Goal: Task Accomplishment & Management: Manage account settings

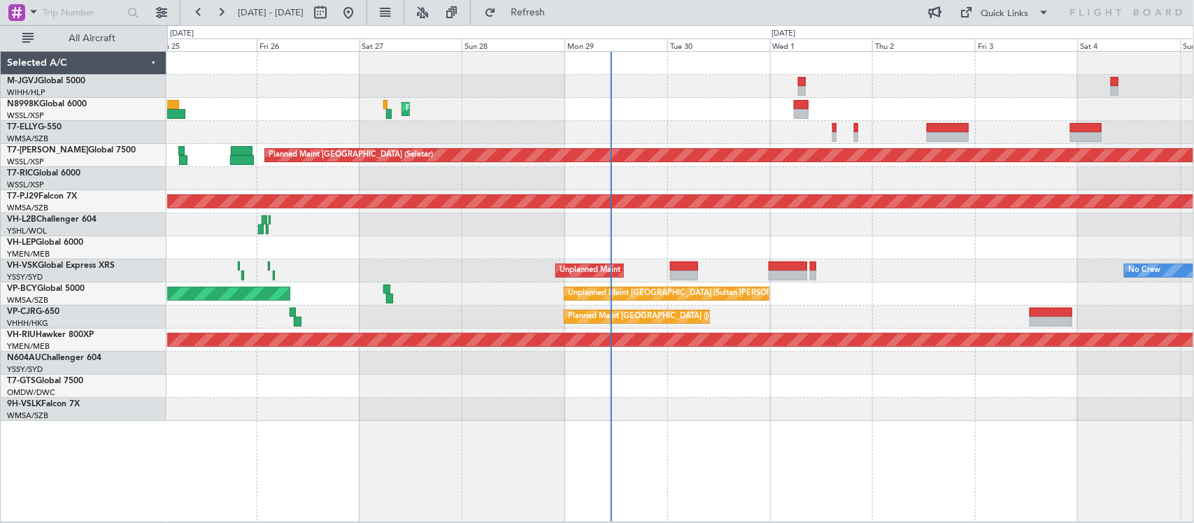
click at [897, 238] on div at bounding box center [680, 247] width 1026 height 23
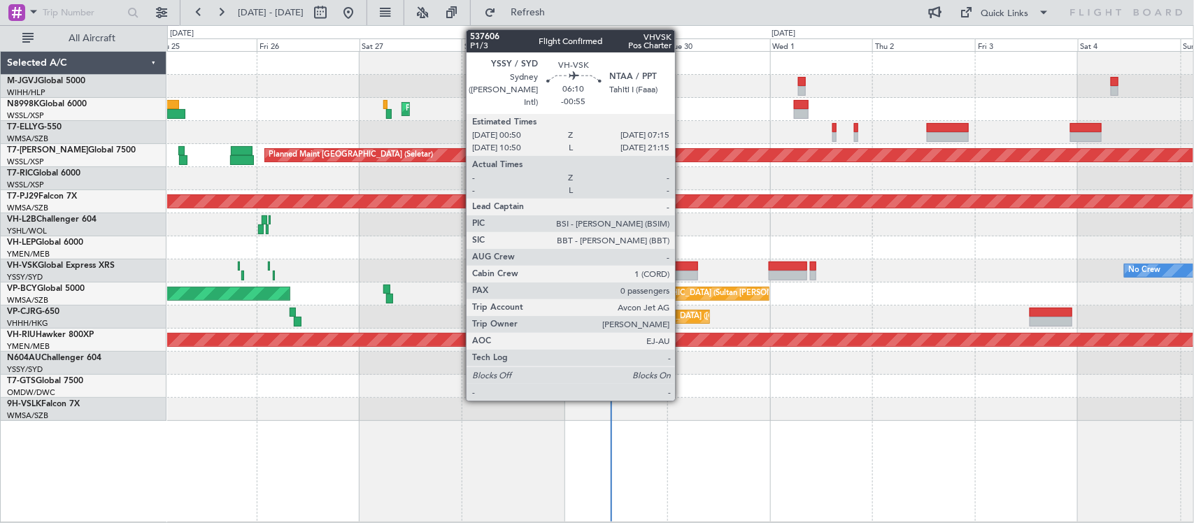
click at [682, 275] on div at bounding box center [684, 276] width 28 height 10
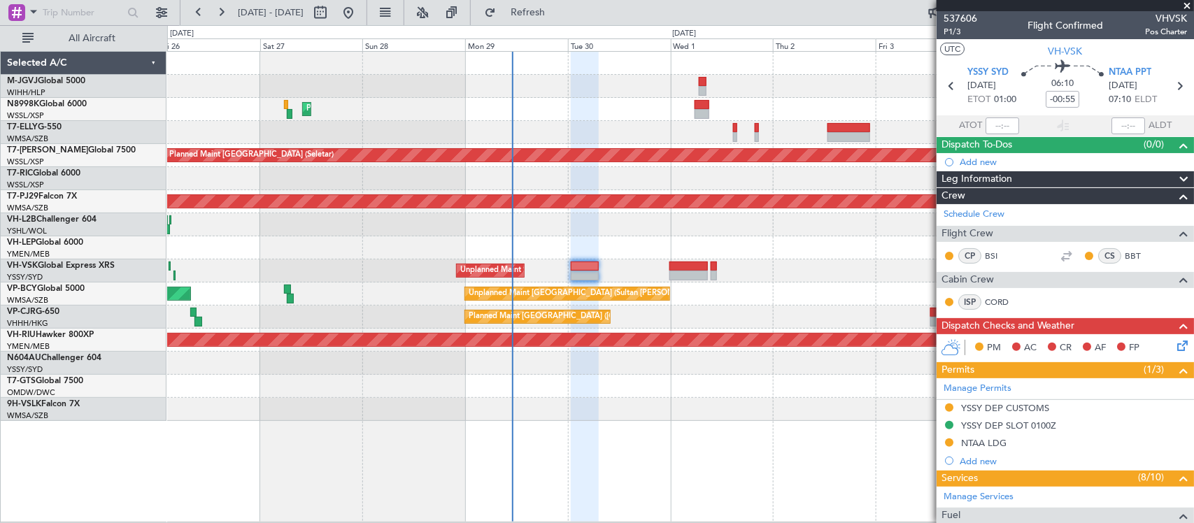
click at [642, 236] on div "Planned Maint [GEOGRAPHIC_DATA] ([GEOGRAPHIC_DATA] Intl) Planned Maint [GEOGRAP…" at bounding box center [680, 236] width 1026 height 369
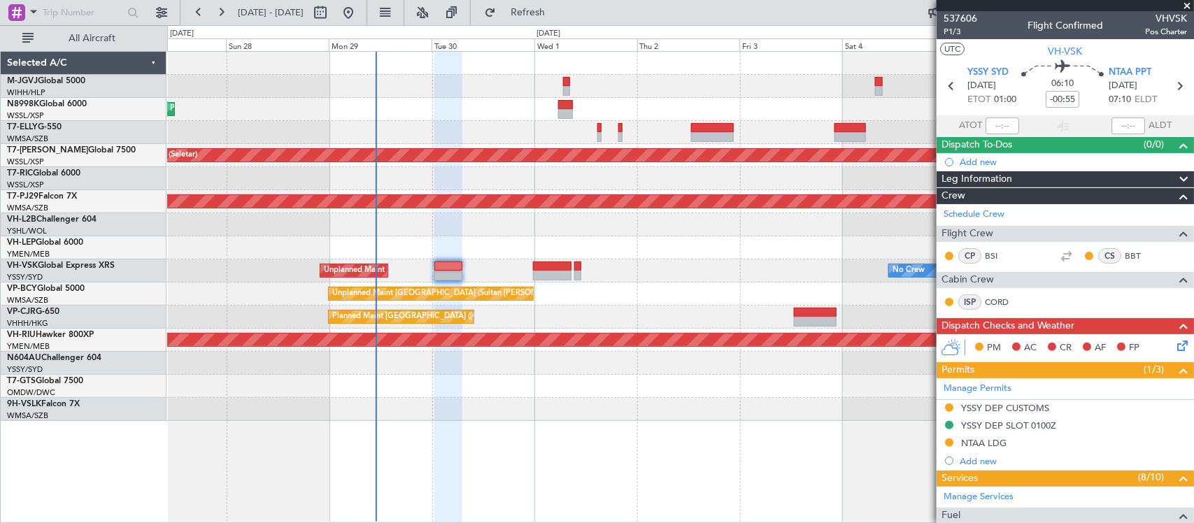
click at [522, 243] on div "Planned Maint [GEOGRAPHIC_DATA] ([GEOGRAPHIC_DATA] Intl) Planned Maint [GEOGRAP…" at bounding box center [680, 236] width 1026 height 369
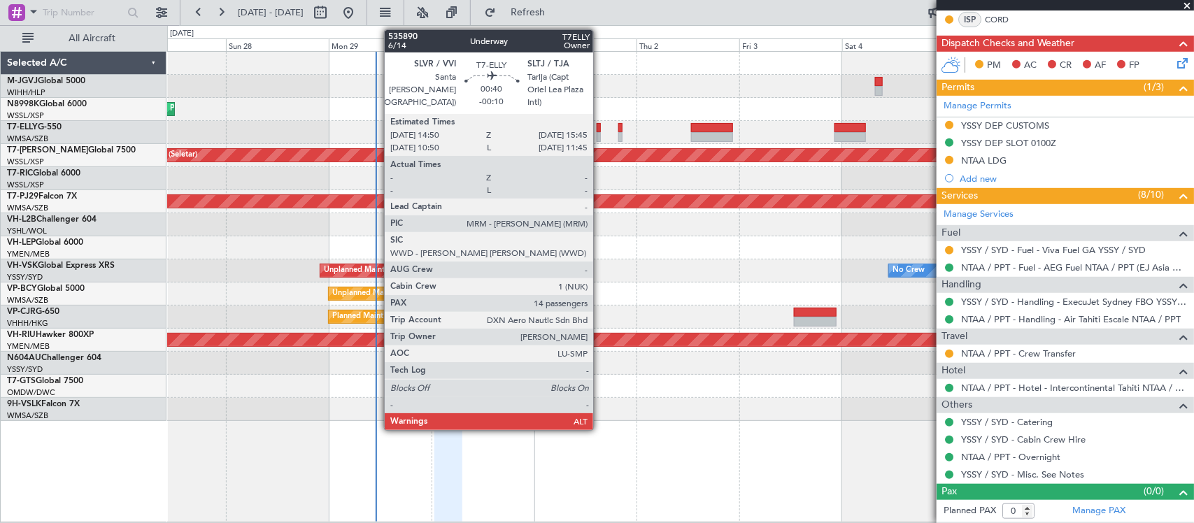
click at [600, 132] on div at bounding box center [599, 137] width 4 height 10
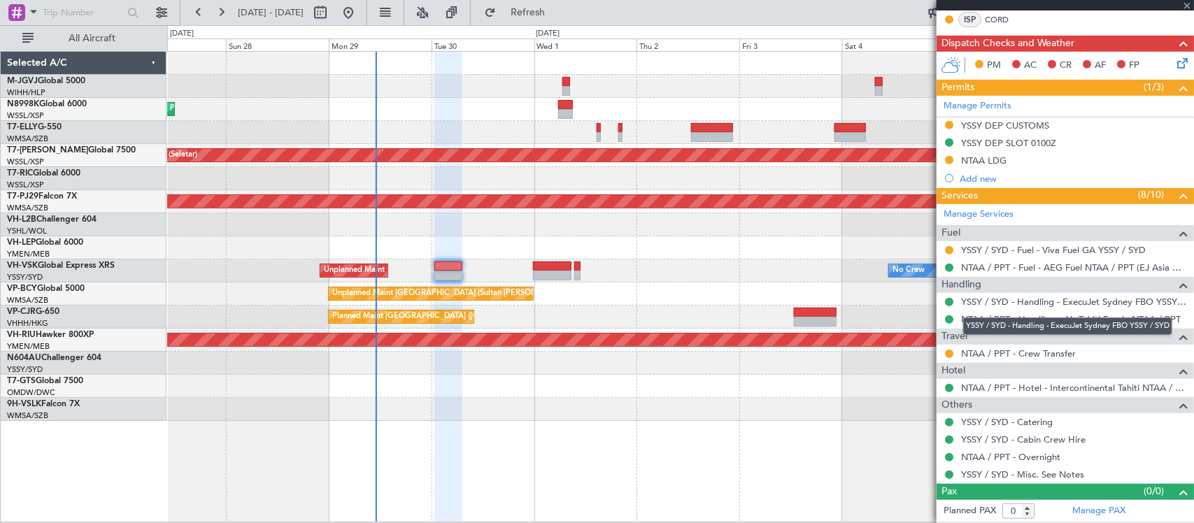
type input "-00:10"
type input "14"
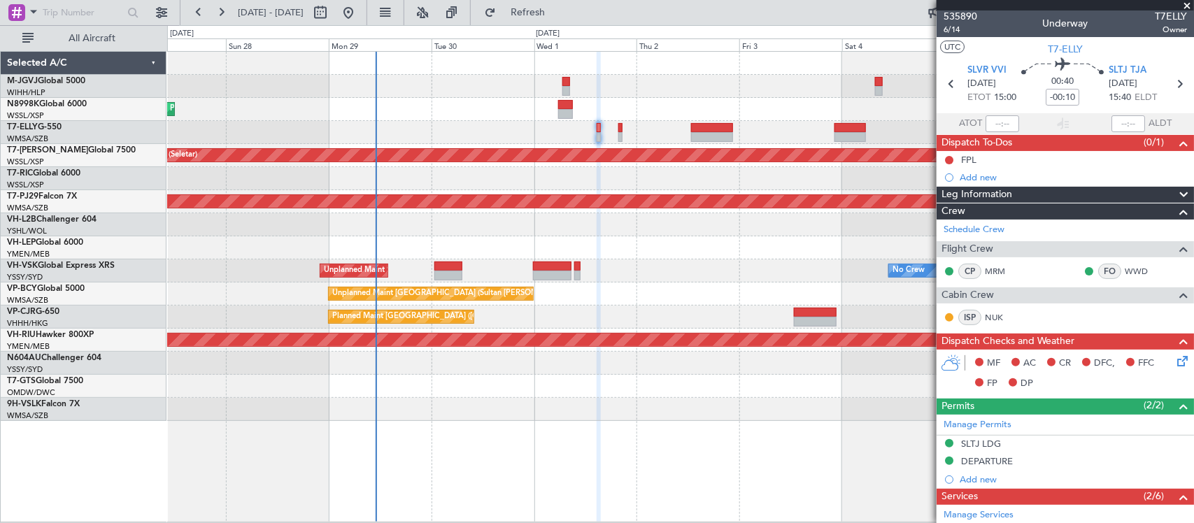
scroll to position [641, 0]
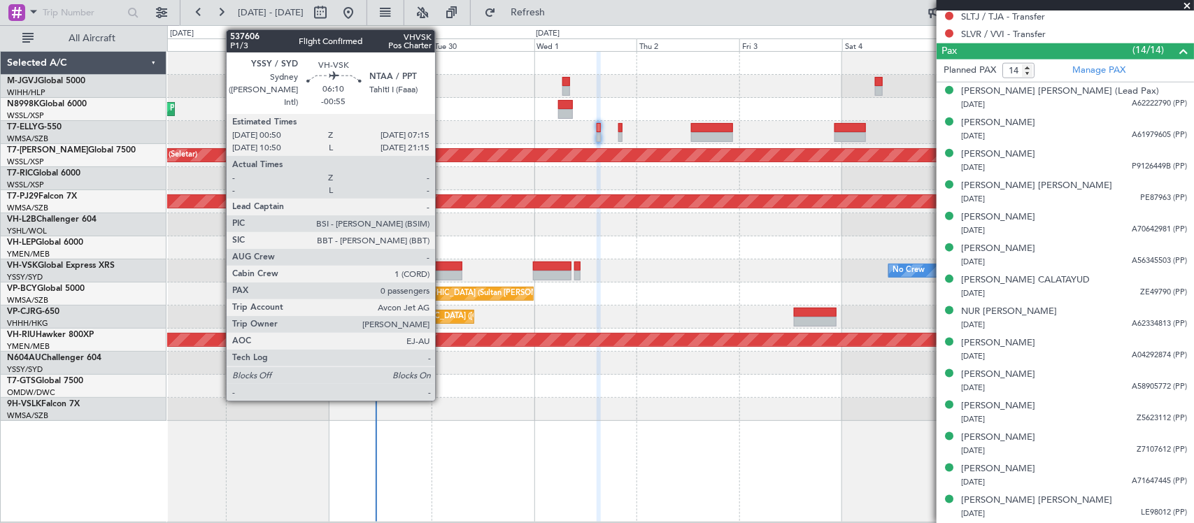
click at [442, 273] on div at bounding box center [448, 276] width 28 height 10
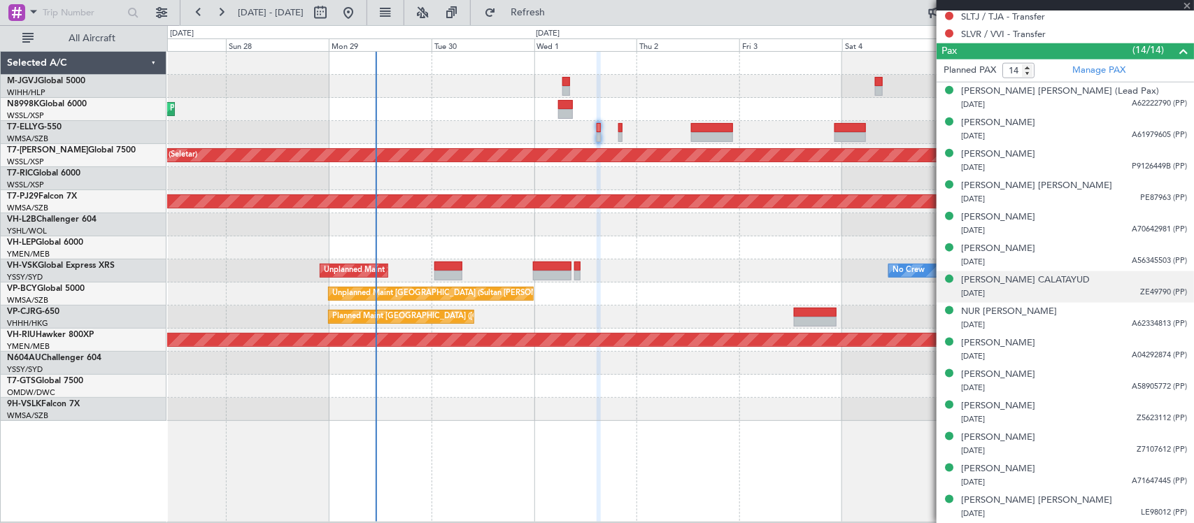
type input "-00:55"
type input "0"
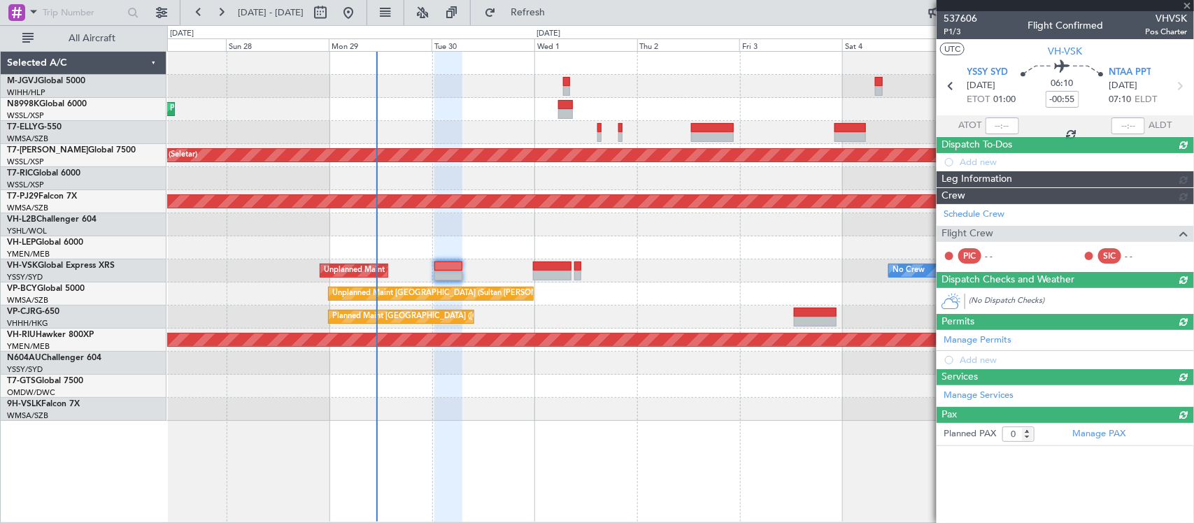
scroll to position [0, 0]
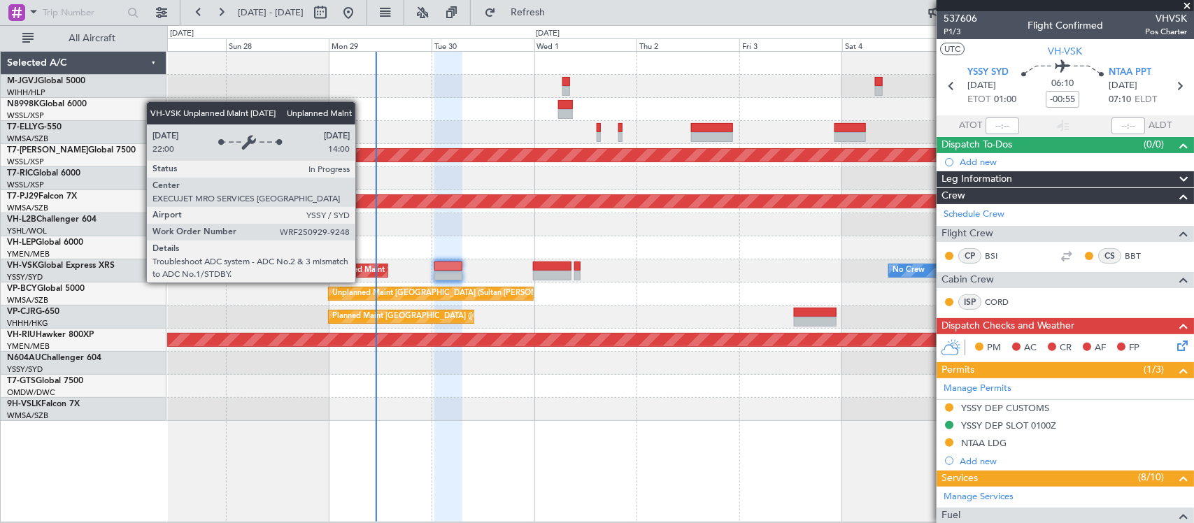
click at [362, 270] on div "Unplanned Maint Sydney ([PERSON_NAME] Intl)" at bounding box center [410, 270] width 172 height 21
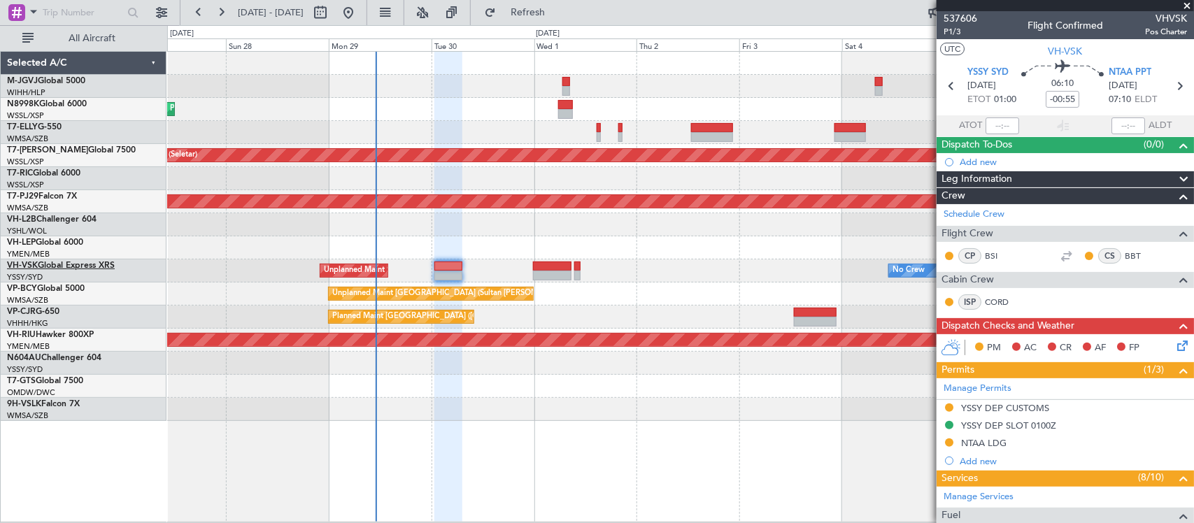
click at [57, 262] on link "VH-VSK Global Express XRS" at bounding box center [61, 266] width 108 height 8
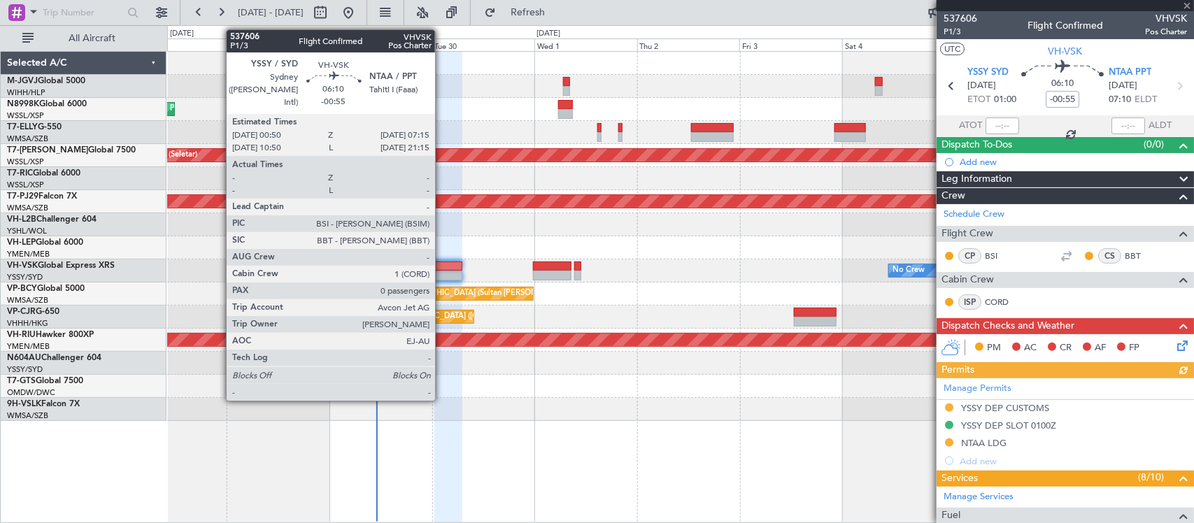
click at [442, 267] on div at bounding box center [448, 267] width 28 height 10
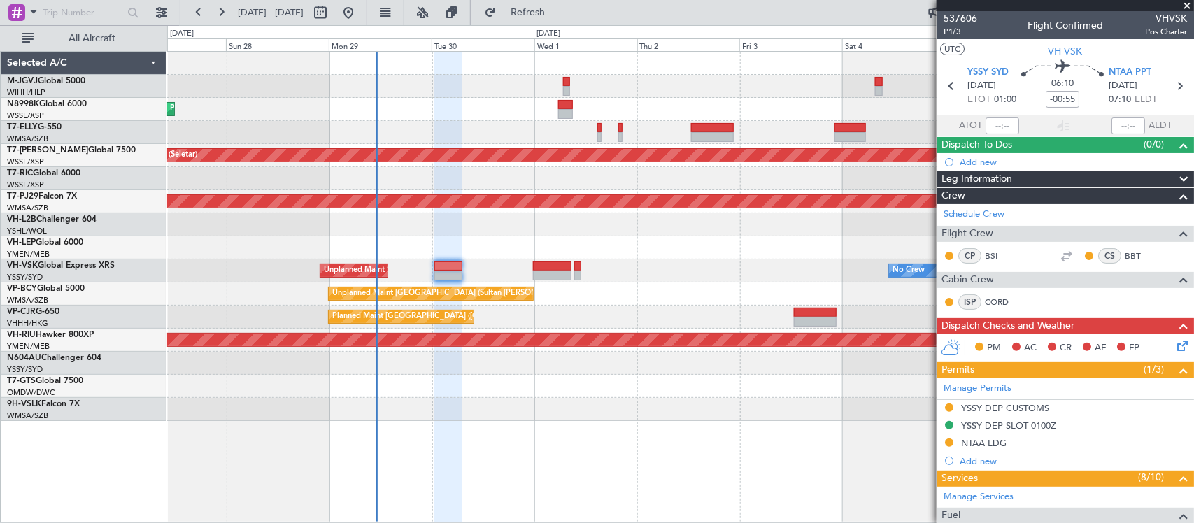
click at [452, 238] on div at bounding box center [680, 247] width 1026 height 23
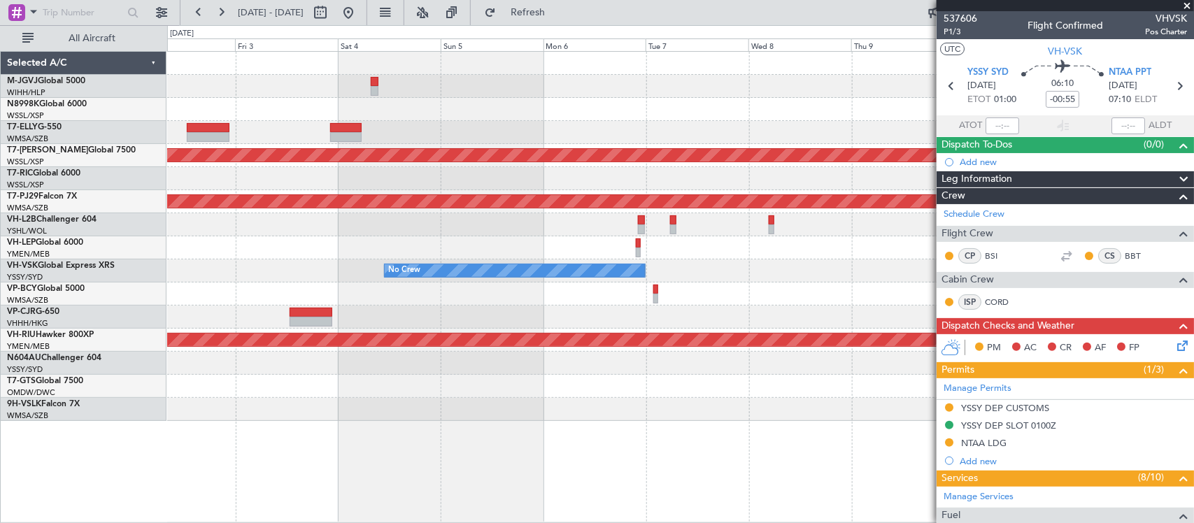
click at [507, 246] on div at bounding box center [680, 247] width 1026 height 23
click at [576, 266] on div "Planned Maint [GEOGRAPHIC_DATA] (Seletar) Planned Maint [GEOGRAPHIC_DATA] (Sult…" at bounding box center [680, 236] width 1026 height 369
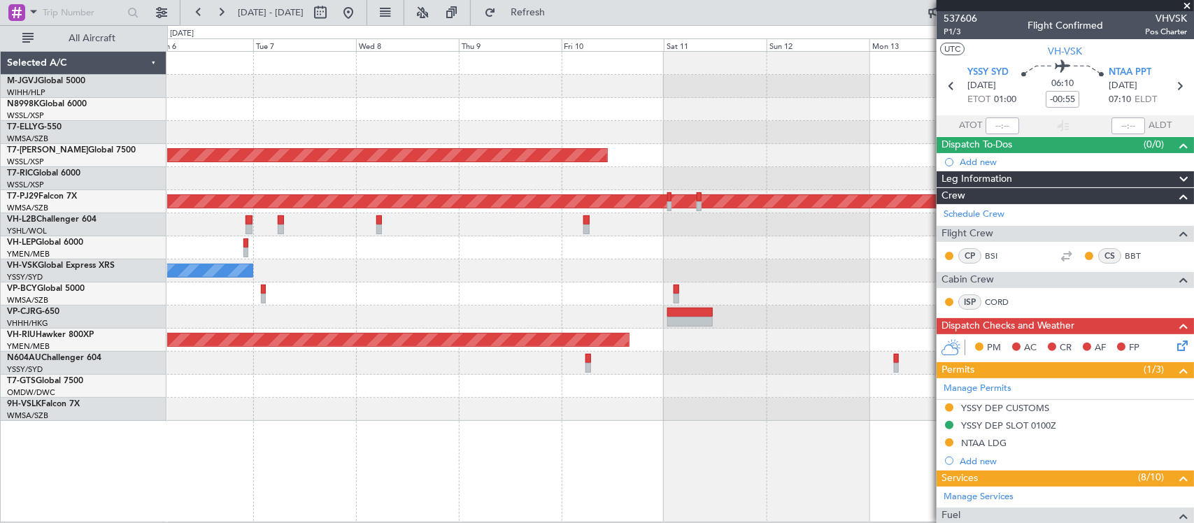
click at [550, 276] on div "No Crew" at bounding box center [680, 270] width 1026 height 23
drag, startPoint x: 397, startPoint y: 12, endPoint x: 504, endPoint y: 77, distance: 125.8
click at [359, 12] on button at bounding box center [348, 12] width 22 height 22
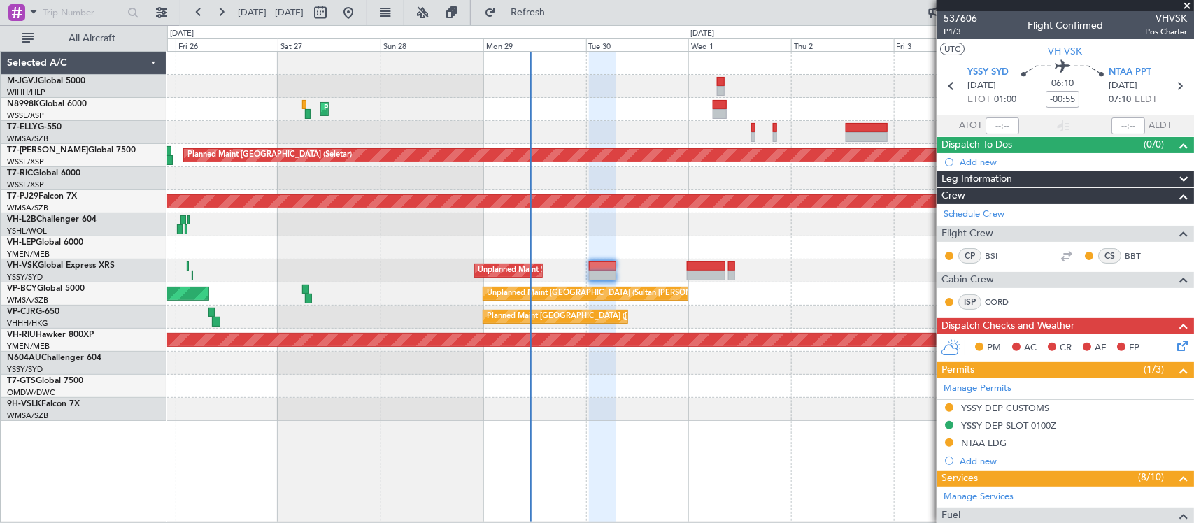
click at [590, 231] on div "Planned Maint [GEOGRAPHIC_DATA] ([GEOGRAPHIC_DATA] Intl) Planned Maint [GEOGRAP…" at bounding box center [680, 236] width 1026 height 369
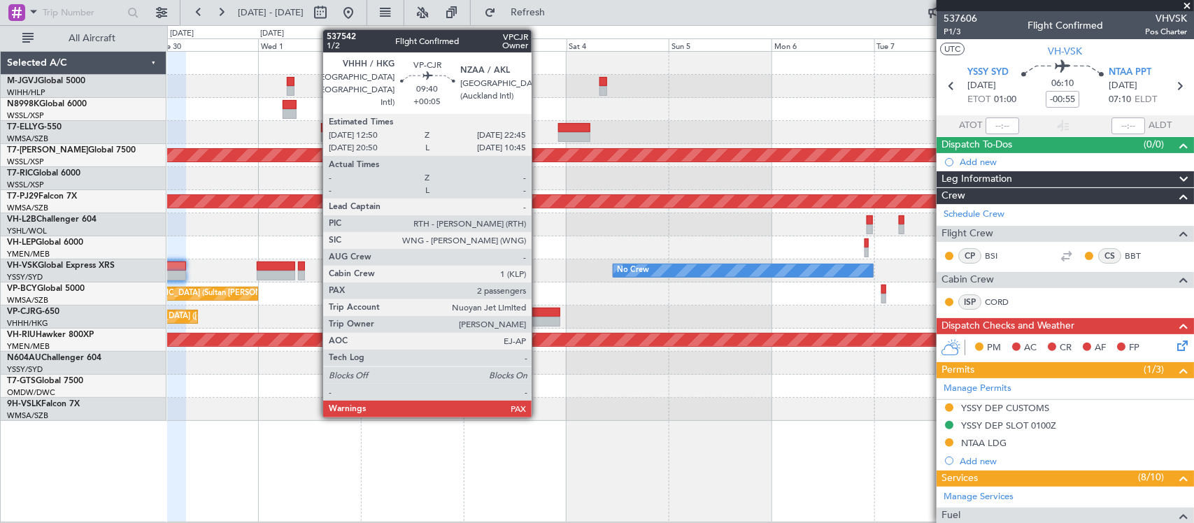
click at [538, 312] on div at bounding box center [538, 313] width 43 height 10
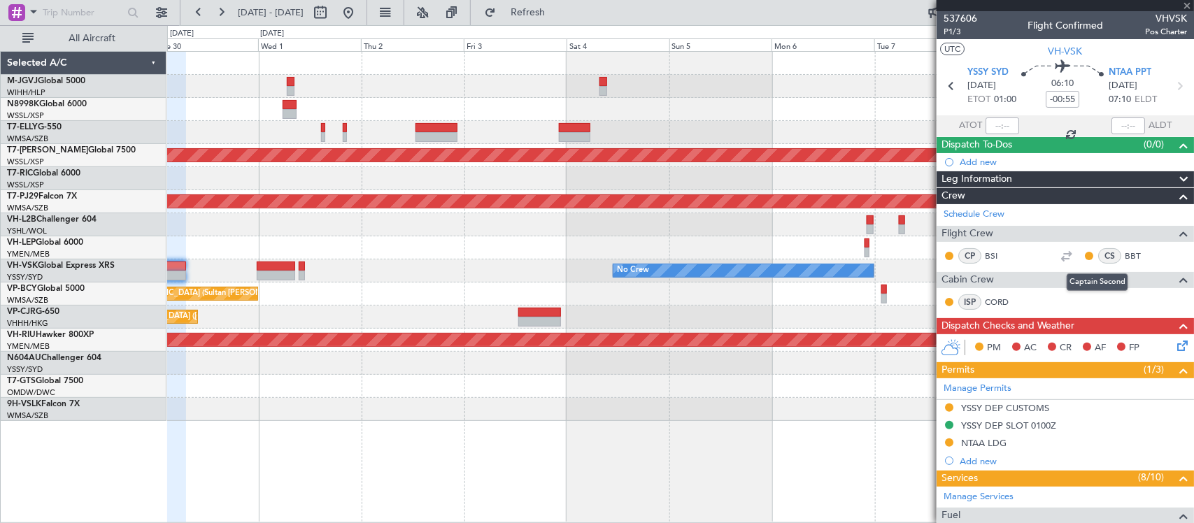
type input "+00:05"
type input "2"
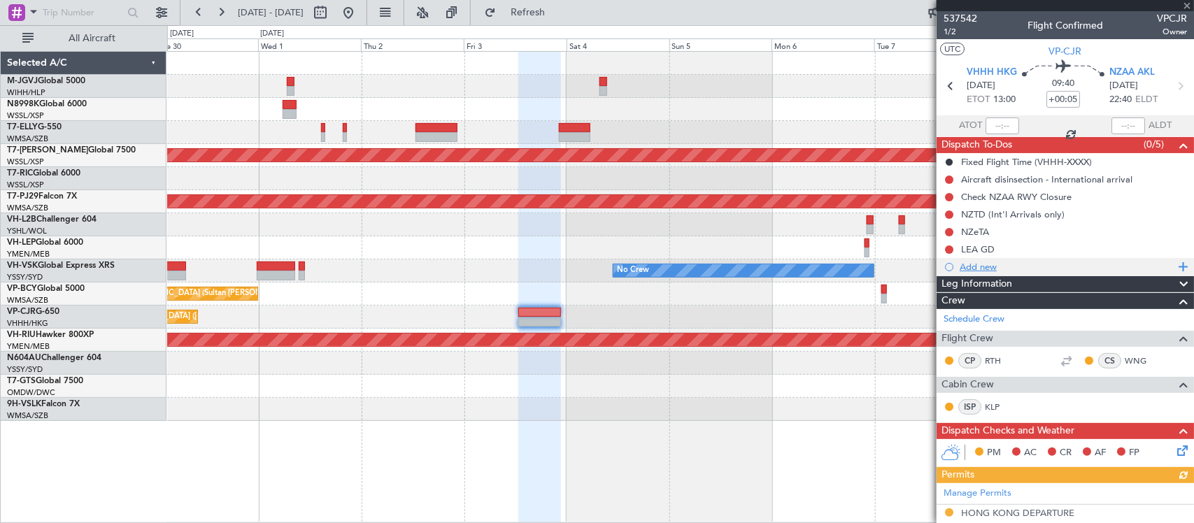
scroll to position [383, 0]
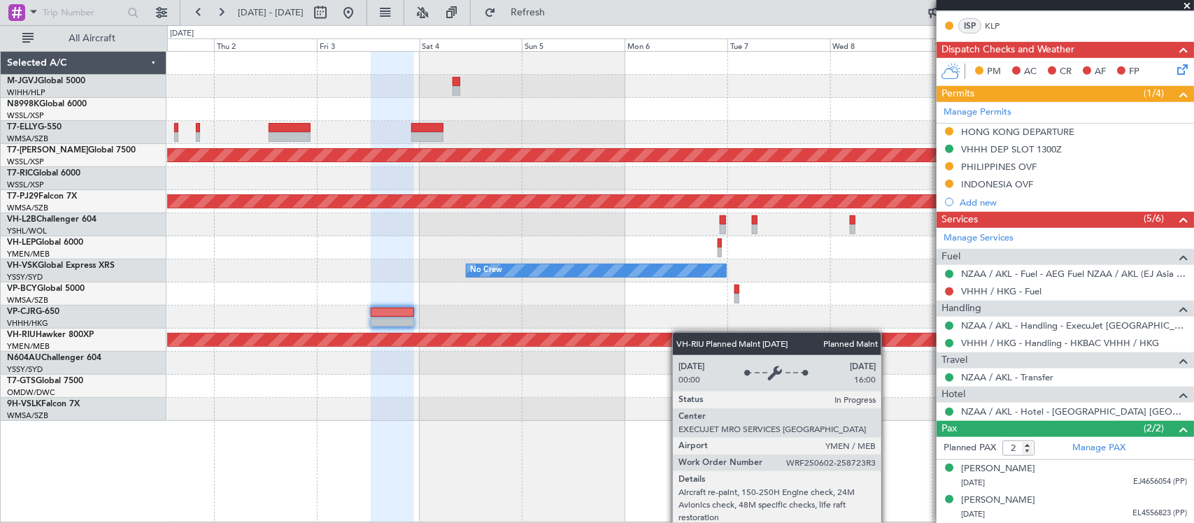
click at [647, 334] on div "Planned Maint [GEOGRAPHIC_DATA] (Seletar) Planned Maint [GEOGRAPHIC_DATA] (Sult…" at bounding box center [680, 236] width 1026 height 369
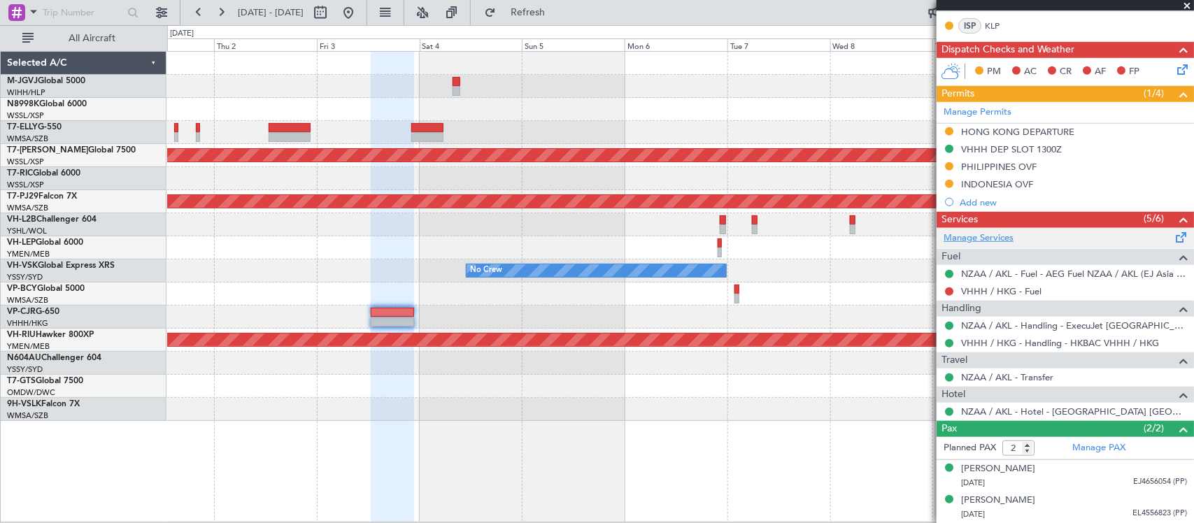
click at [983, 238] on link "Manage Services" at bounding box center [978, 238] width 70 height 14
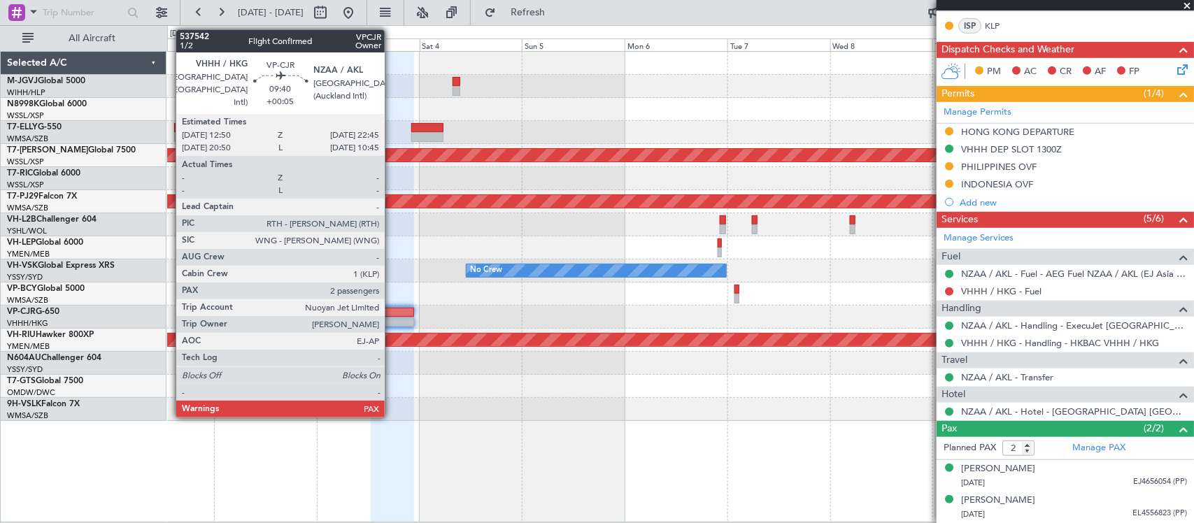
click at [392, 320] on div at bounding box center [392, 322] width 43 height 10
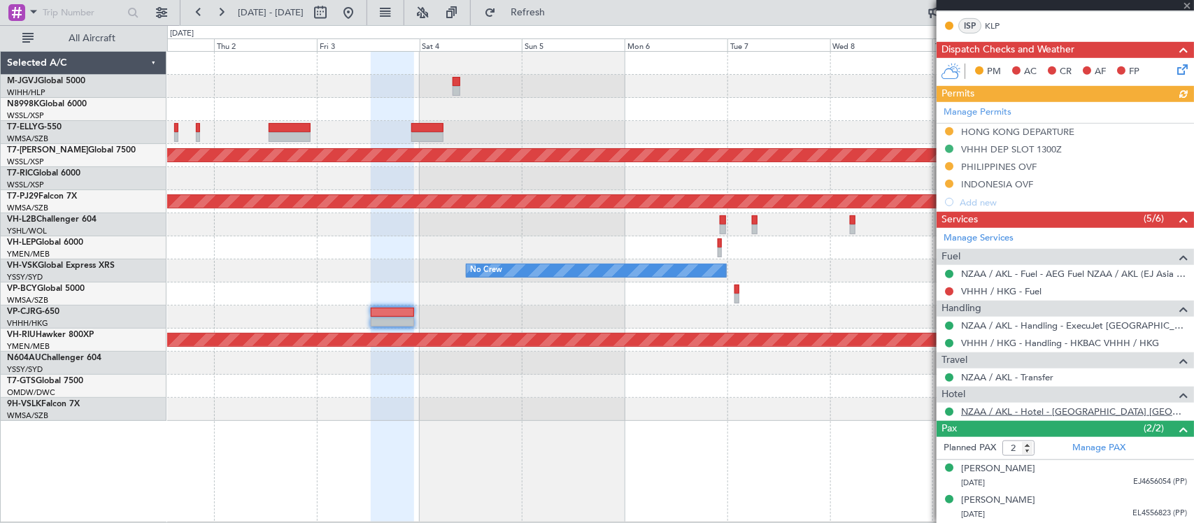
click at [1015, 414] on link "NZAA / AKL - Hotel - [GEOGRAPHIC_DATA] [GEOGRAPHIC_DATA] / [GEOGRAPHIC_DATA]" at bounding box center [1074, 412] width 226 height 12
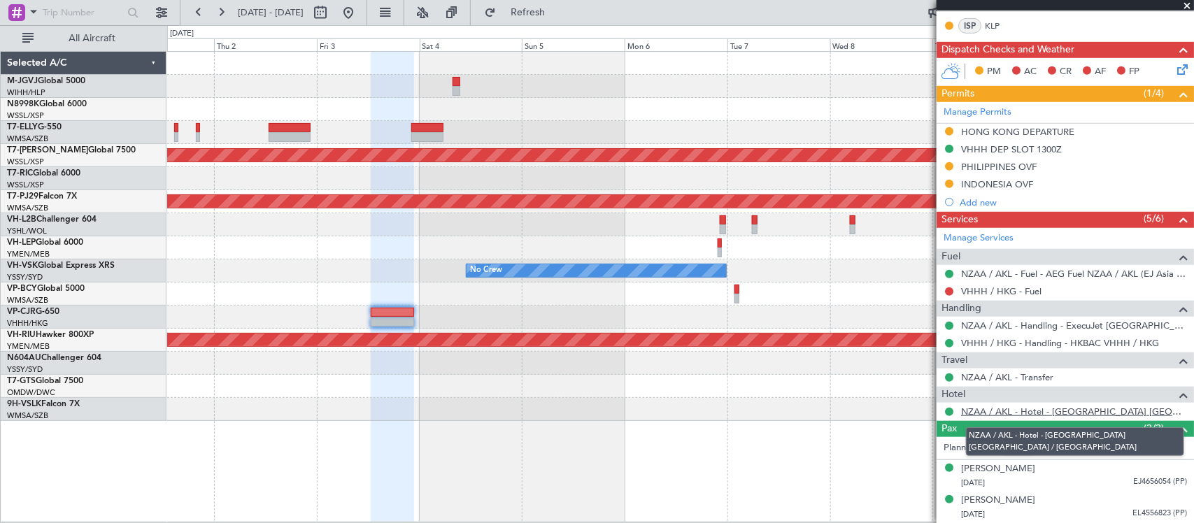
click at [1001, 411] on link "NZAA / AKL - Hotel - [GEOGRAPHIC_DATA] [GEOGRAPHIC_DATA] / [GEOGRAPHIC_DATA]" at bounding box center [1074, 412] width 226 height 12
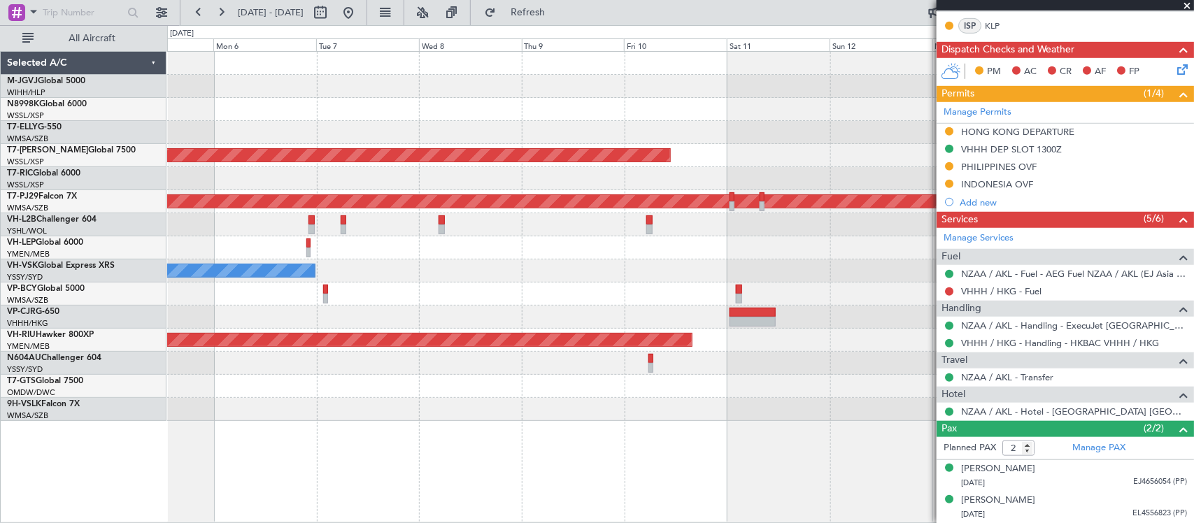
click at [234, 313] on div at bounding box center [680, 317] width 1026 height 23
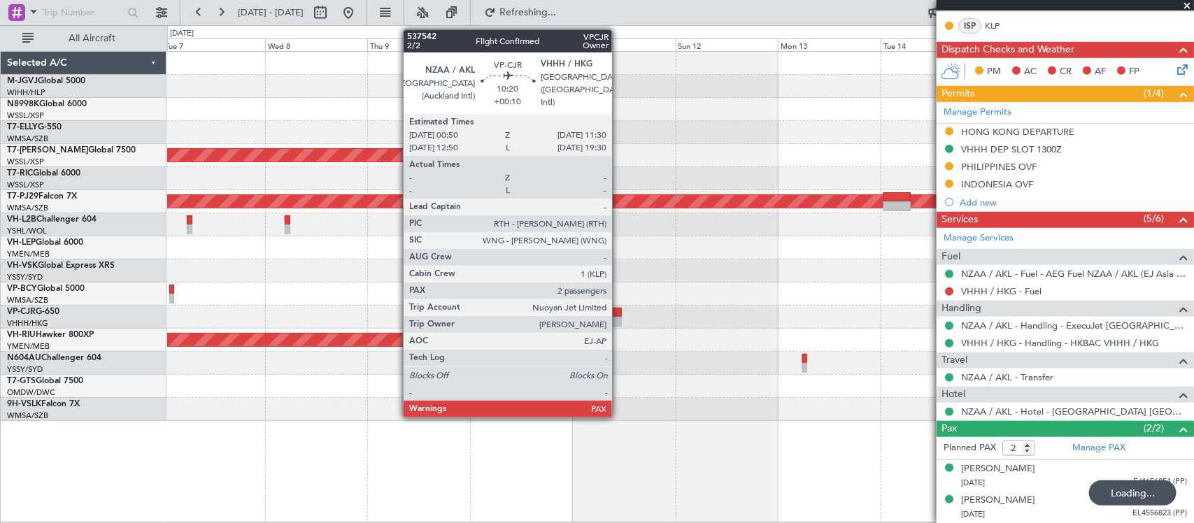
click at [619, 317] on div at bounding box center [599, 322] width 46 height 10
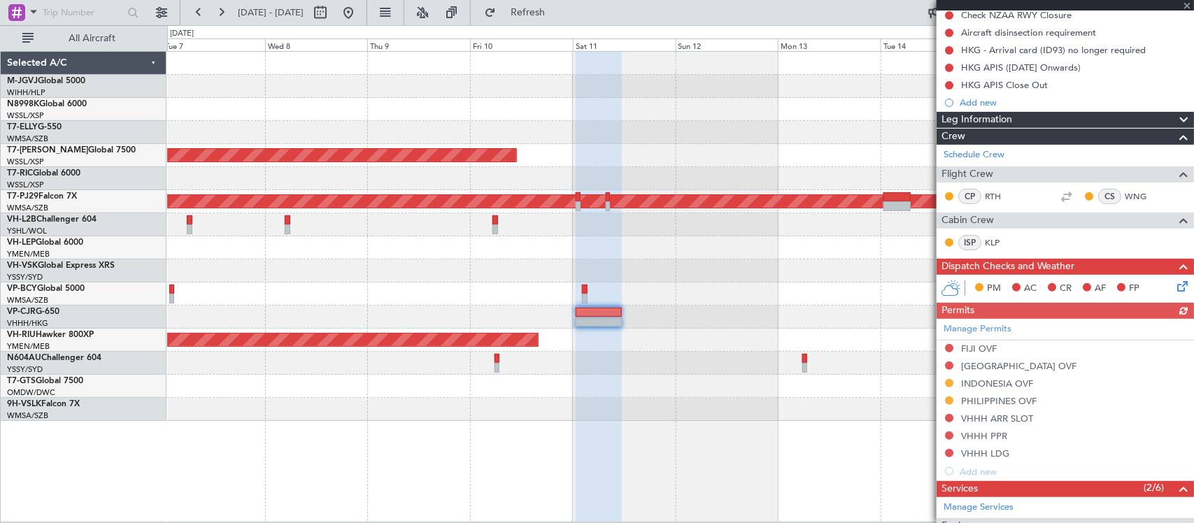
scroll to position [417, 0]
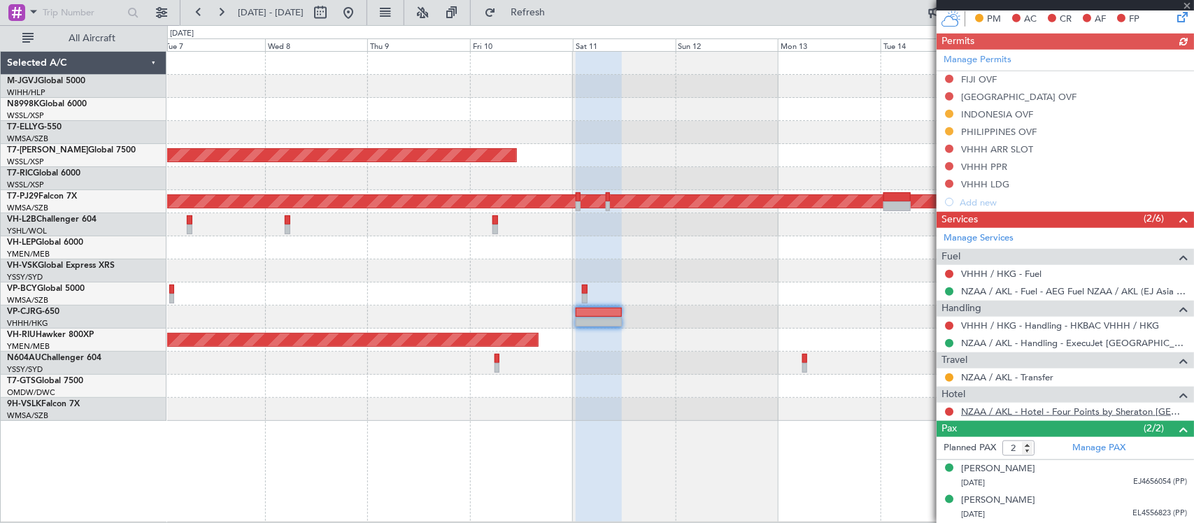
click at [988, 413] on link "NZAA / AKL - Hotel - Four Points by Sheraton [GEOGRAPHIC_DATA] [GEOGRAPHIC_DATA…" at bounding box center [1074, 412] width 226 height 12
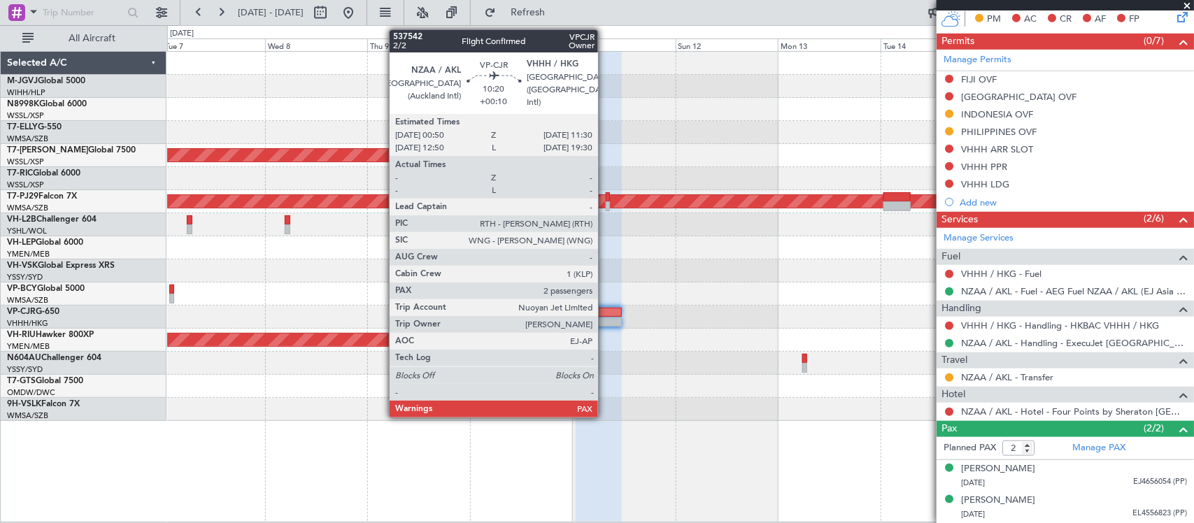
click at [605, 320] on div at bounding box center [599, 322] width 46 height 10
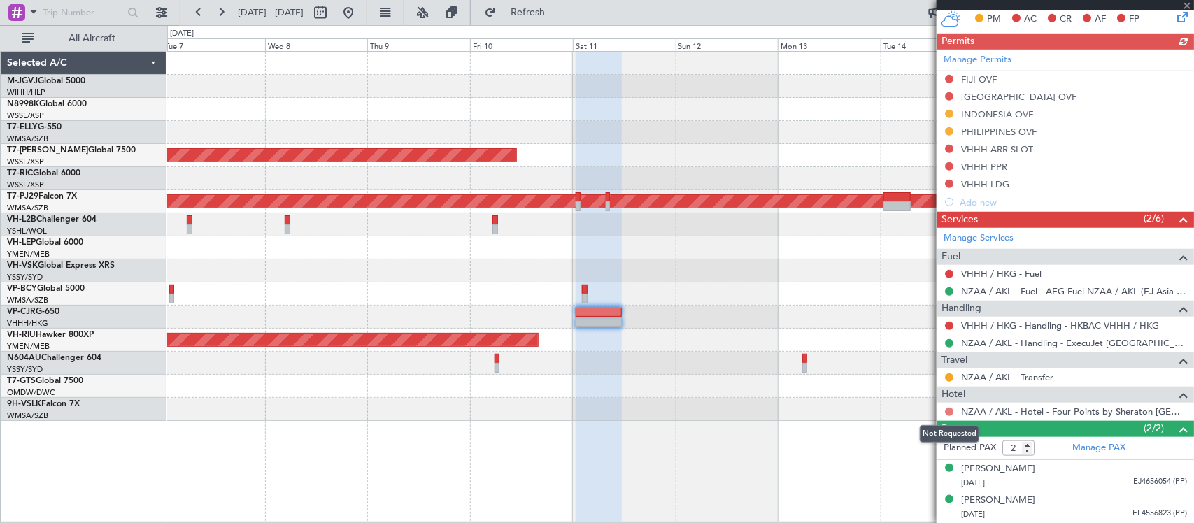
click at [948, 411] on button at bounding box center [949, 412] width 8 height 8
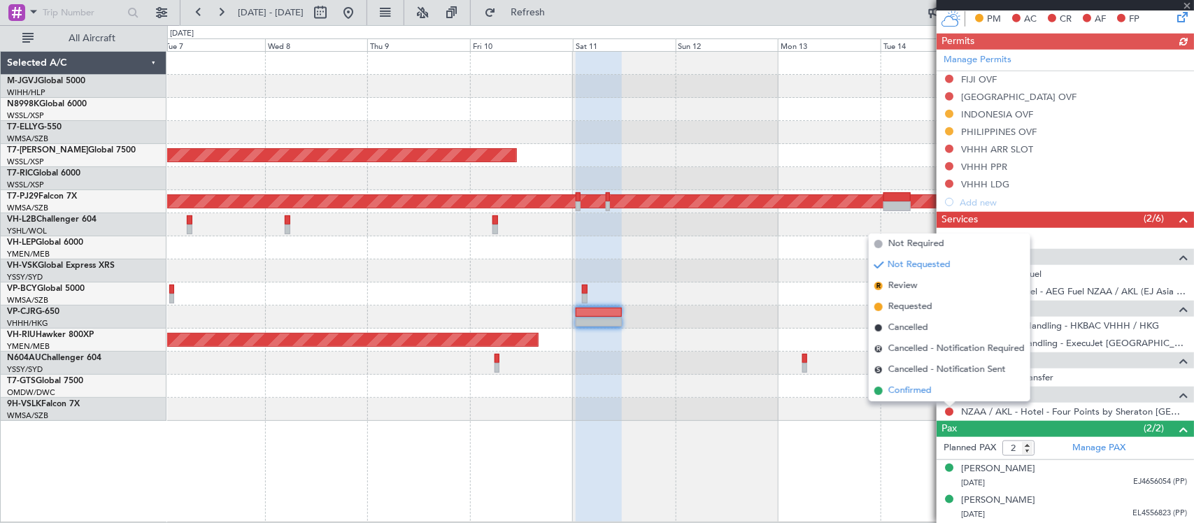
click at [927, 392] on span "Confirmed" at bounding box center [909, 391] width 43 height 14
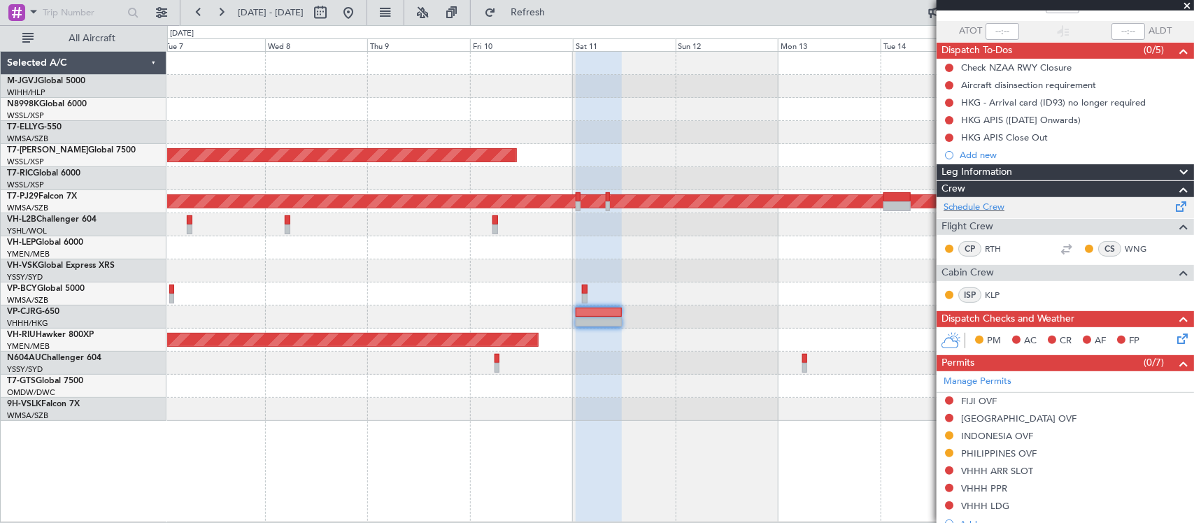
scroll to position [0, 0]
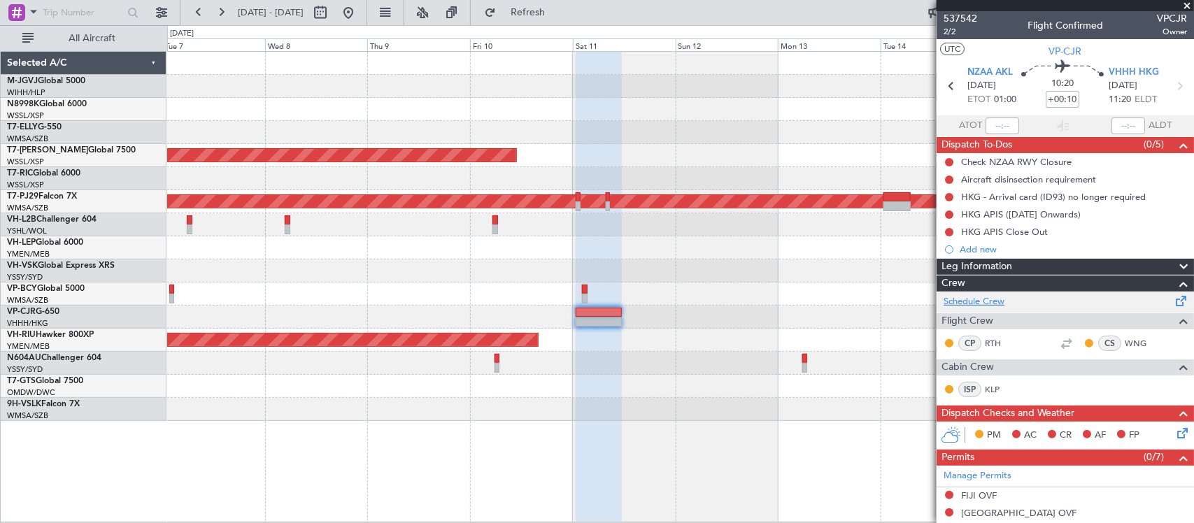
click at [1001, 305] on link "Schedule Crew" at bounding box center [973, 302] width 61 height 14
drag, startPoint x: 394, startPoint y: 8, endPoint x: 400, endPoint y: 16, distance: 10.5
click at [359, 8] on button at bounding box center [348, 12] width 22 height 22
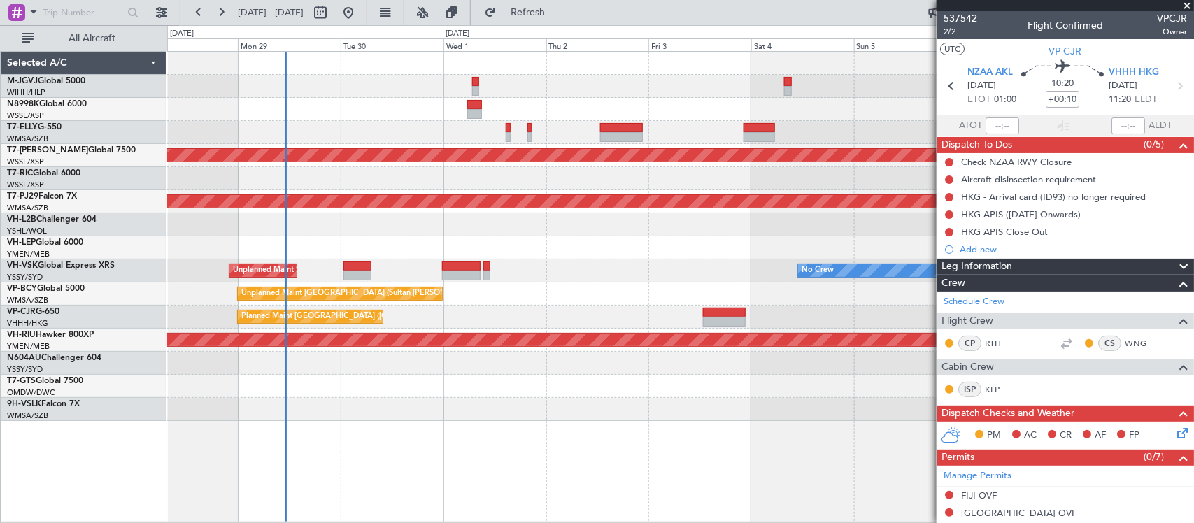
click at [348, 233] on div at bounding box center [680, 224] width 1026 height 23
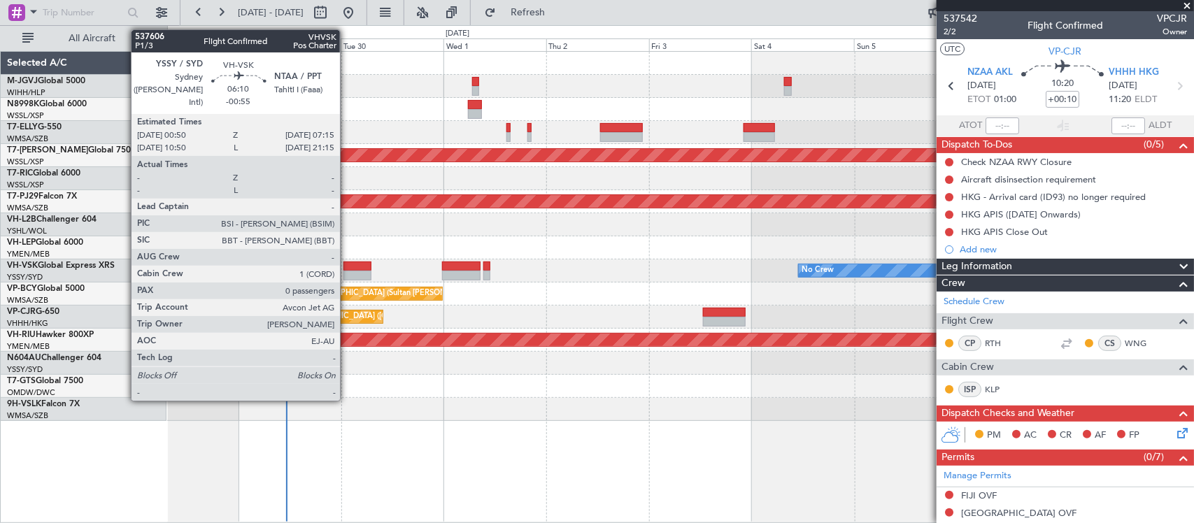
click at [347, 267] on div at bounding box center [357, 267] width 28 height 10
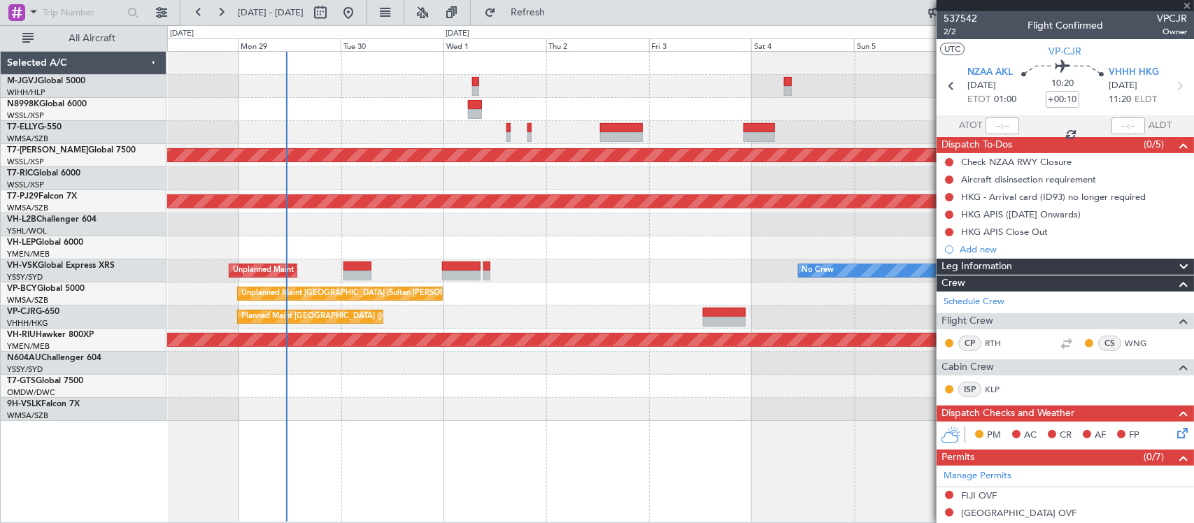
type input "-00:55"
type input "0"
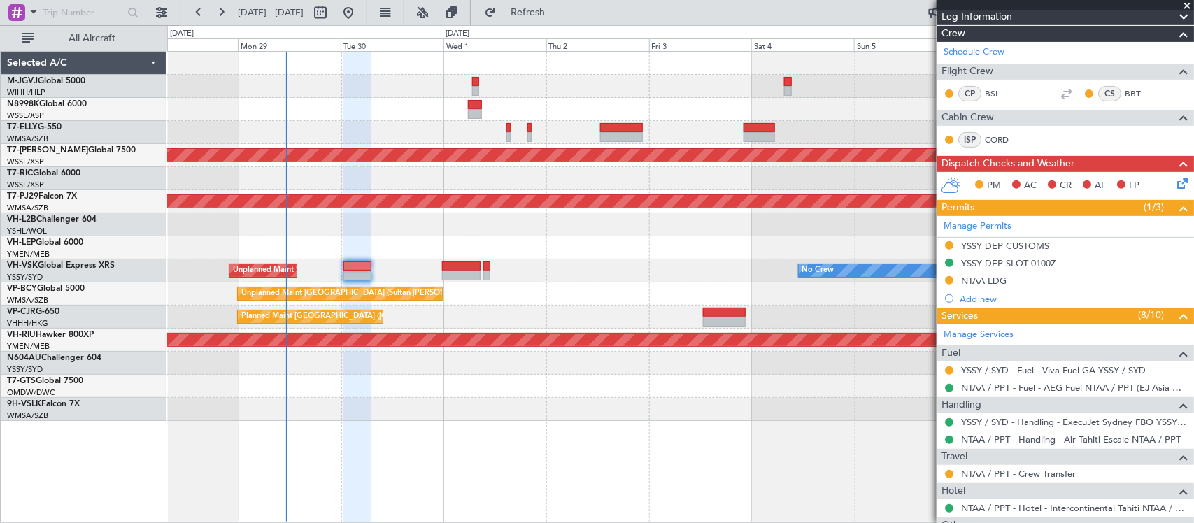
scroll to position [284, 0]
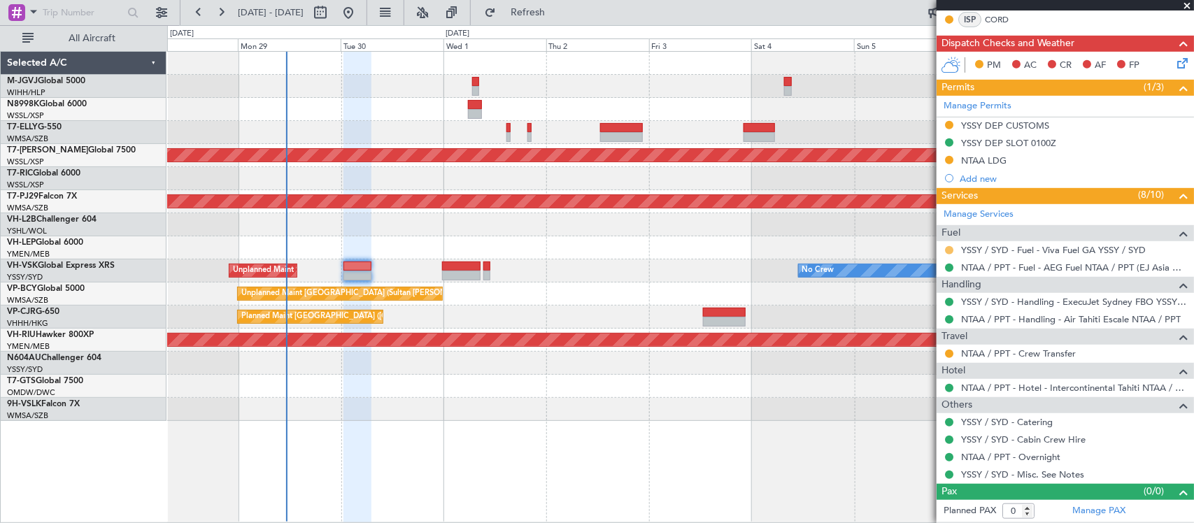
click at [948, 248] on button at bounding box center [949, 250] width 8 height 8
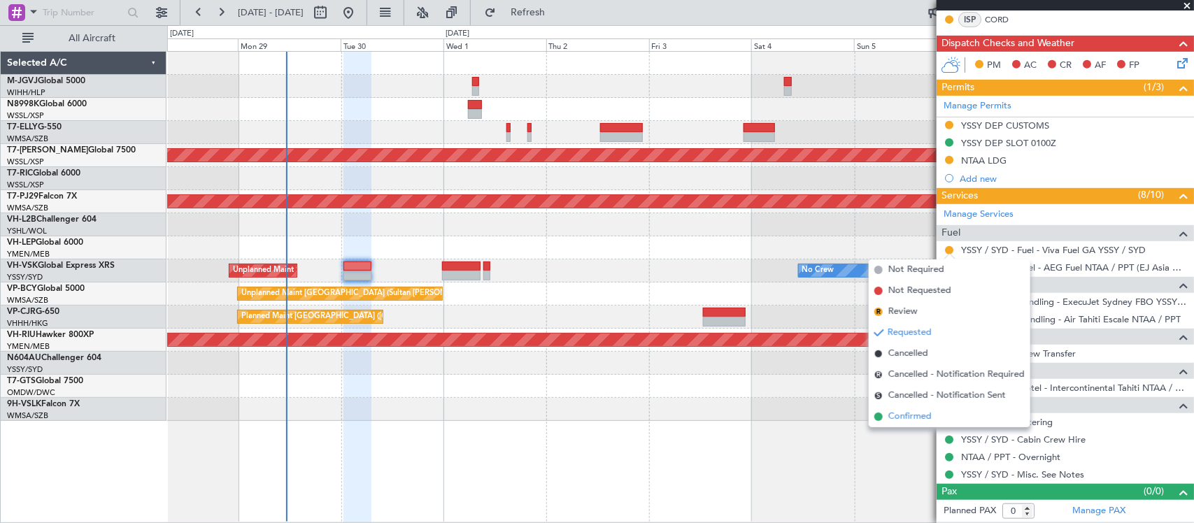
click at [927, 415] on span "Confirmed" at bounding box center [909, 417] width 43 height 14
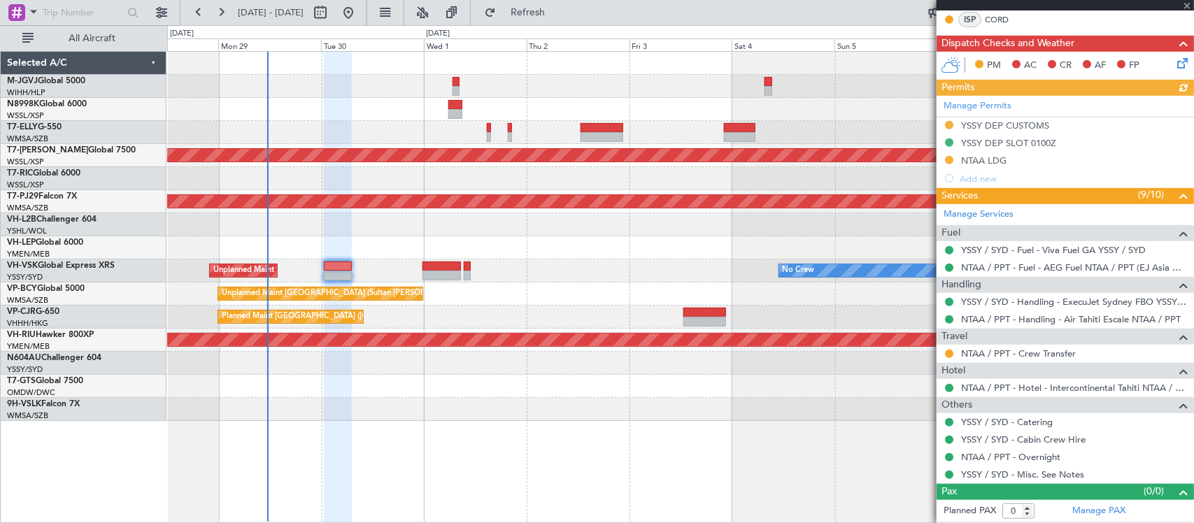
click at [656, 278] on div "Unplanned Maint Sydney ([PERSON_NAME] Intl) No Crew" at bounding box center [680, 270] width 1026 height 23
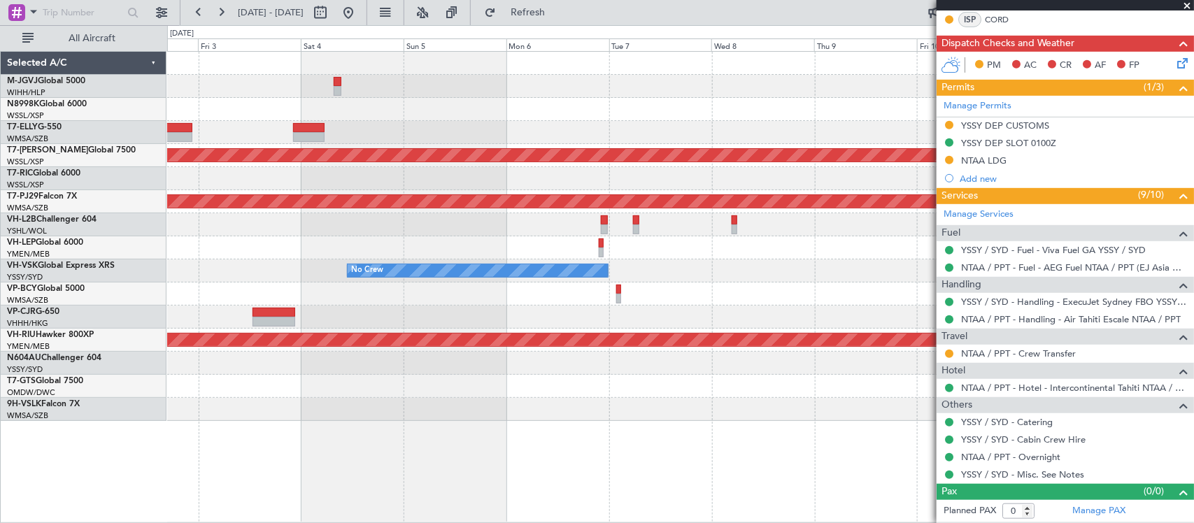
click at [392, 299] on div "Unplanned Maint [GEOGRAPHIC_DATA] (Sultan [PERSON_NAME] [PERSON_NAME] - Subang)" at bounding box center [680, 294] width 1026 height 23
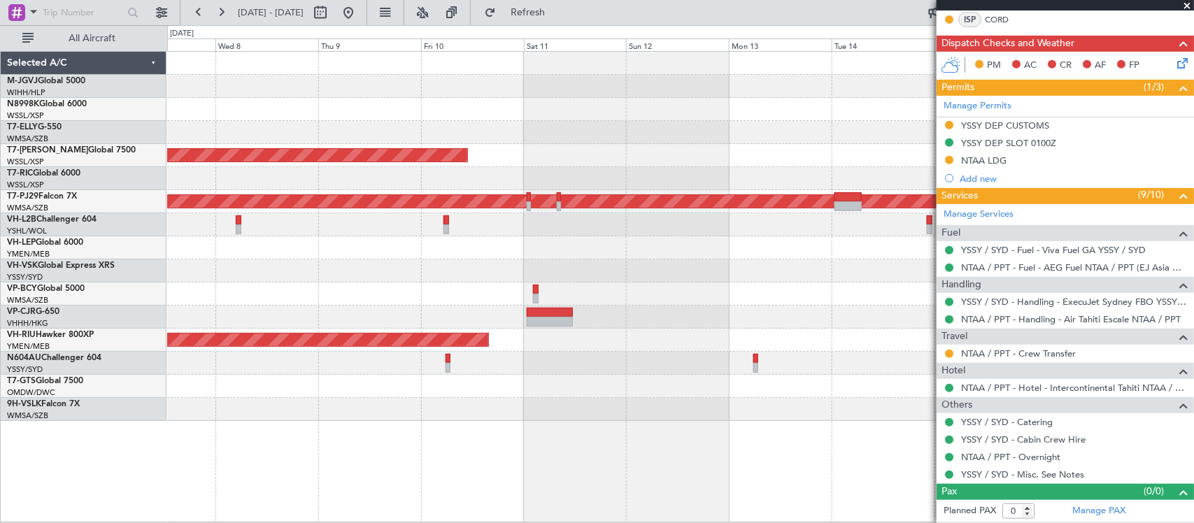
click at [190, 289] on div at bounding box center [680, 294] width 1026 height 23
click at [330, 285] on div at bounding box center [680, 294] width 1026 height 23
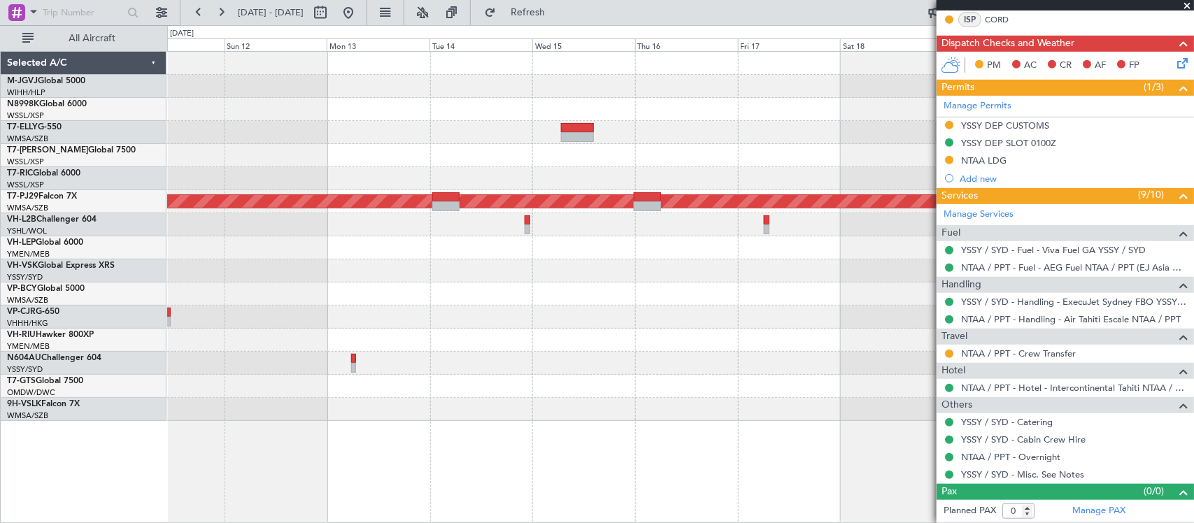
click at [252, 311] on div at bounding box center [680, 317] width 1026 height 23
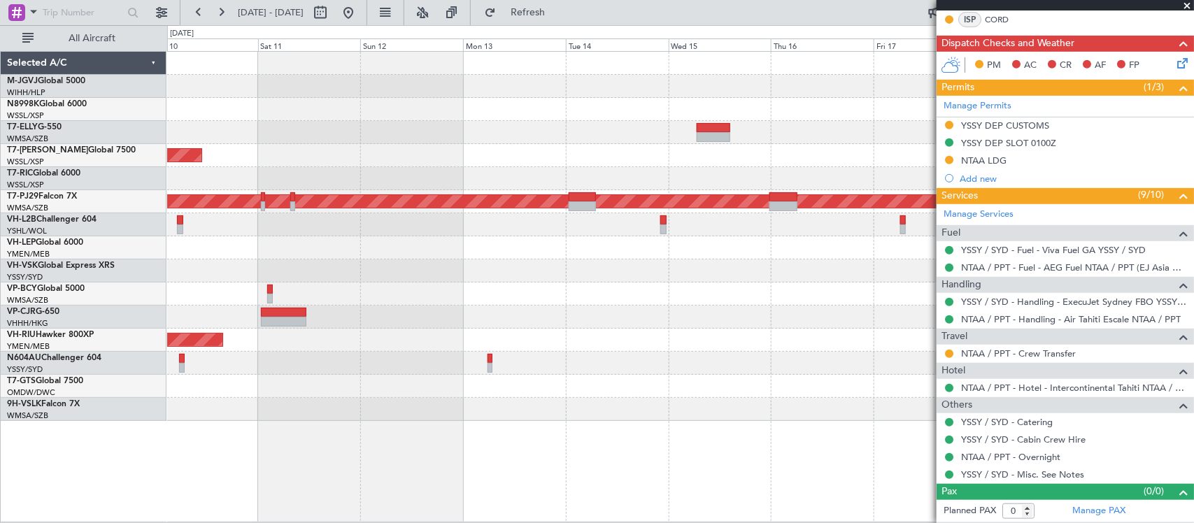
click at [740, 320] on div at bounding box center [680, 317] width 1026 height 23
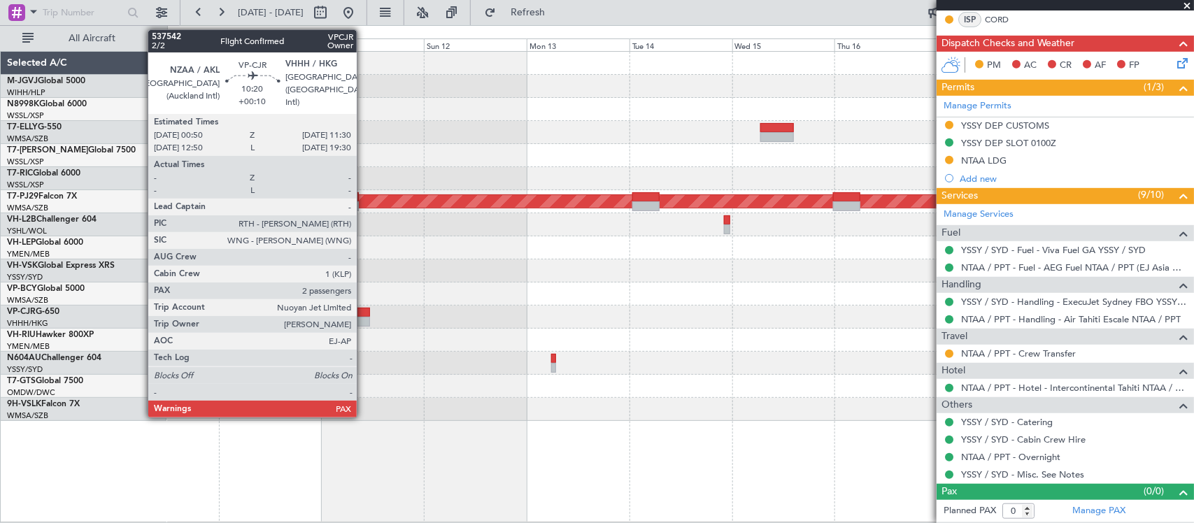
click at [364, 315] on div at bounding box center [347, 313] width 46 height 10
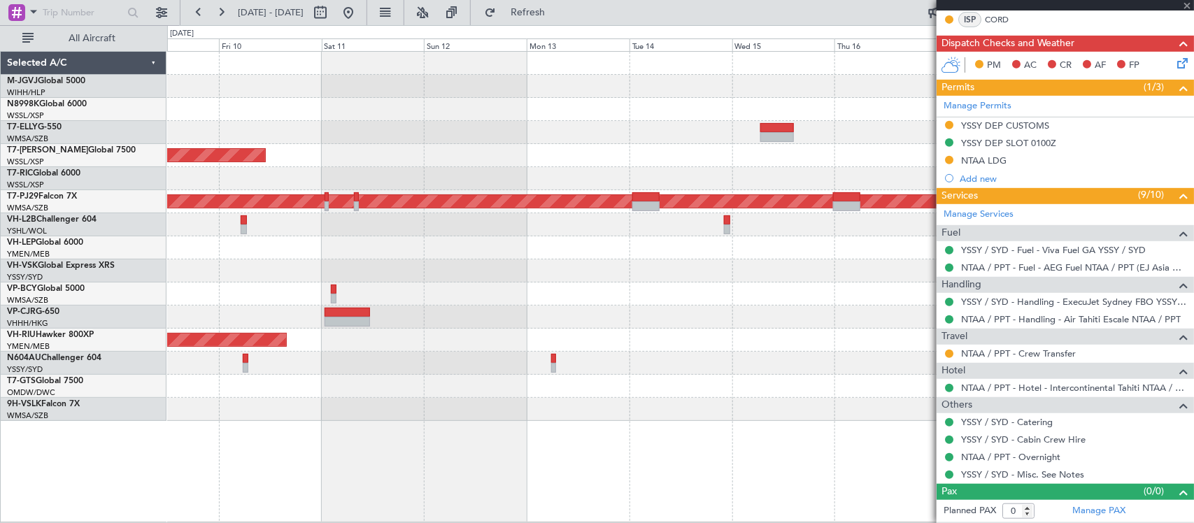
click at [914, 320] on div at bounding box center [680, 317] width 1026 height 23
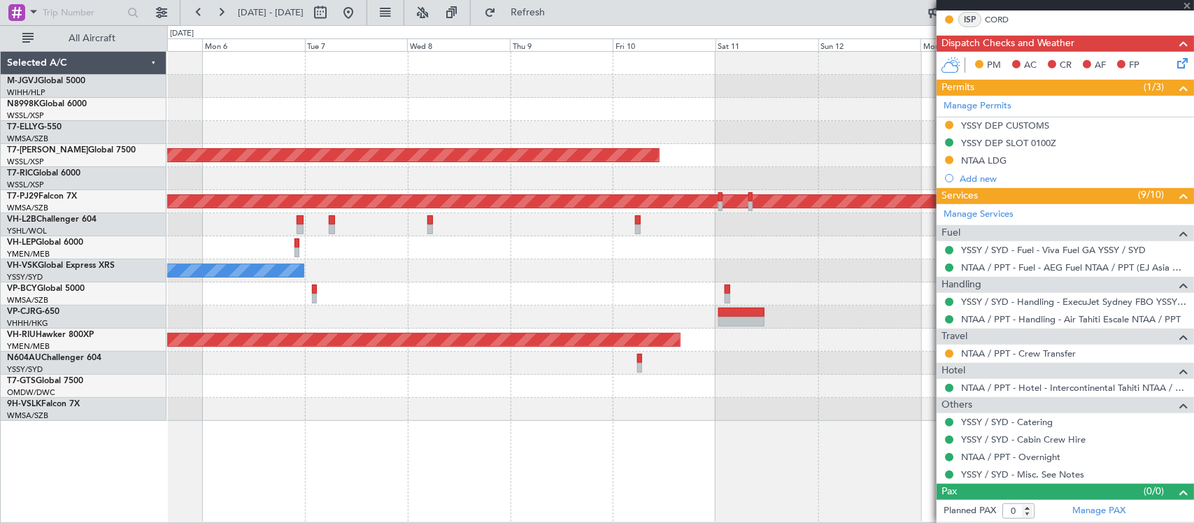
type input "+00:10"
type input "2"
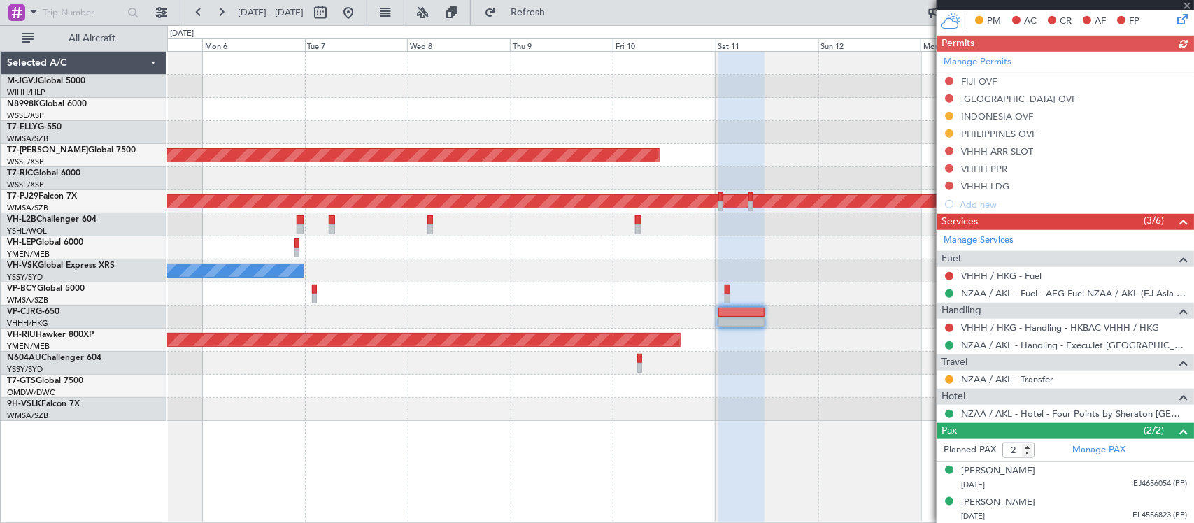
scroll to position [417, 0]
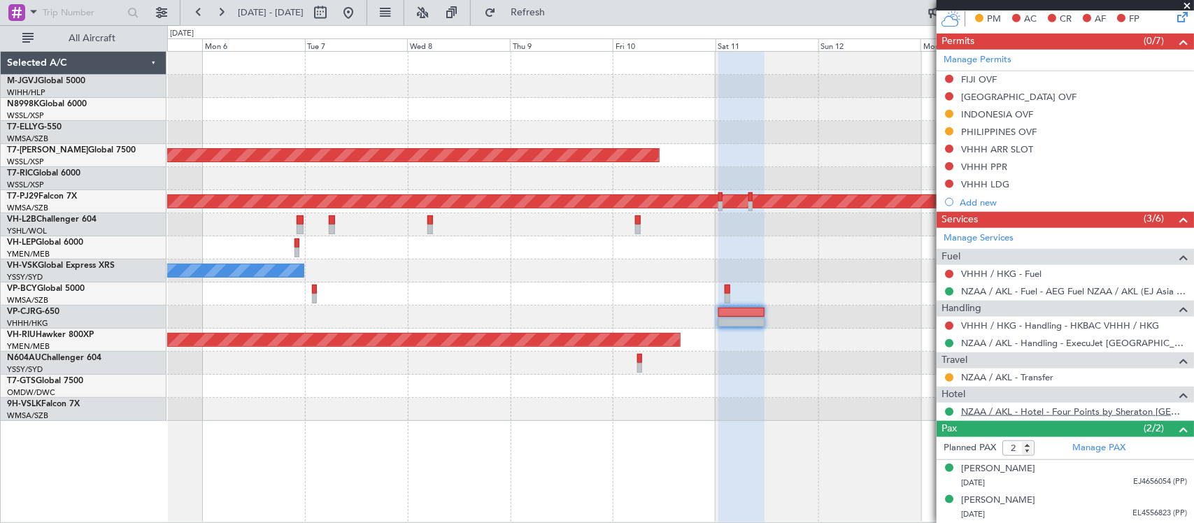
click at [1001, 415] on link "NZAA / AKL - Hotel - Four Points by Sheraton [GEOGRAPHIC_DATA] [GEOGRAPHIC_DATA…" at bounding box center [1074, 412] width 226 height 12
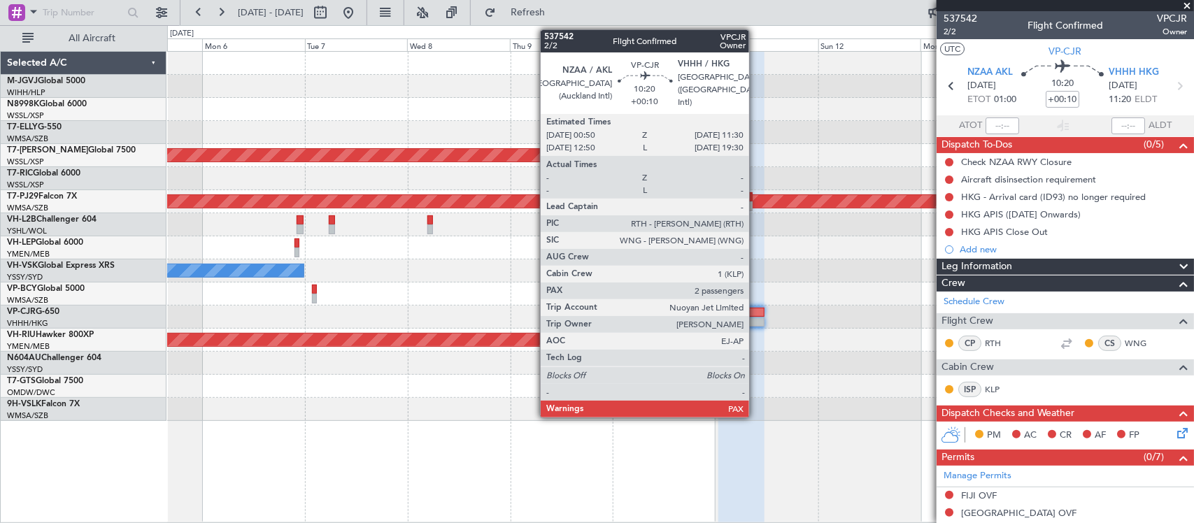
click at [754, 317] on div at bounding box center [680, 317] width 1026 height 23
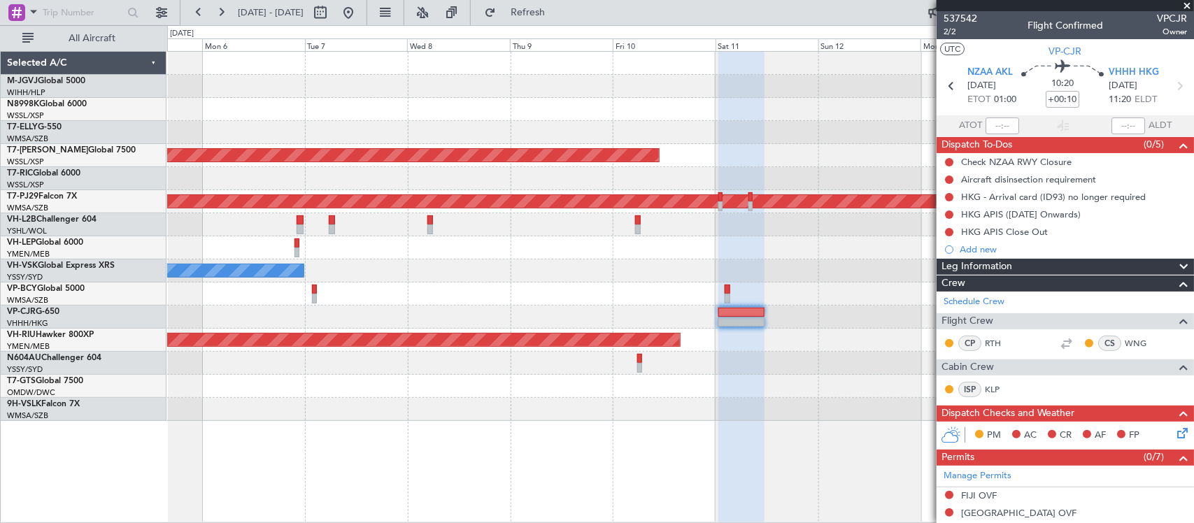
click at [831, 400] on div at bounding box center [680, 409] width 1026 height 23
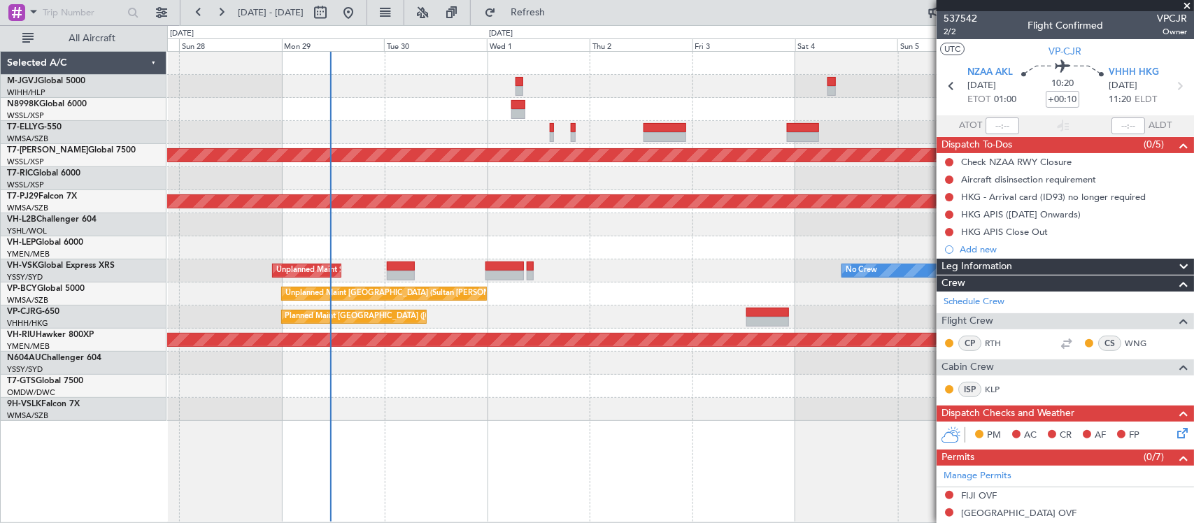
click at [759, 379] on div "Planned Maint [GEOGRAPHIC_DATA] ([GEOGRAPHIC_DATA] Intl) Planned Maint [GEOGRAP…" at bounding box center [680, 236] width 1026 height 369
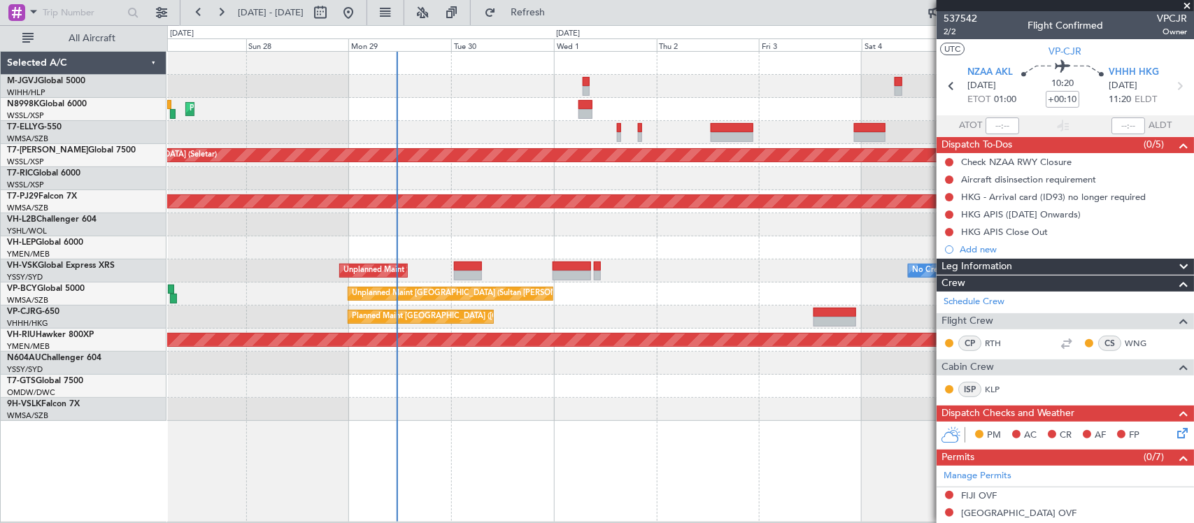
click at [505, 434] on div "Planned Maint [GEOGRAPHIC_DATA] ([GEOGRAPHIC_DATA] Intl) Planned Maint [GEOGRAP…" at bounding box center [680, 286] width 1027 height 471
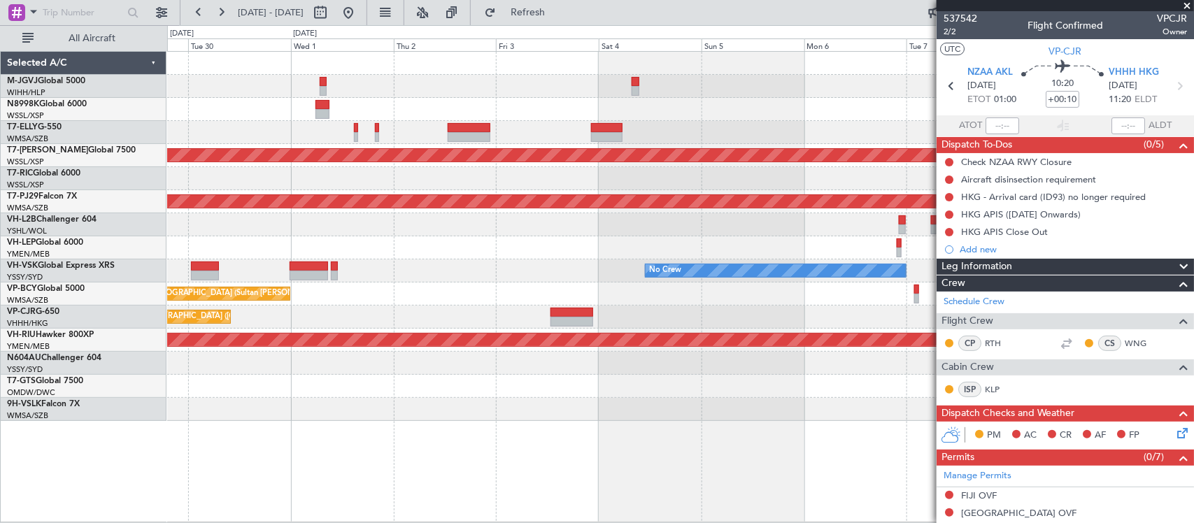
click at [173, 434] on div "Planned Maint [GEOGRAPHIC_DATA] ([GEOGRAPHIC_DATA] Intl) Planned Maint [GEOGRAP…" at bounding box center [680, 286] width 1027 height 471
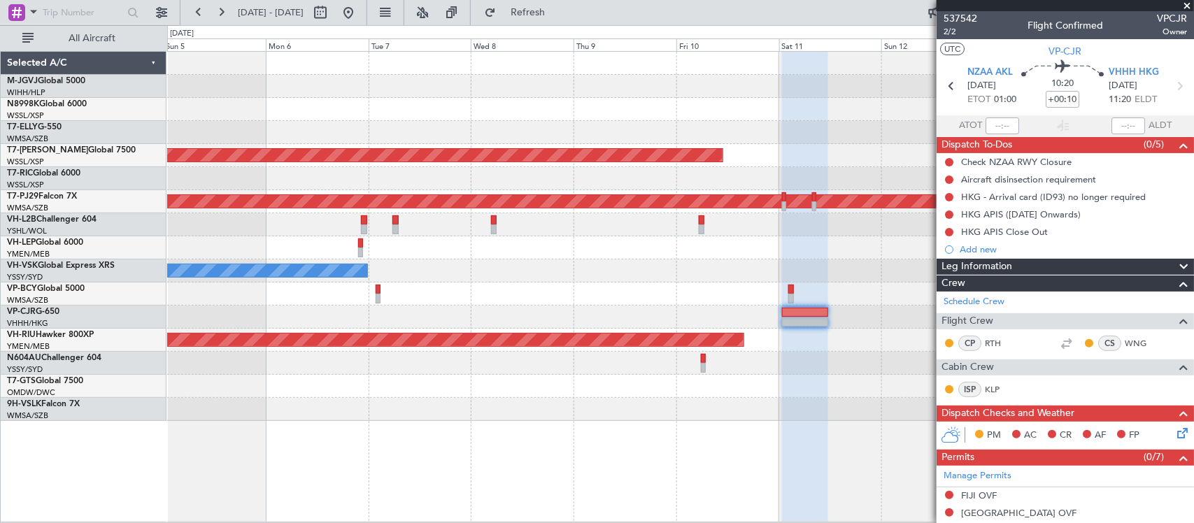
click at [315, 429] on div "Planned Maint [GEOGRAPHIC_DATA] (Seletar) Planned Maint [GEOGRAPHIC_DATA] (Sult…" at bounding box center [680, 286] width 1027 height 471
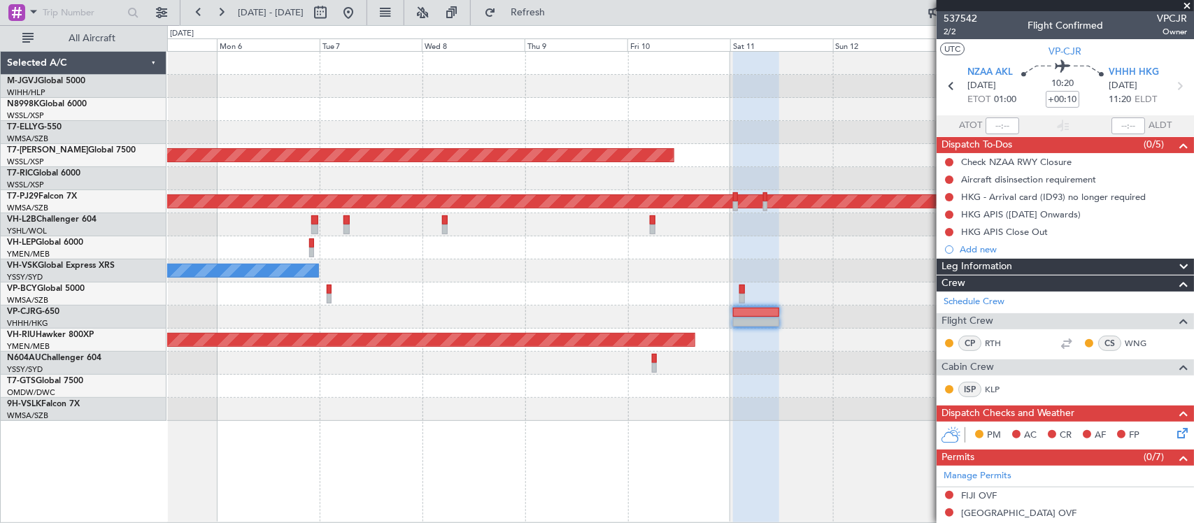
click at [467, 425] on div "Planned Maint [GEOGRAPHIC_DATA] (Seletar) Planned Maint [GEOGRAPHIC_DATA] (Sult…" at bounding box center [680, 287] width 1027 height 472
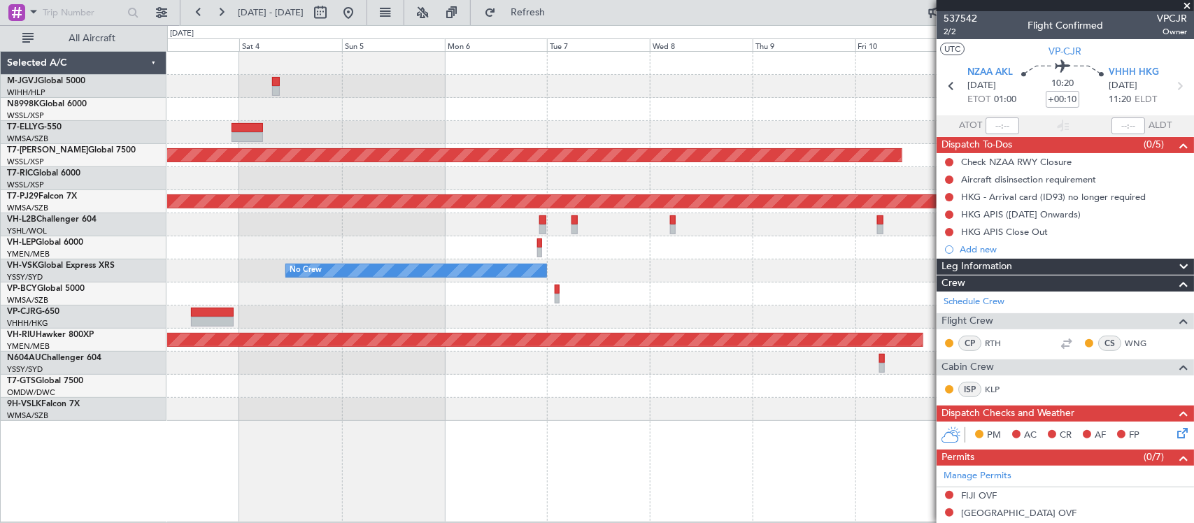
click at [725, 427] on div "Planned Maint [GEOGRAPHIC_DATA] (Seletar) Planned Maint [GEOGRAPHIC_DATA] (Sult…" at bounding box center [680, 286] width 1027 height 471
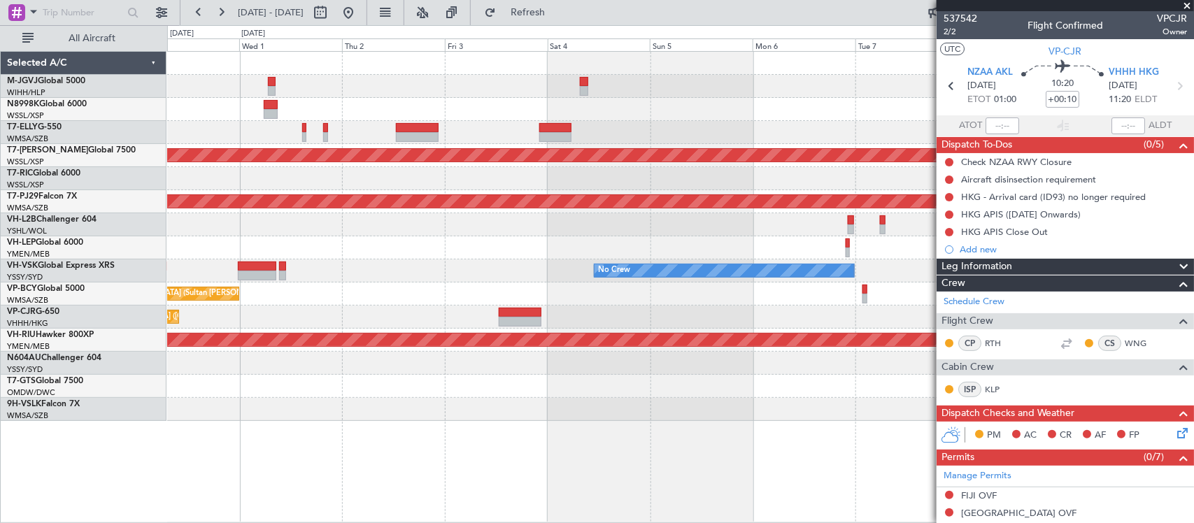
click at [819, 455] on div "Planned Maint [GEOGRAPHIC_DATA] (Seletar) Planned Maint [GEOGRAPHIC_DATA] (Sult…" at bounding box center [680, 287] width 1027 height 472
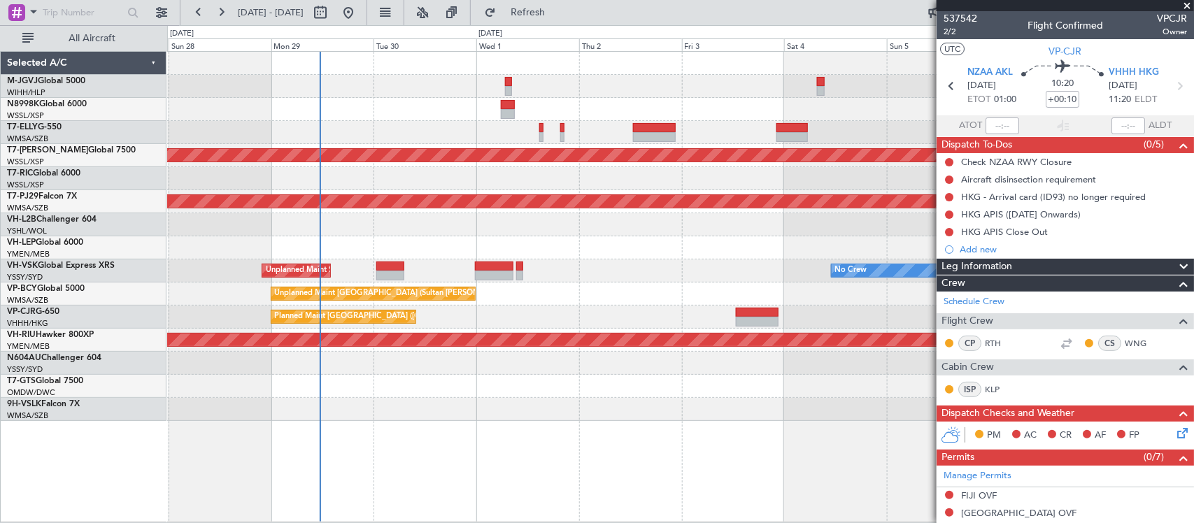
click at [694, 428] on div "Planned Maint [GEOGRAPHIC_DATA] ([GEOGRAPHIC_DATA] Intl) Planned Maint [GEOGRAP…" at bounding box center [680, 286] width 1027 height 471
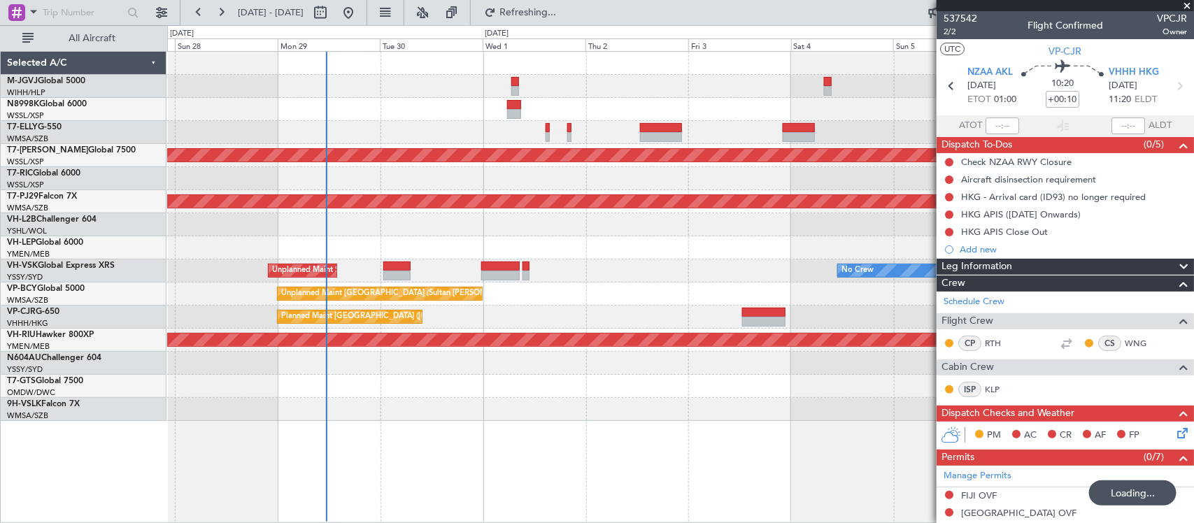
scroll to position [417, 0]
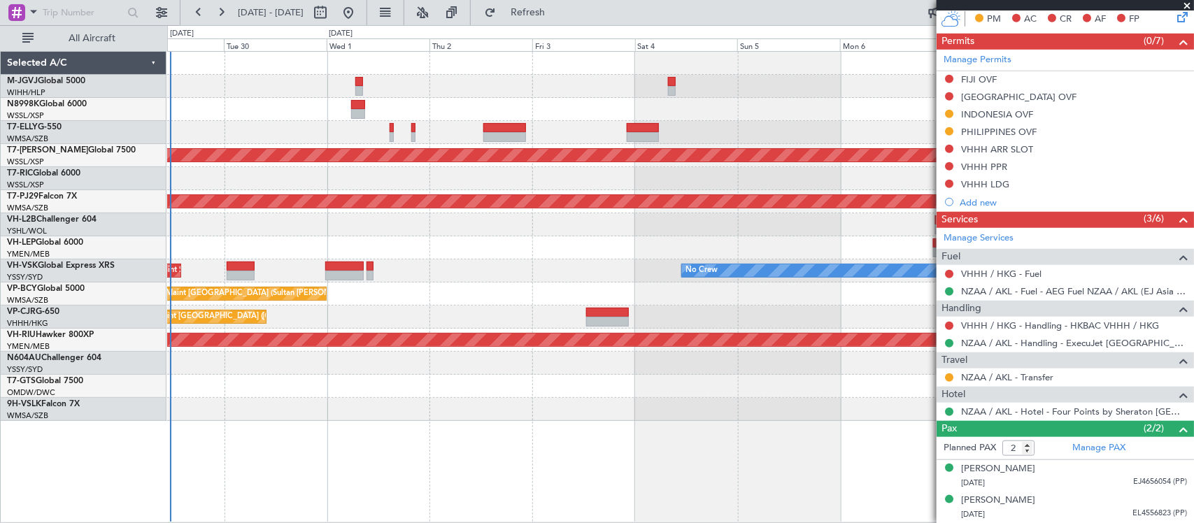
click at [605, 399] on div "Planned Maint [GEOGRAPHIC_DATA] ([GEOGRAPHIC_DATA] Intl) Planned Maint [GEOGRAP…" at bounding box center [680, 236] width 1026 height 369
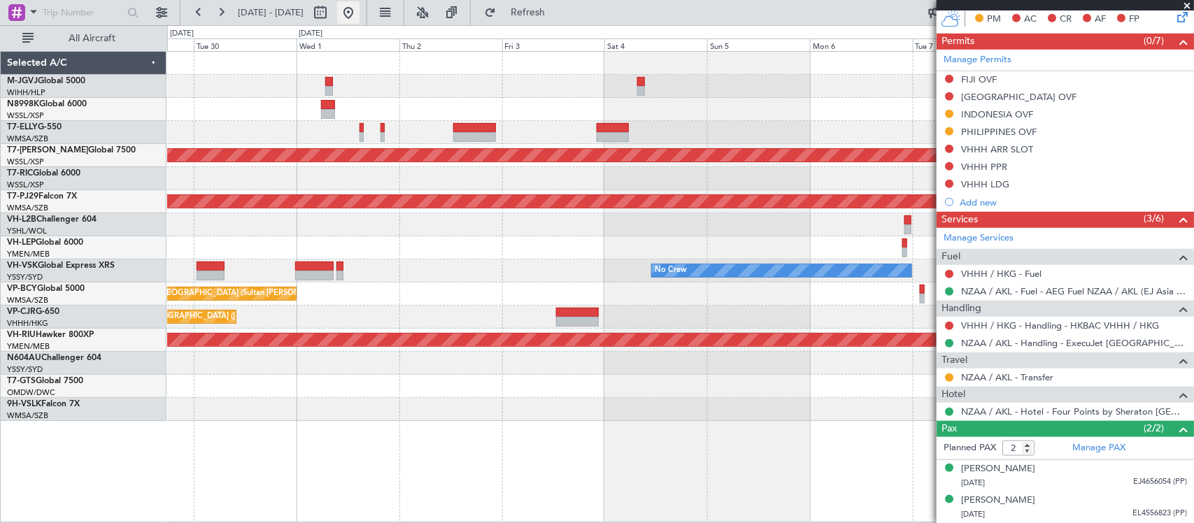
click at [359, 12] on button at bounding box center [348, 12] width 22 height 22
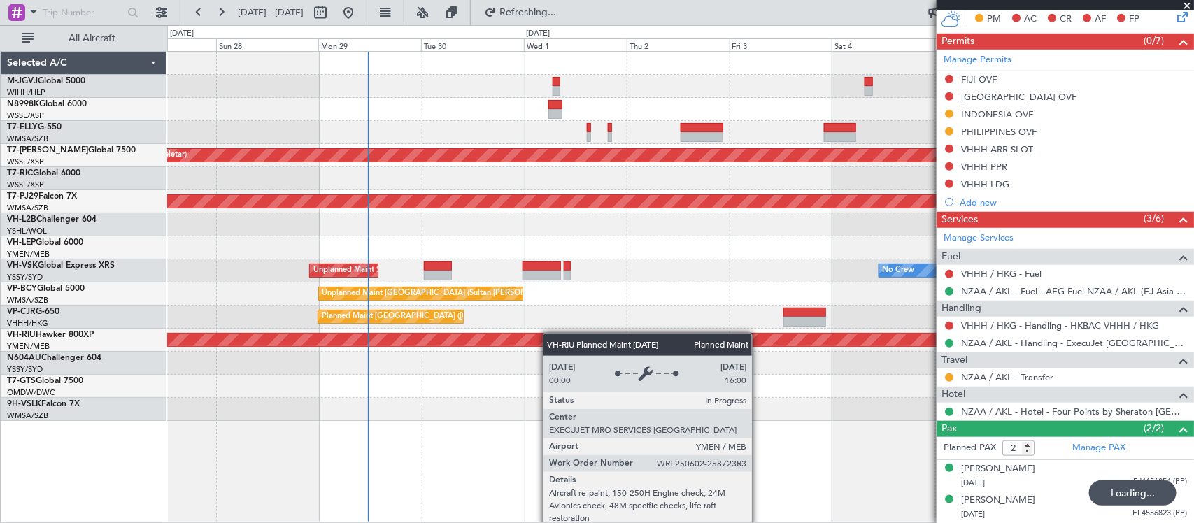
click at [406, 347] on div "Planned Maint [GEOGRAPHIC_DATA] ([GEOGRAPHIC_DATA] Intl) Planned Maint [GEOGRAP…" at bounding box center [680, 236] width 1026 height 369
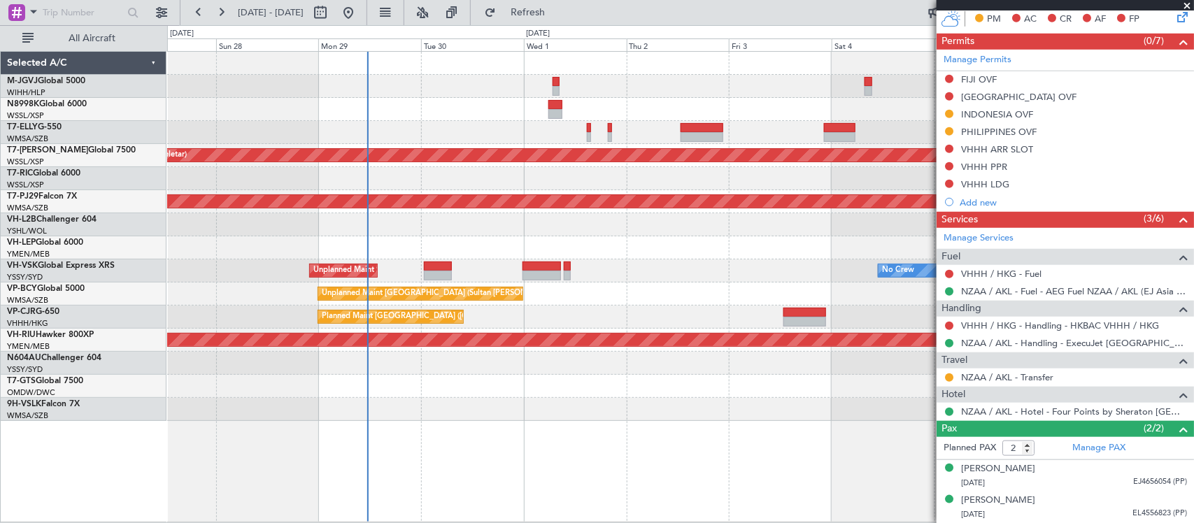
click at [692, 486] on div "Planned Maint [GEOGRAPHIC_DATA] ([GEOGRAPHIC_DATA] Intl) Planned Maint [GEOGRAP…" at bounding box center [680, 286] width 1027 height 471
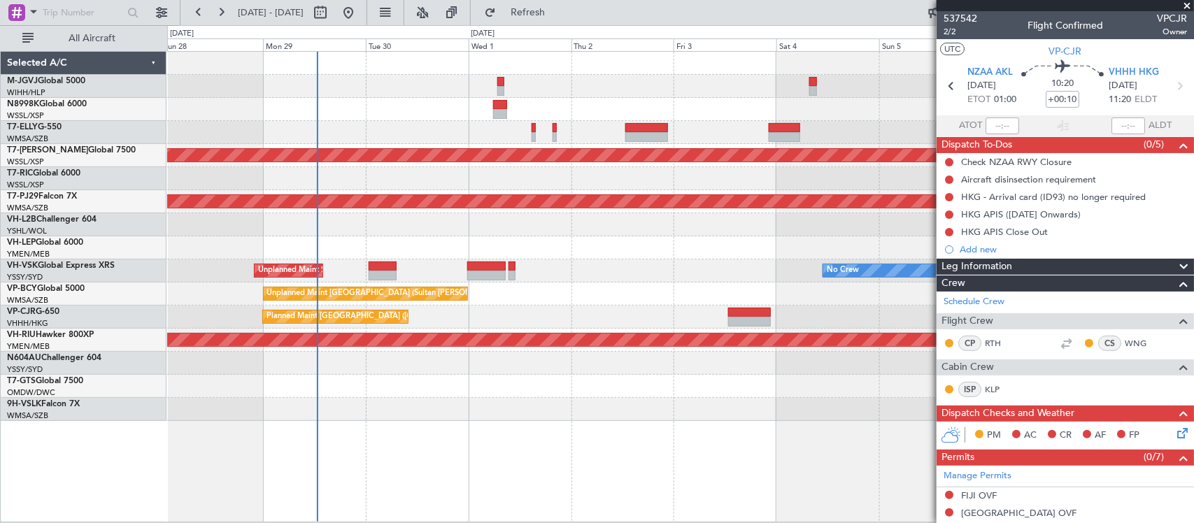
scroll to position [417, 0]
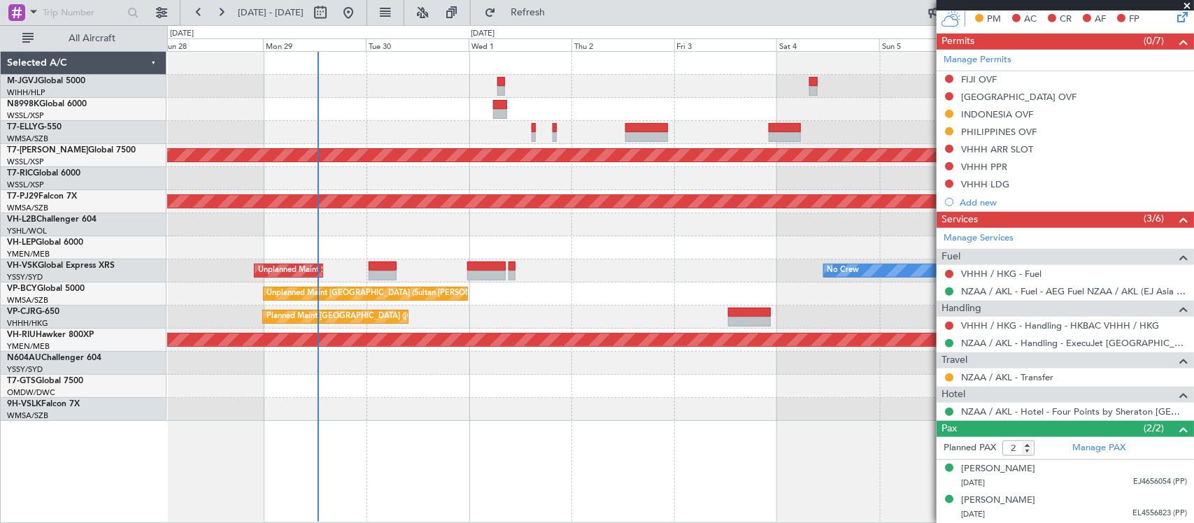
click at [418, 92] on div at bounding box center [680, 86] width 1026 height 23
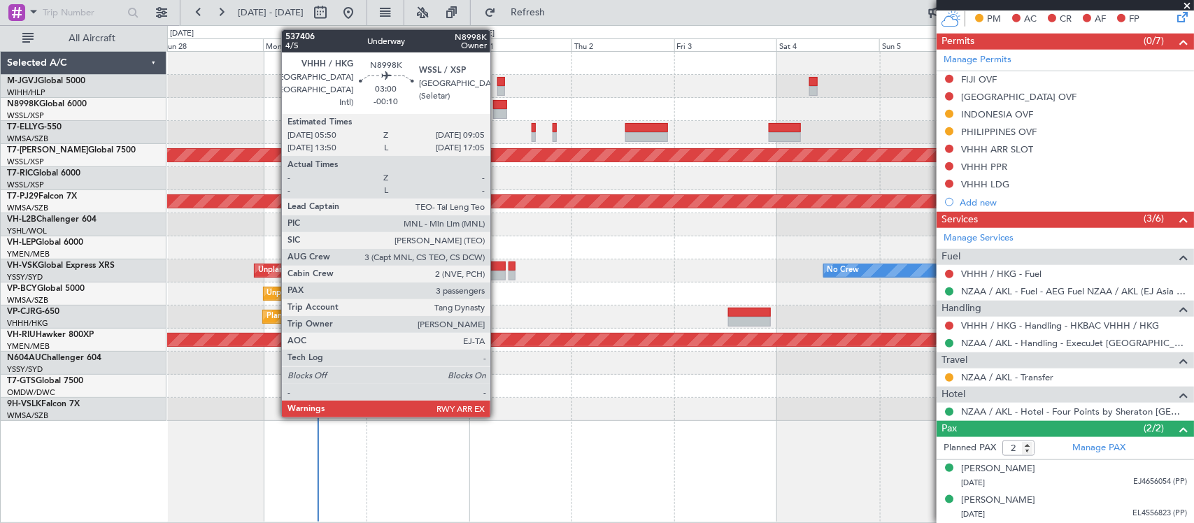
click at [497, 107] on div at bounding box center [500, 105] width 14 height 10
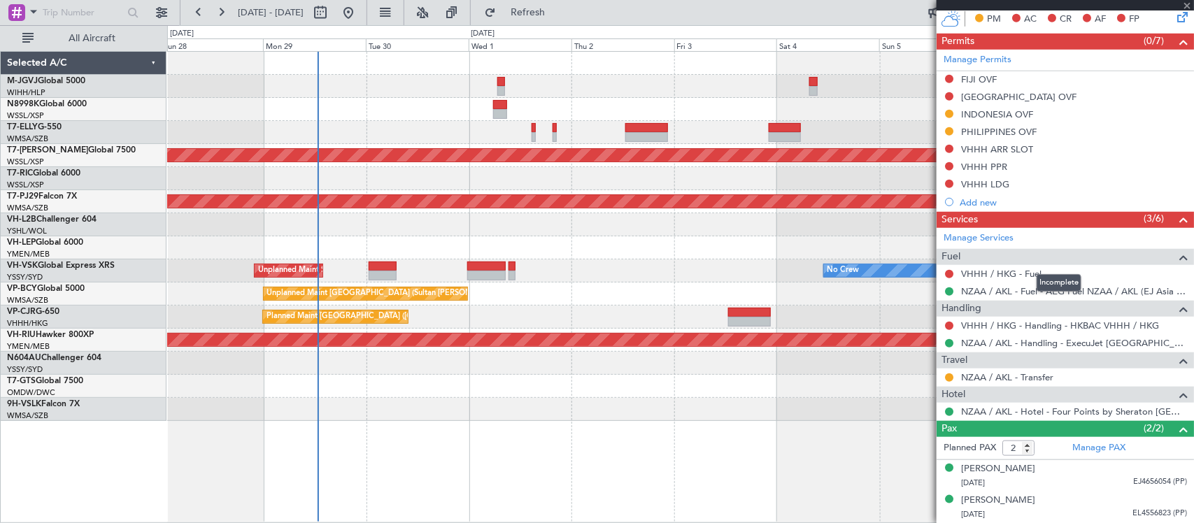
type input "-00:10"
type input "3"
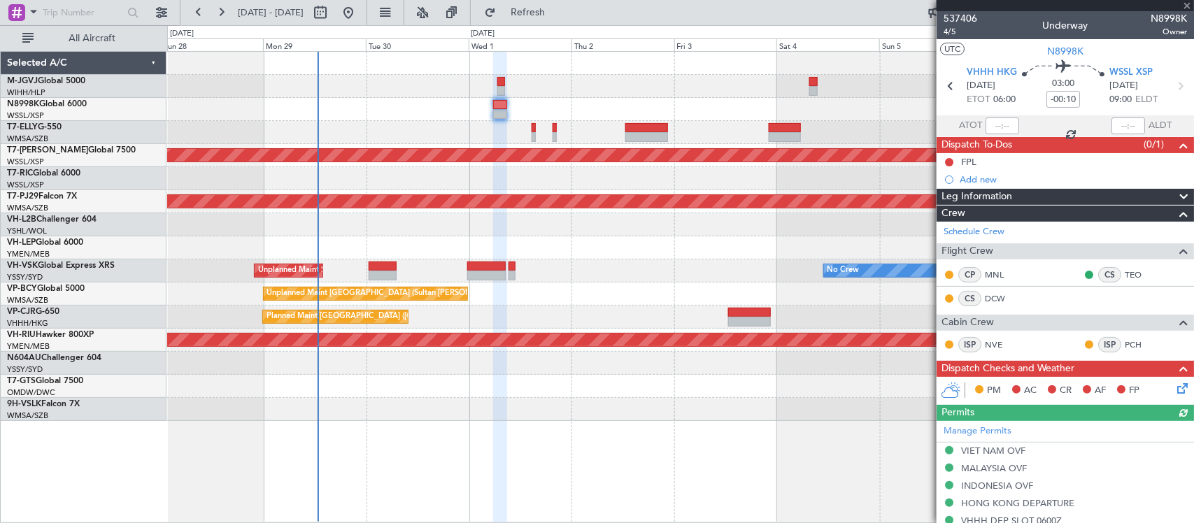
scroll to position [301, 0]
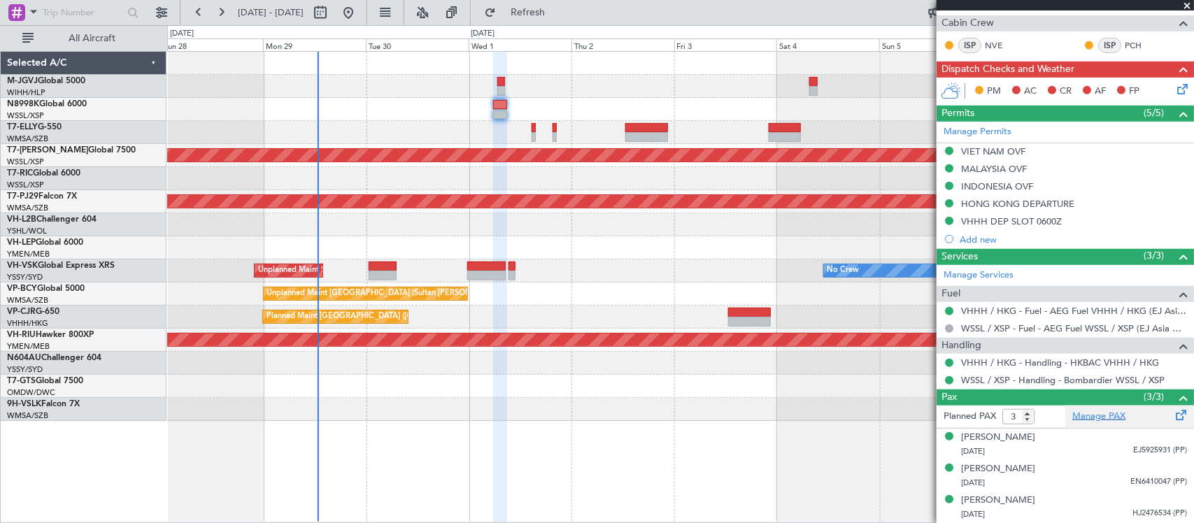
click at [1080, 415] on link "Manage PAX" at bounding box center [1098, 417] width 53 height 14
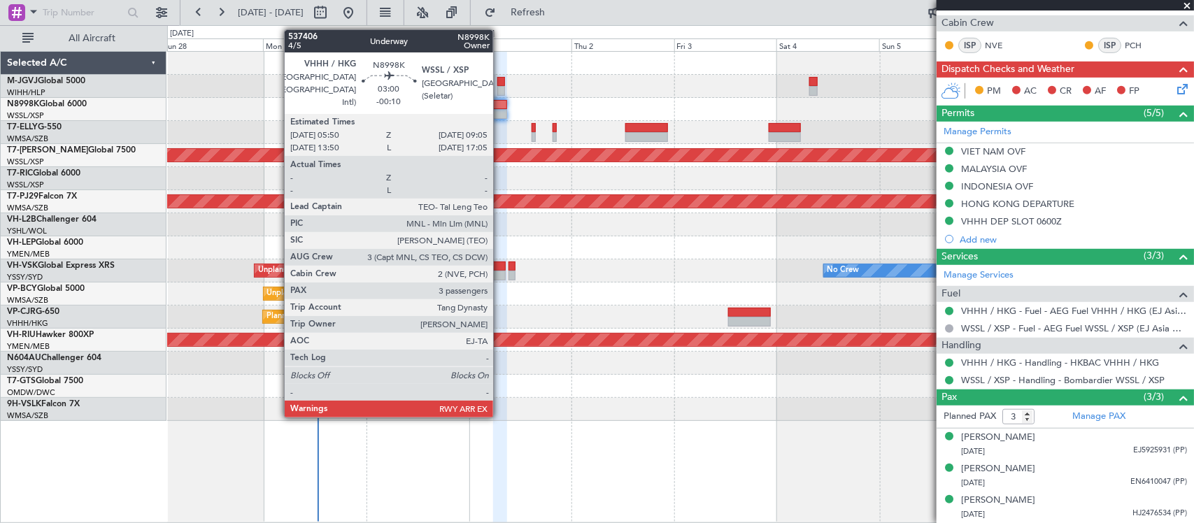
click at [500, 110] on div at bounding box center [500, 114] width 14 height 10
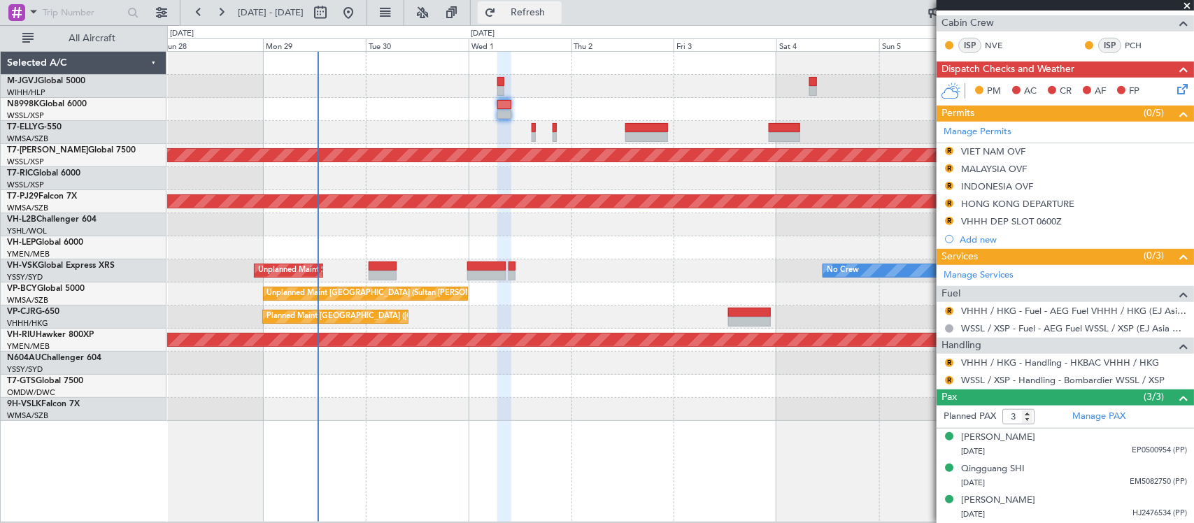
click at [557, 17] on span "Refresh" at bounding box center [528, 13] width 59 height 10
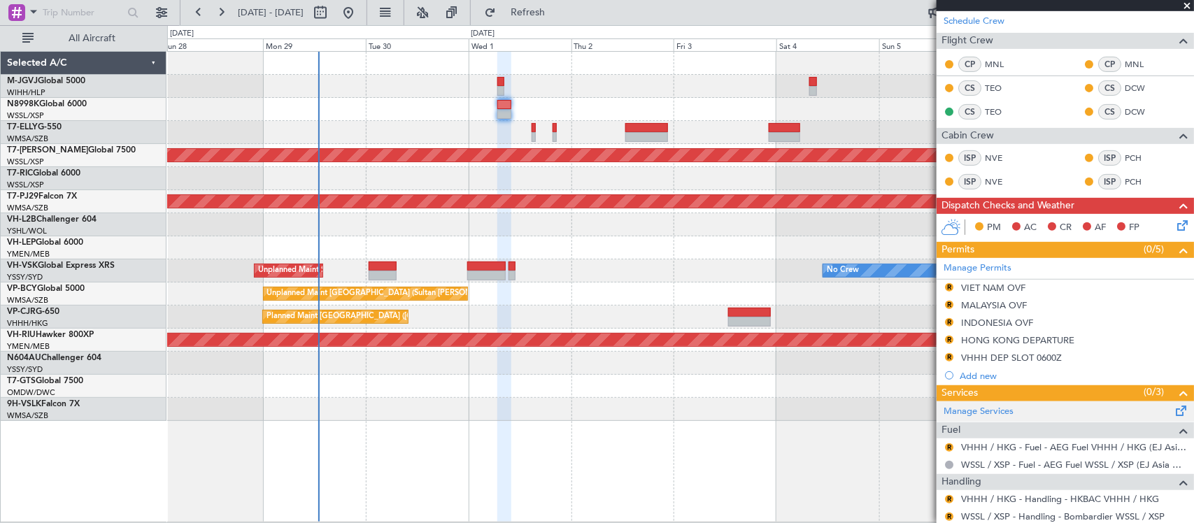
scroll to position [348, 0]
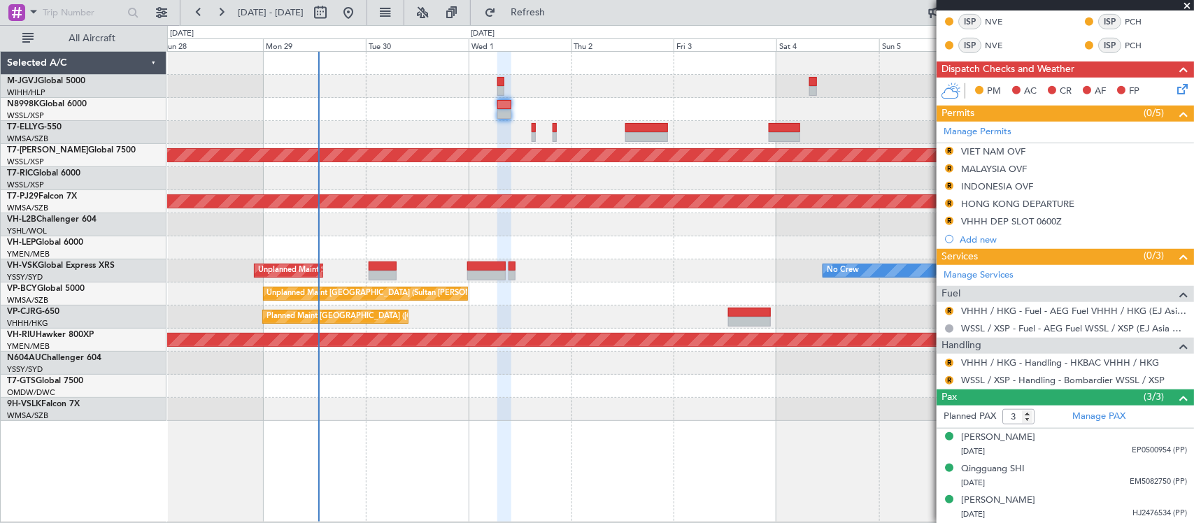
click at [945, 205] on button "R" at bounding box center [949, 203] width 8 height 8
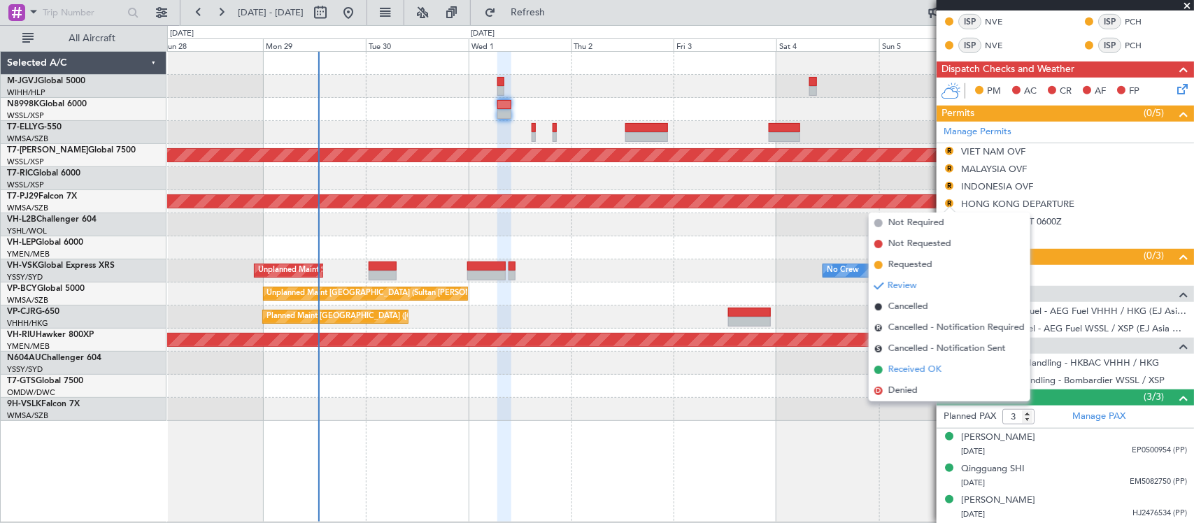
click at [923, 367] on span "Received OK" at bounding box center [914, 370] width 53 height 14
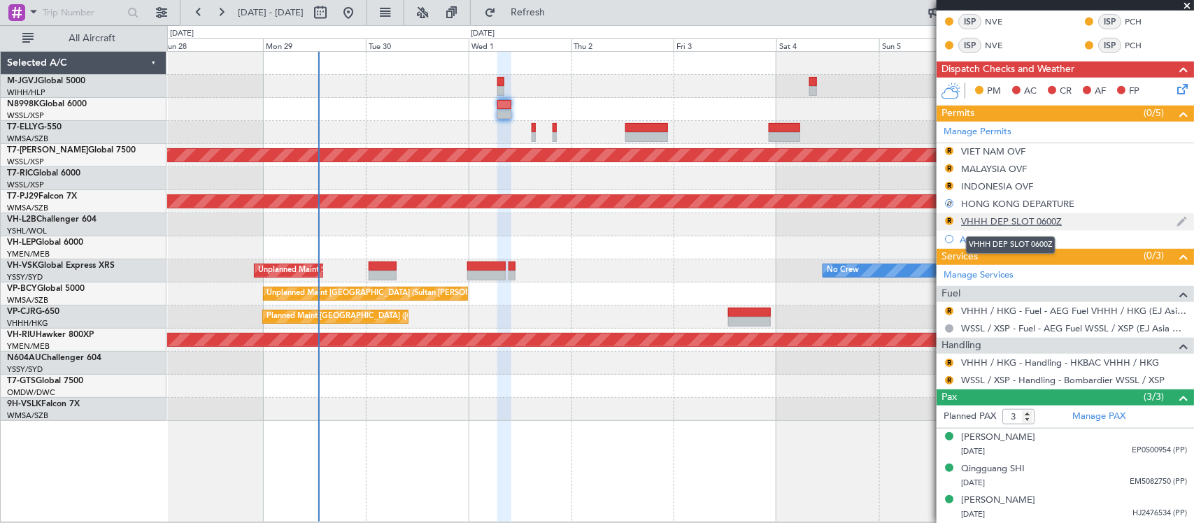
click at [1007, 222] on div "VHHH DEP SLOT 0600Z" at bounding box center [1011, 221] width 101 height 12
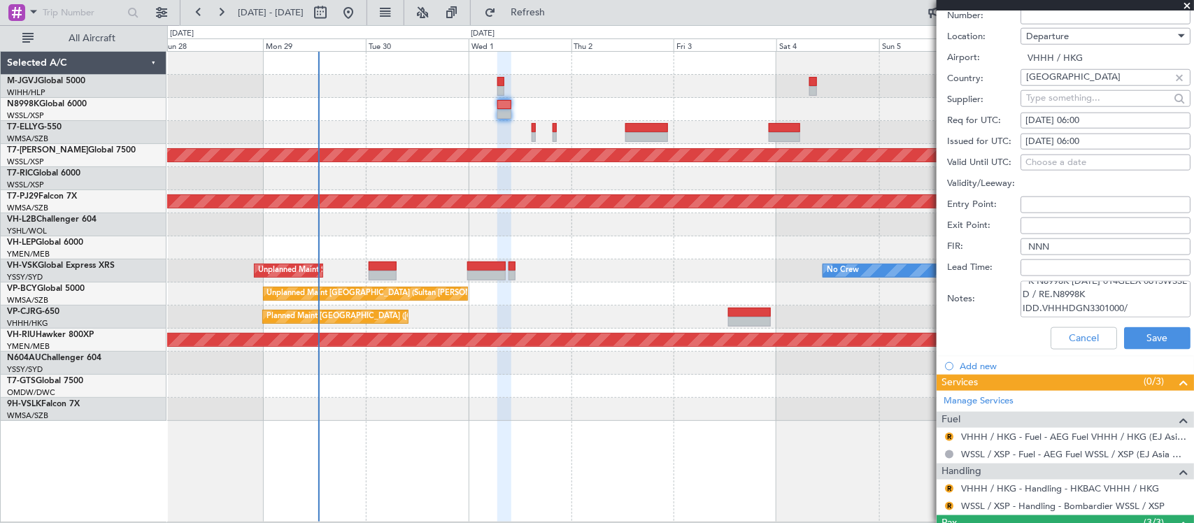
scroll to position [0, 0]
click at [1088, 141] on div "01/10/2025 06:00" at bounding box center [1105, 142] width 160 height 14
select select "10"
select select "2025"
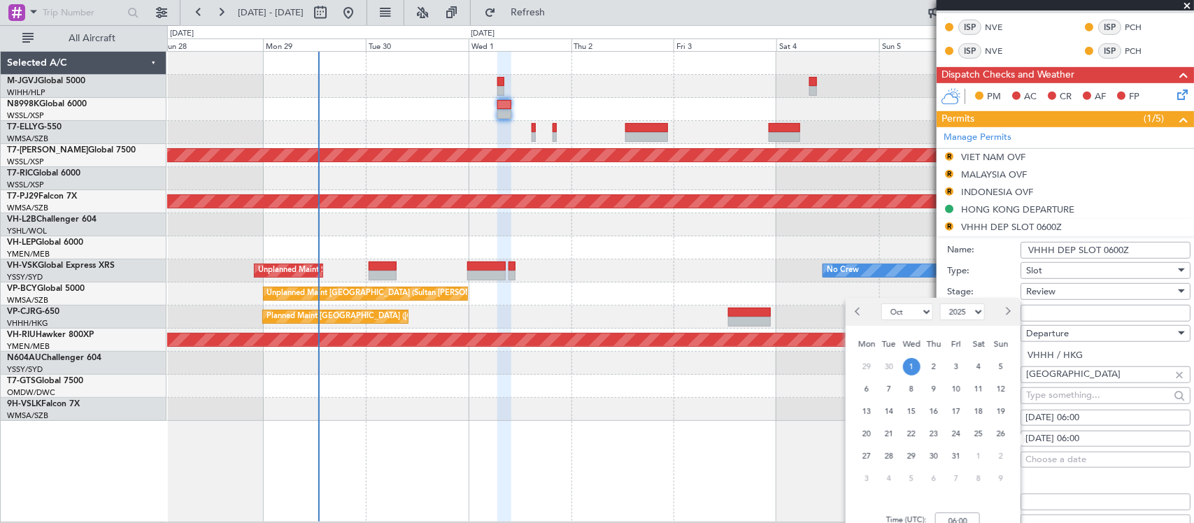
scroll to position [494, 0]
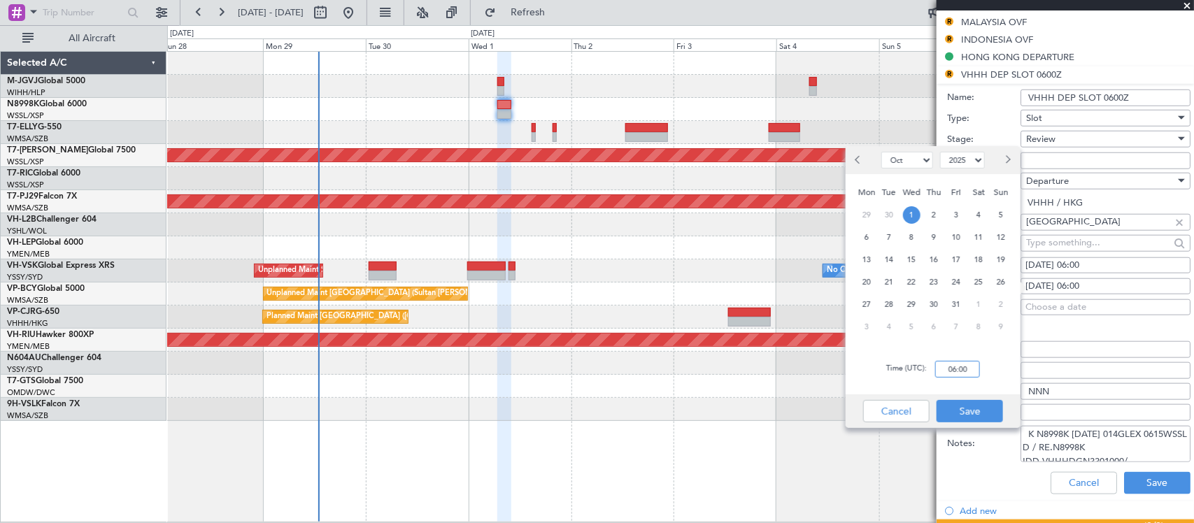
click at [972, 366] on input "06:00" at bounding box center [957, 369] width 45 height 17
type input "06:15"
click at [964, 416] on button "Save" at bounding box center [969, 411] width 66 height 22
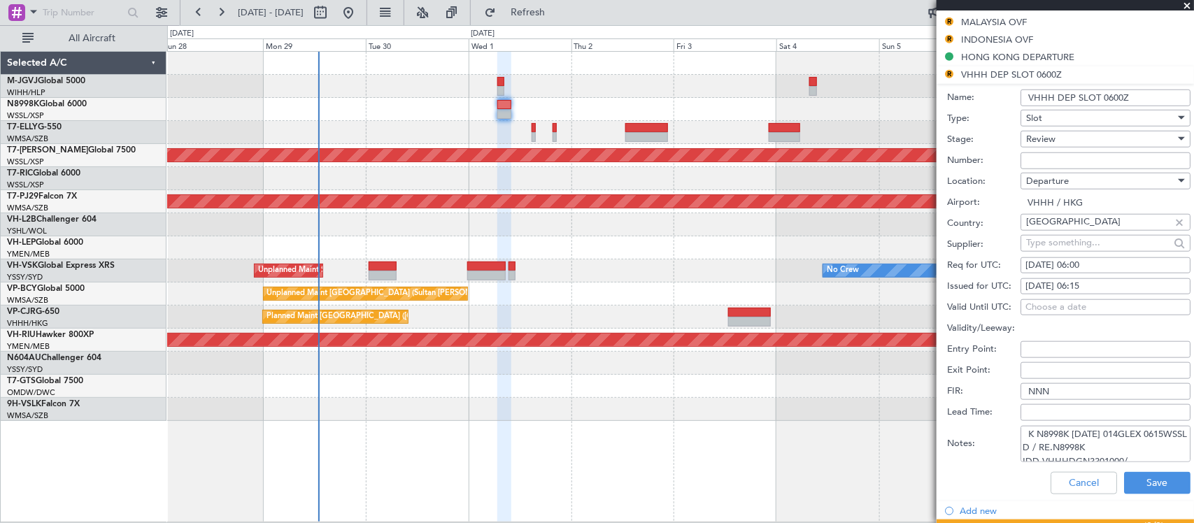
click at [1071, 147] on div "Review" at bounding box center [1100, 139] width 149 height 21
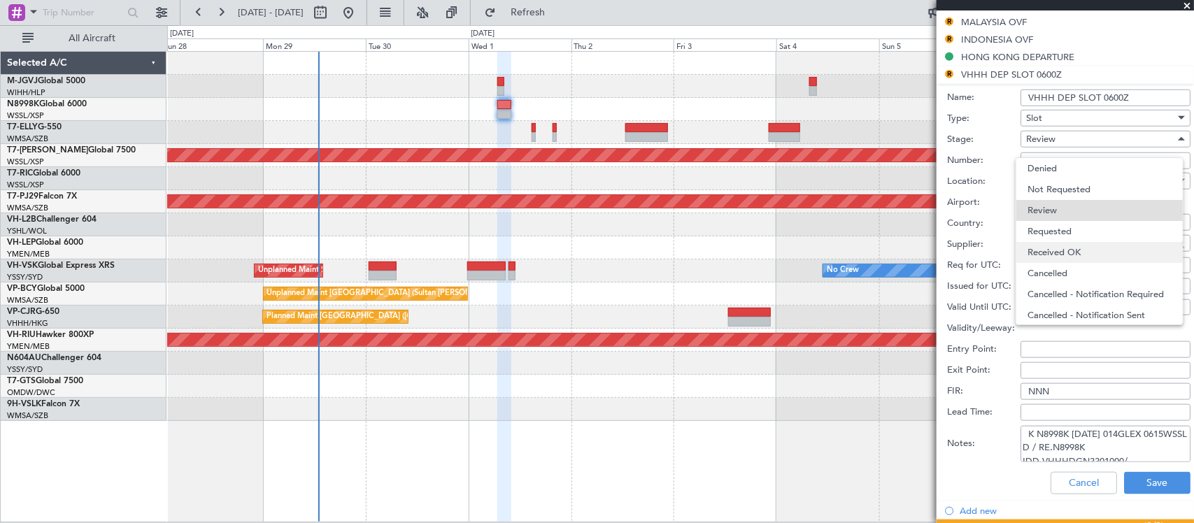
click at [1082, 245] on span "Received OK" at bounding box center [1099, 252] width 144 height 21
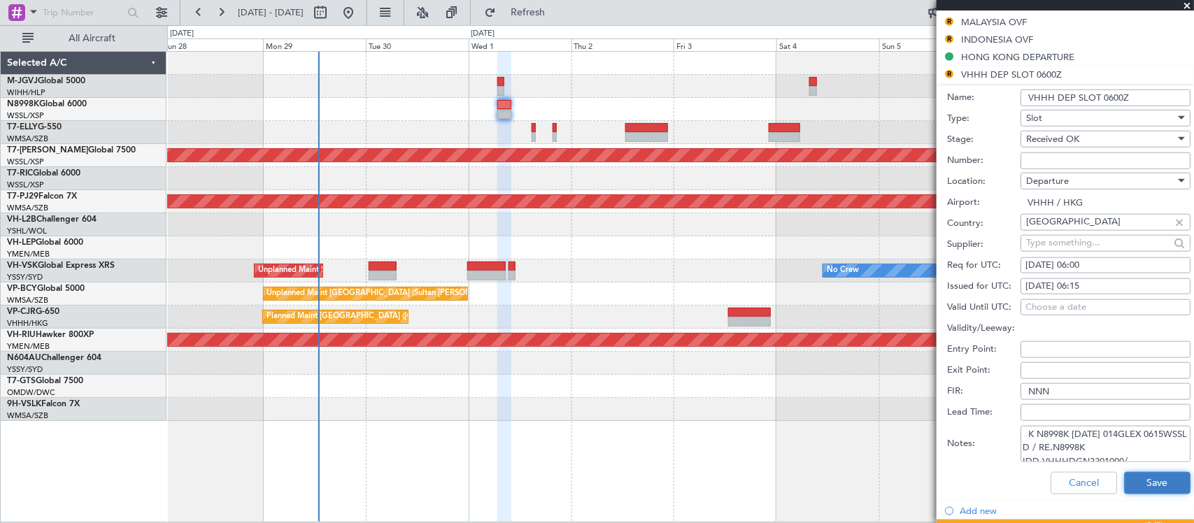
click at [1149, 480] on button "Save" at bounding box center [1157, 483] width 66 height 22
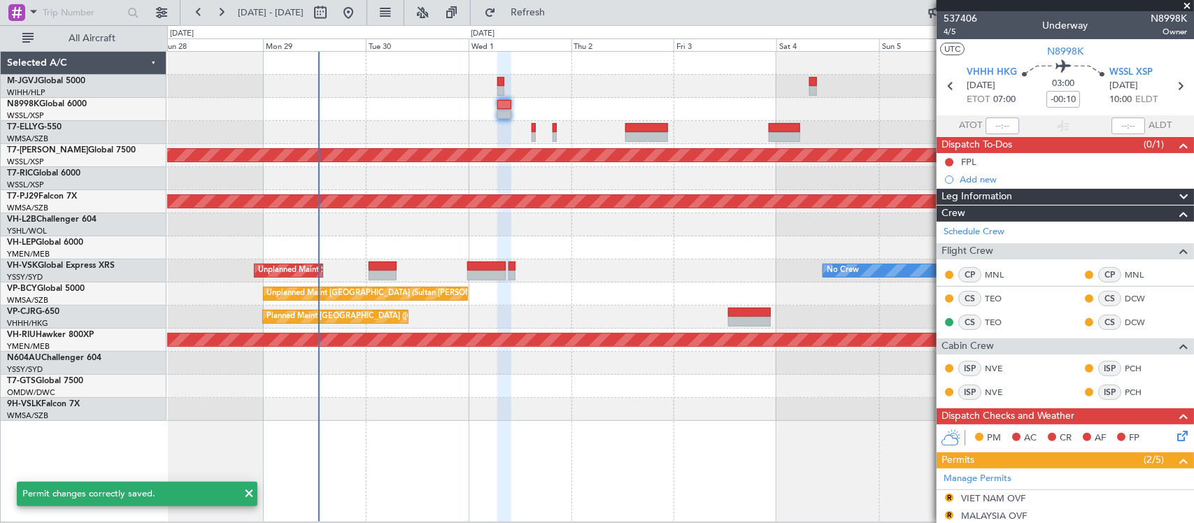
scroll to position [348, 0]
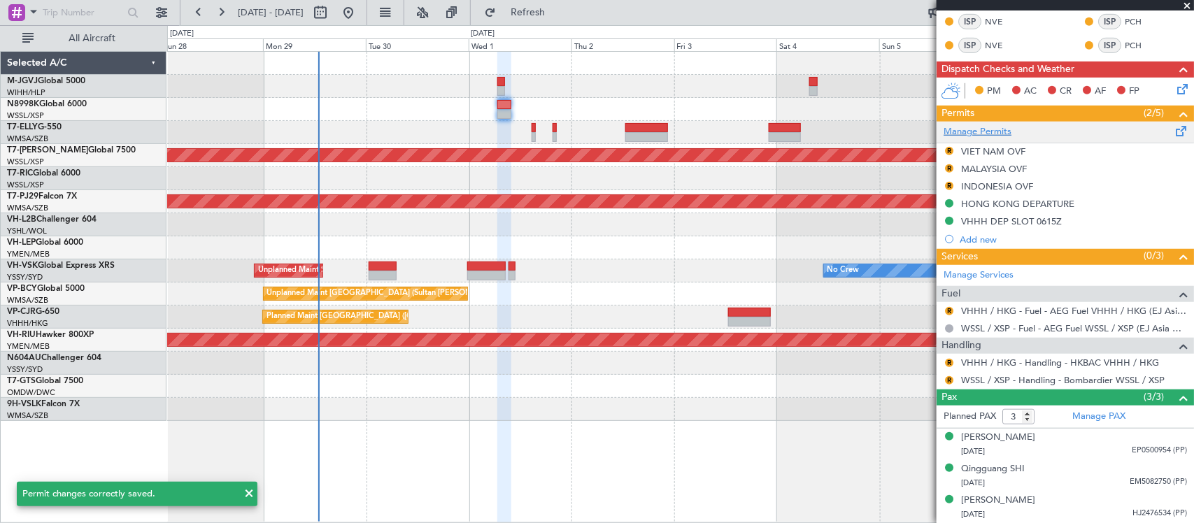
click at [974, 127] on link "Manage Permits" at bounding box center [977, 132] width 68 height 14
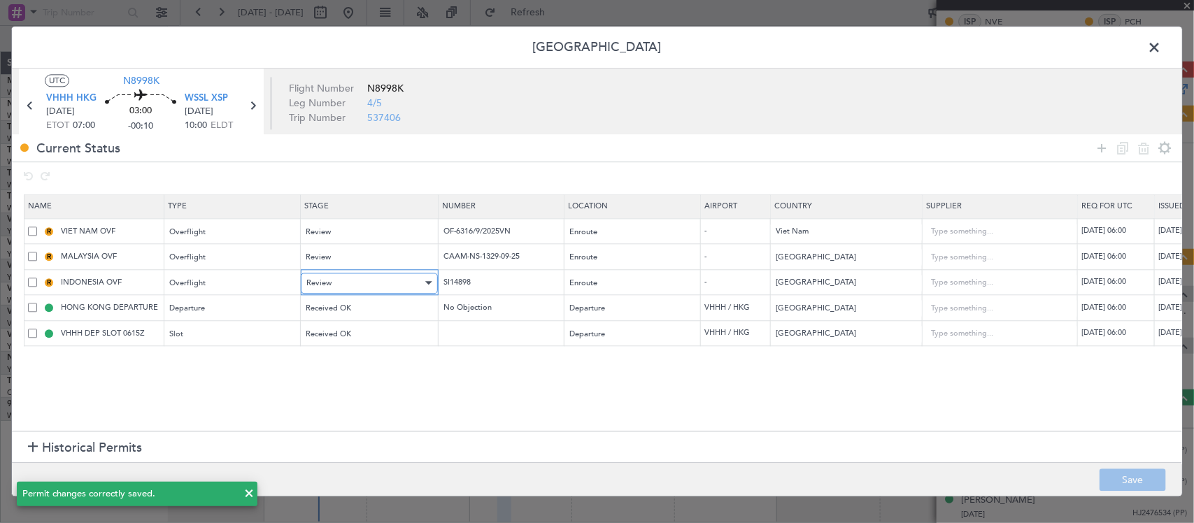
click at [362, 280] on div "Review" at bounding box center [364, 283] width 116 height 21
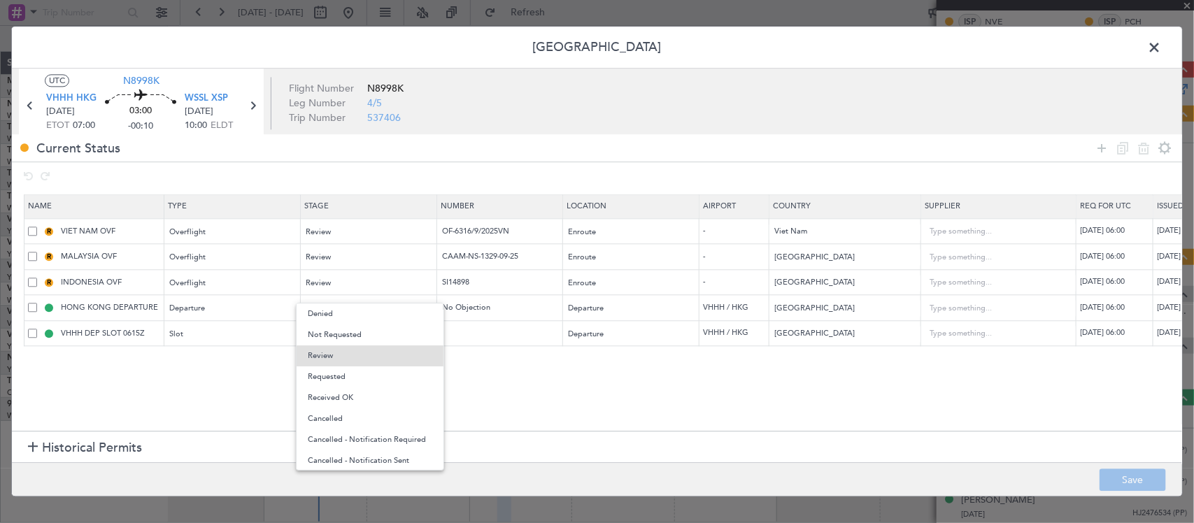
click at [394, 401] on span "Received OK" at bounding box center [370, 397] width 124 height 21
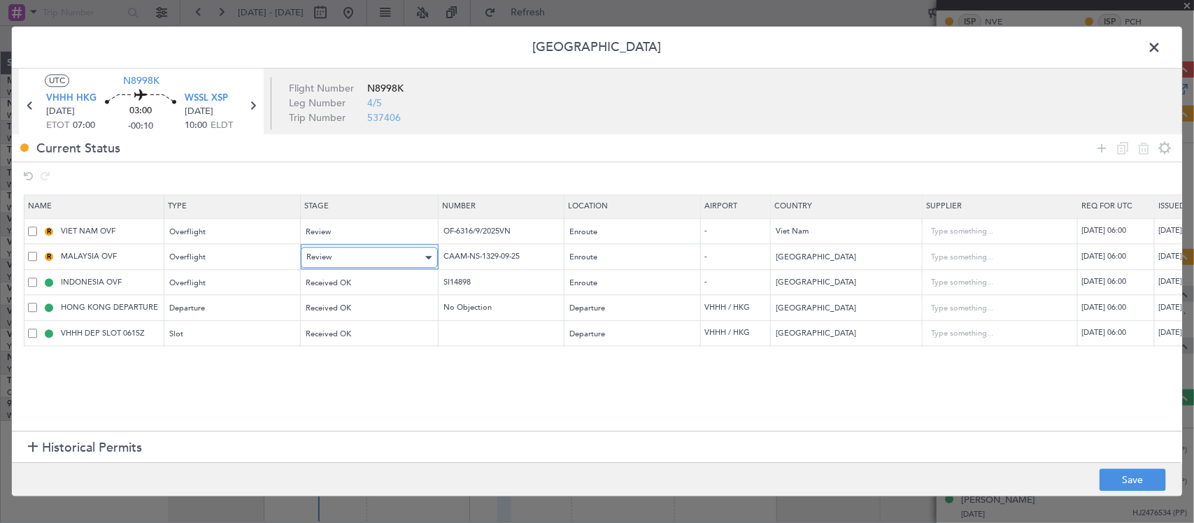
click at [389, 264] on div "Review" at bounding box center [364, 258] width 116 height 21
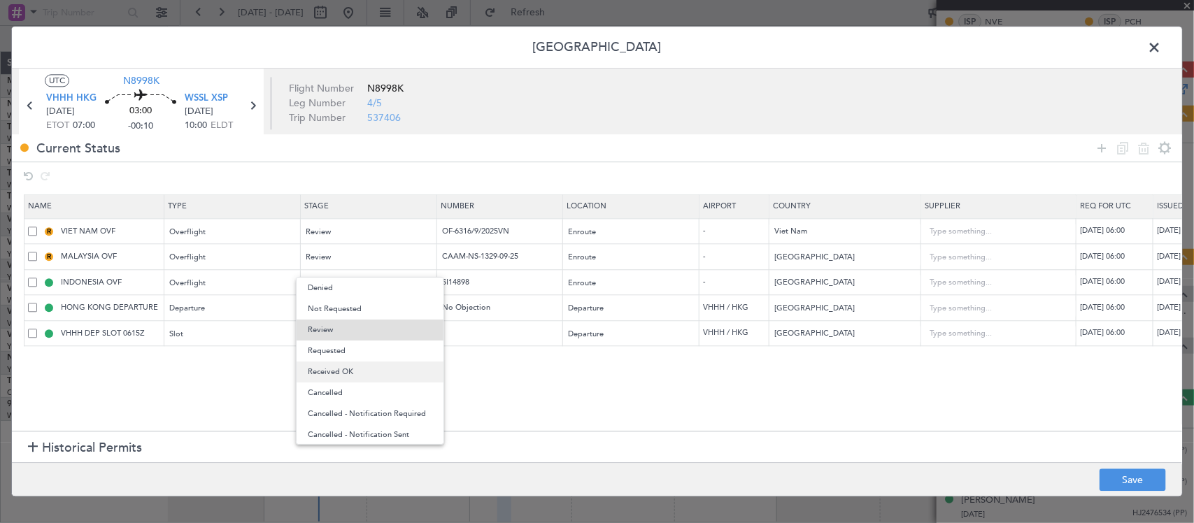
click at [399, 378] on span "Received OK" at bounding box center [370, 372] width 124 height 21
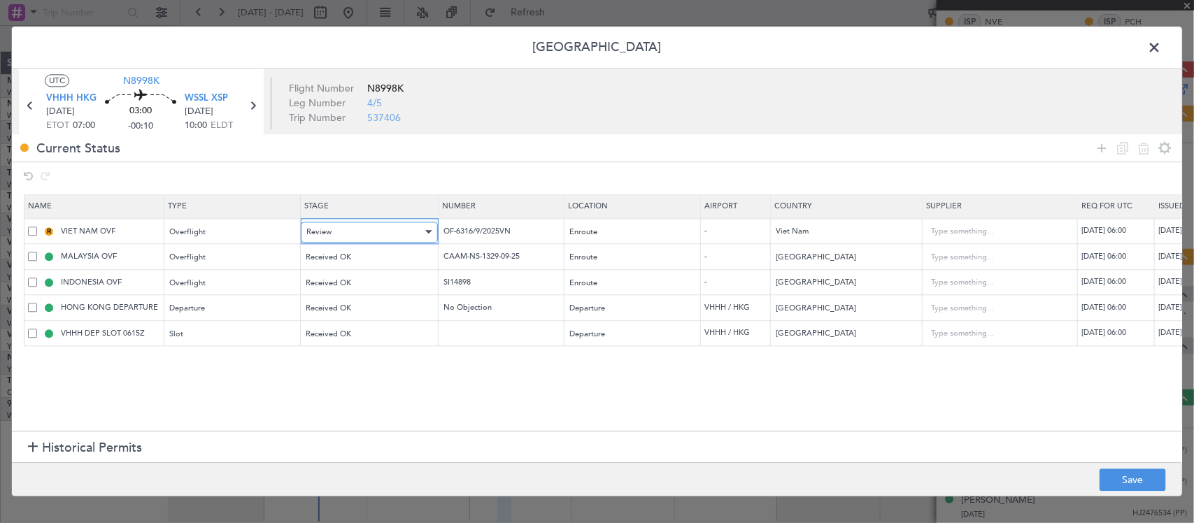
click at [402, 235] on div "Review" at bounding box center [364, 232] width 116 height 21
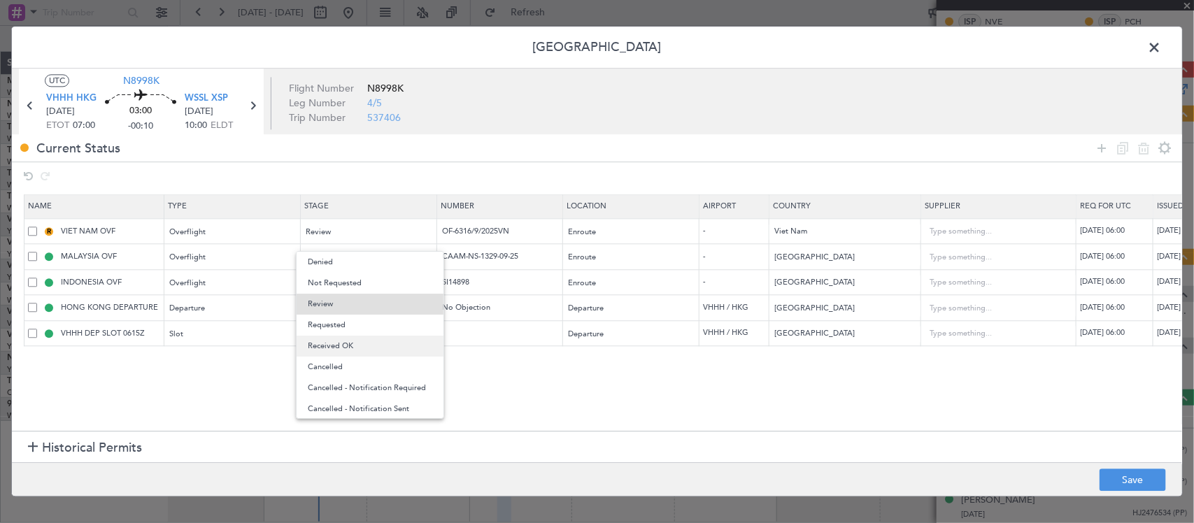
click at [392, 350] on span "Received OK" at bounding box center [370, 346] width 124 height 21
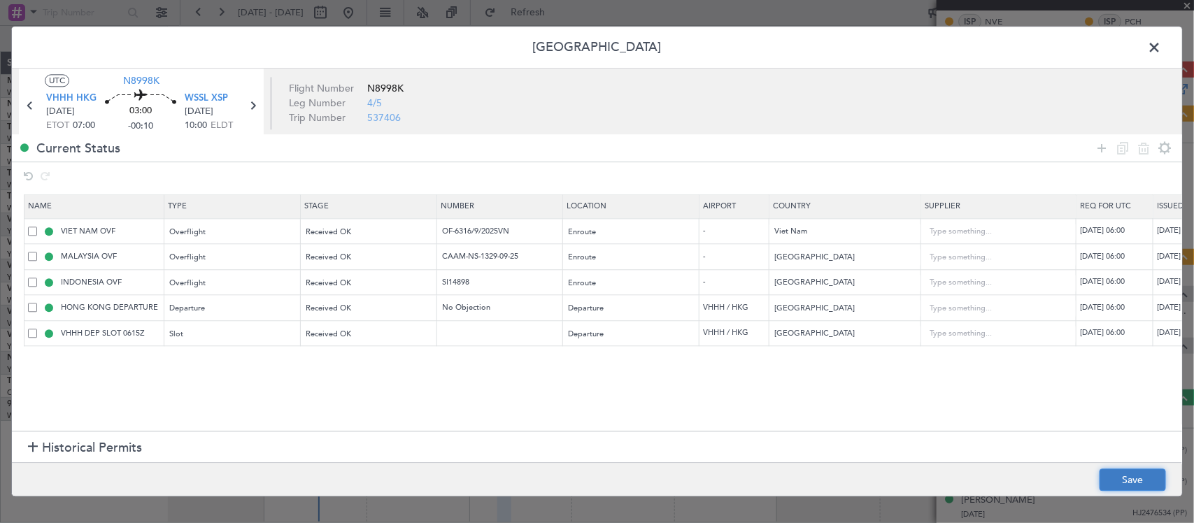
click at [1140, 471] on button "Save" at bounding box center [1132, 480] width 66 height 22
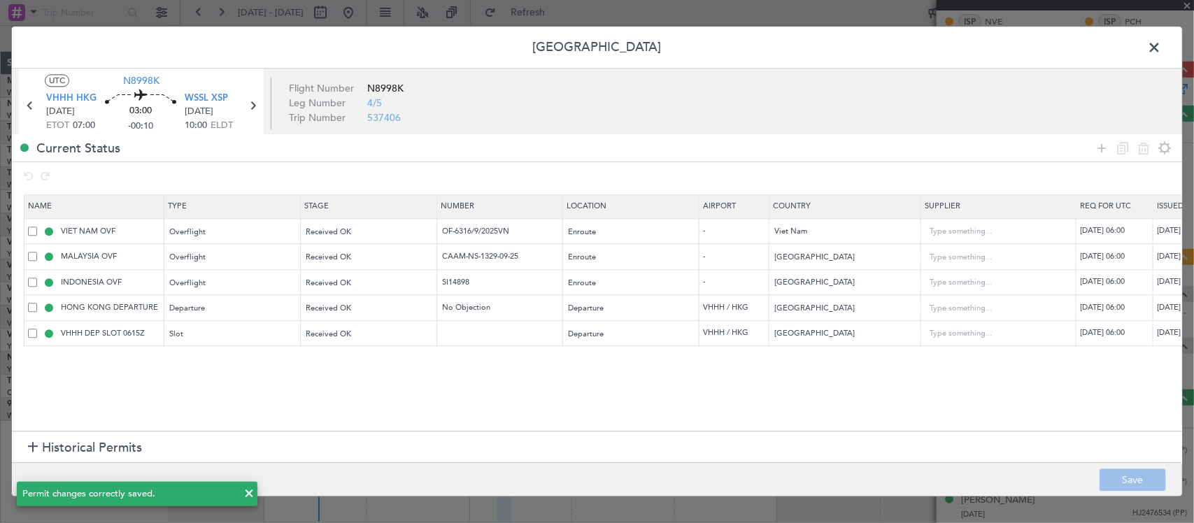
drag, startPoint x: 1152, startPoint y: 46, endPoint x: 1150, endPoint y: 55, distance: 8.5
click at [1161, 46] on span at bounding box center [1161, 51] width 0 height 28
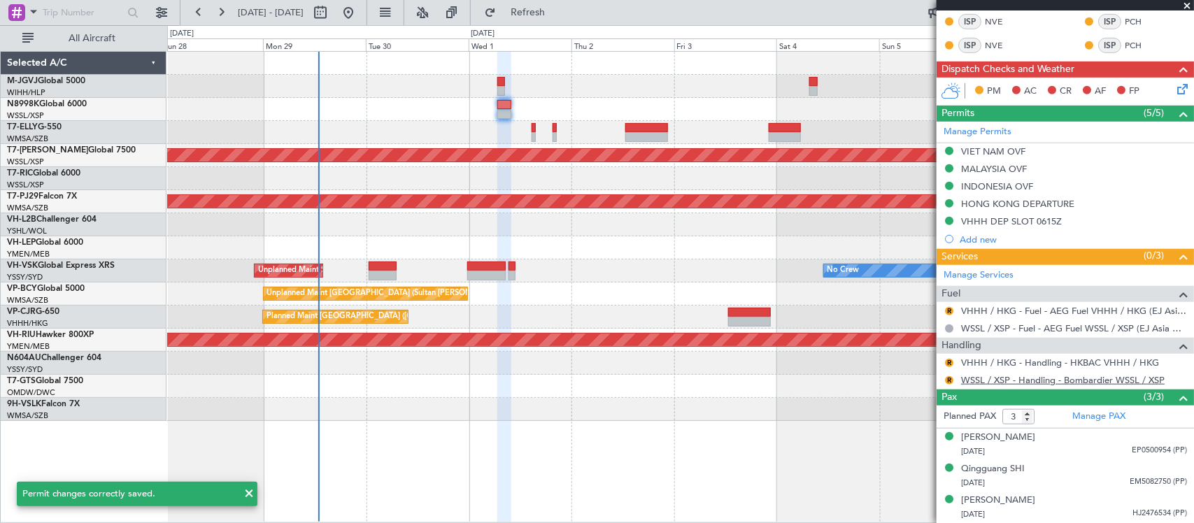
click at [992, 382] on link "WSSL / XSP - Handling - Bombardier WSSL / XSP" at bounding box center [1063, 380] width 204 height 12
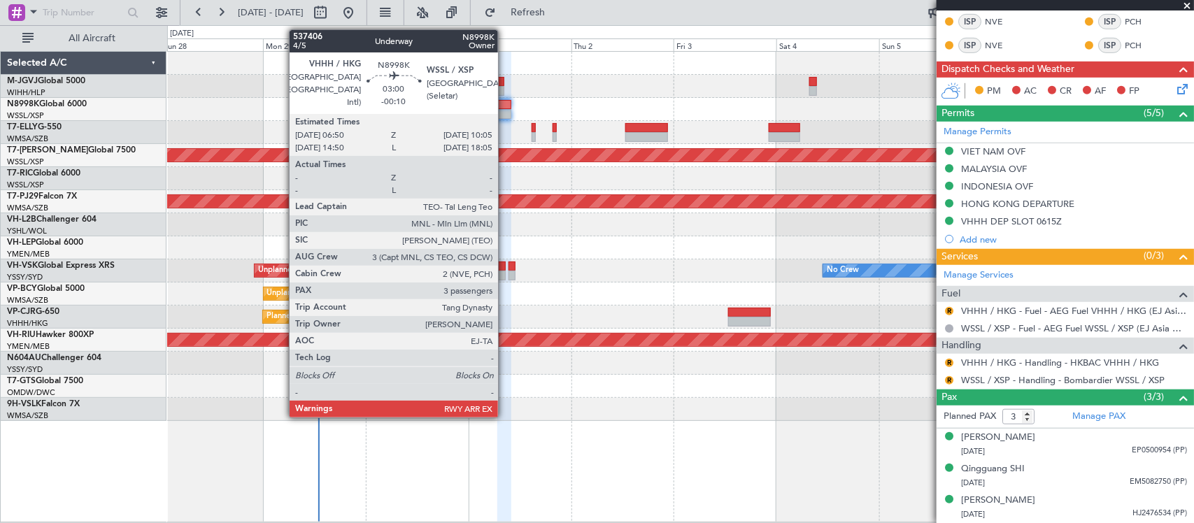
click at [505, 108] on div at bounding box center [504, 105] width 14 height 10
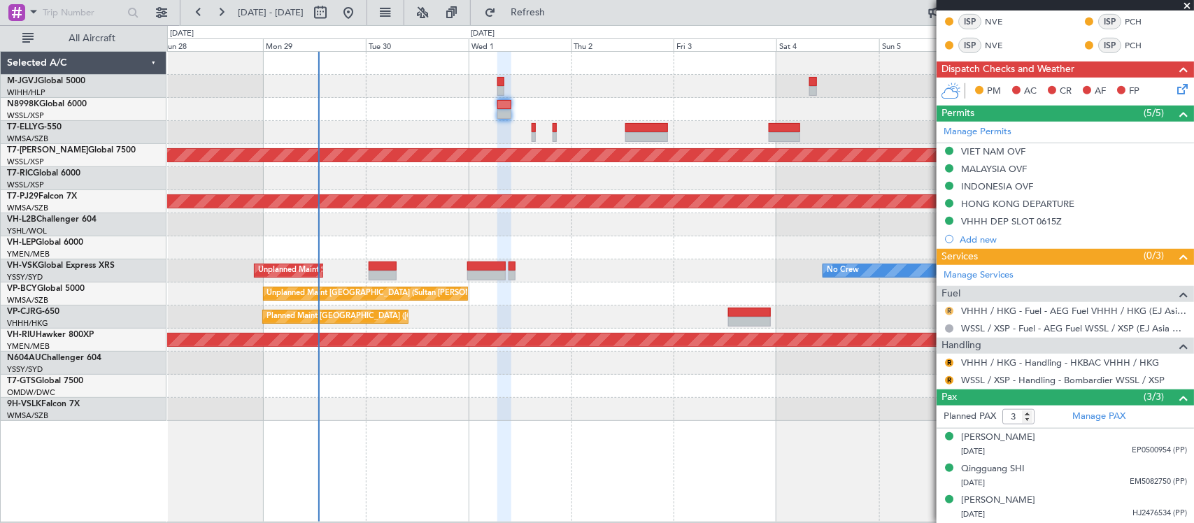
click at [952, 309] on button "R" at bounding box center [949, 311] width 8 height 8
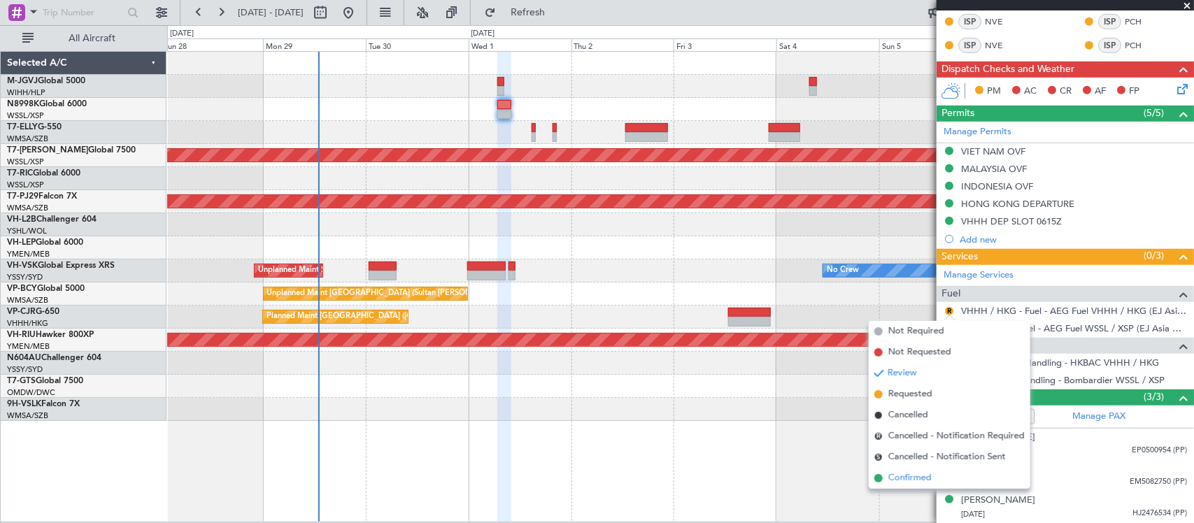
click at [931, 477] on span "Confirmed" at bounding box center [909, 478] width 43 height 14
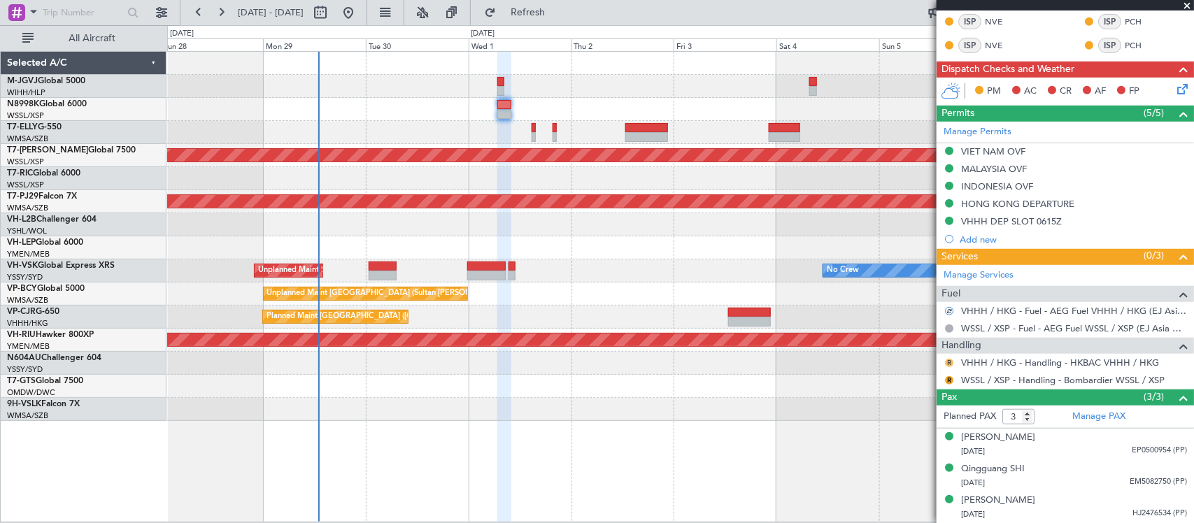
click at [948, 360] on button "R" at bounding box center [949, 363] width 8 height 8
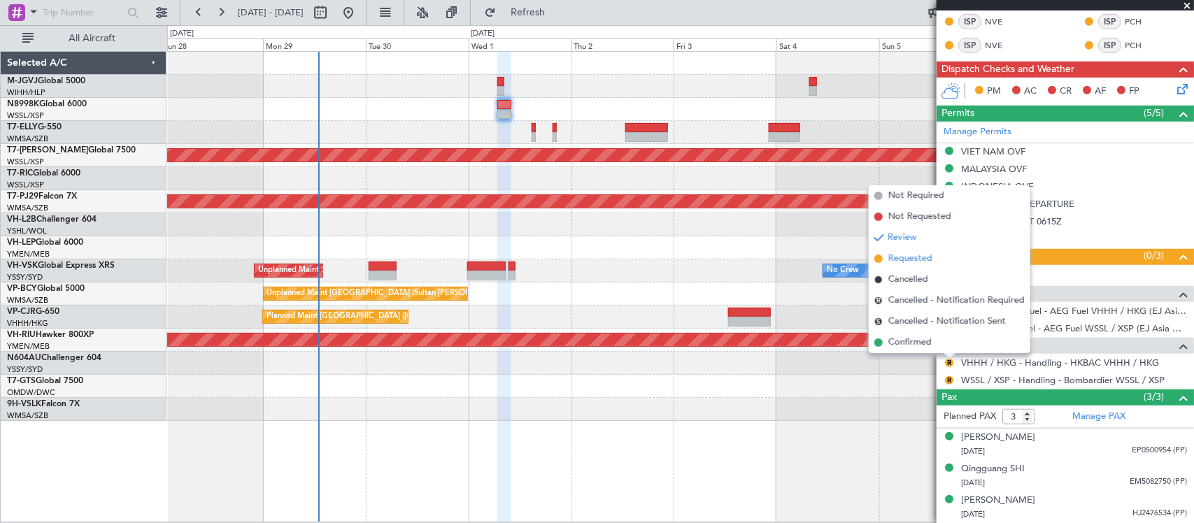
click at [938, 260] on li "Requested" at bounding box center [950, 258] width 162 height 21
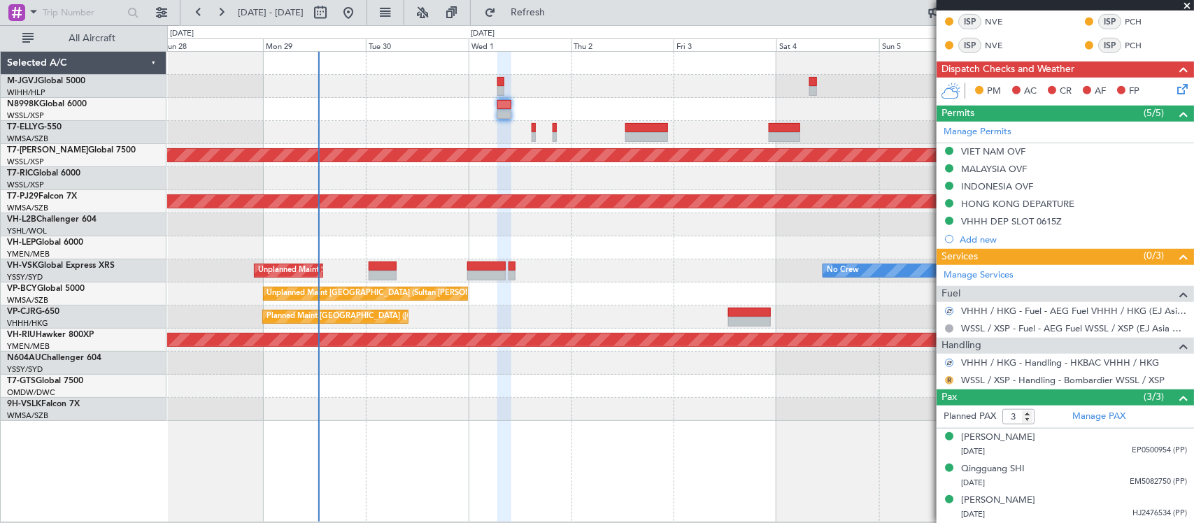
click at [946, 381] on button "R" at bounding box center [949, 380] width 8 height 8
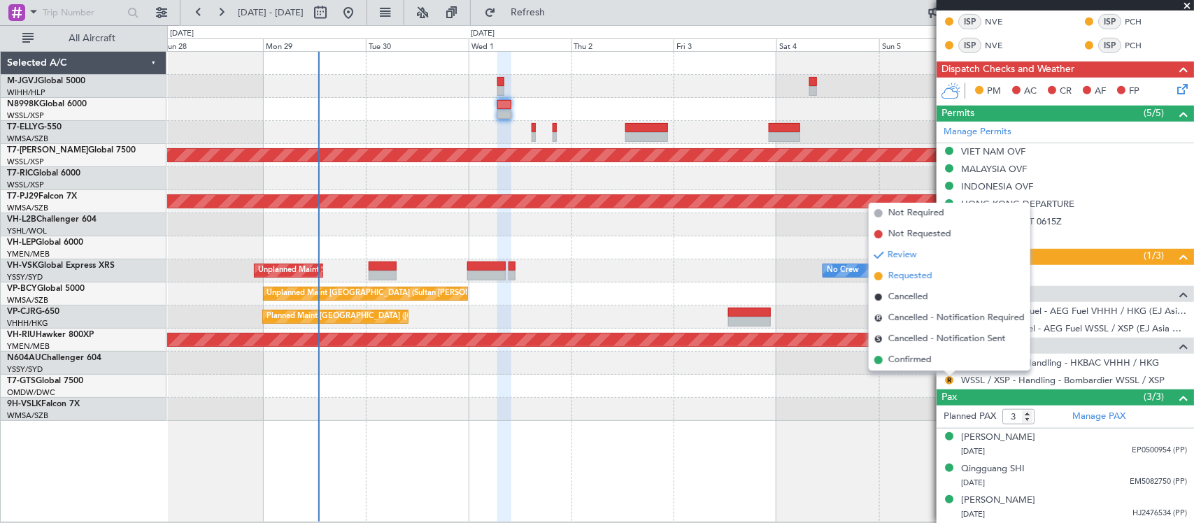
click at [931, 277] on span "Requested" at bounding box center [910, 276] width 44 height 14
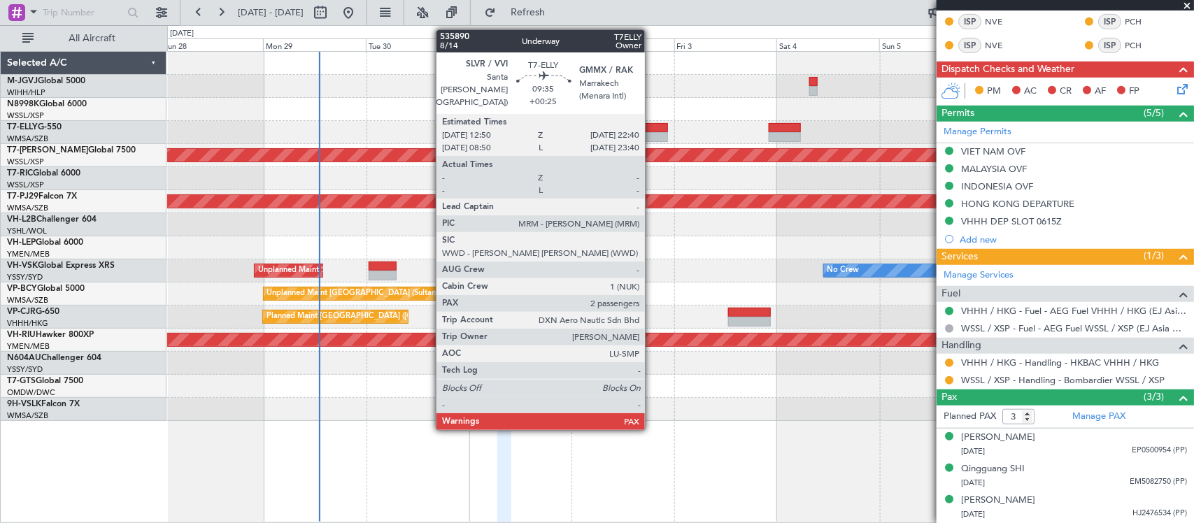
click at [652, 134] on div at bounding box center [646, 137] width 43 height 10
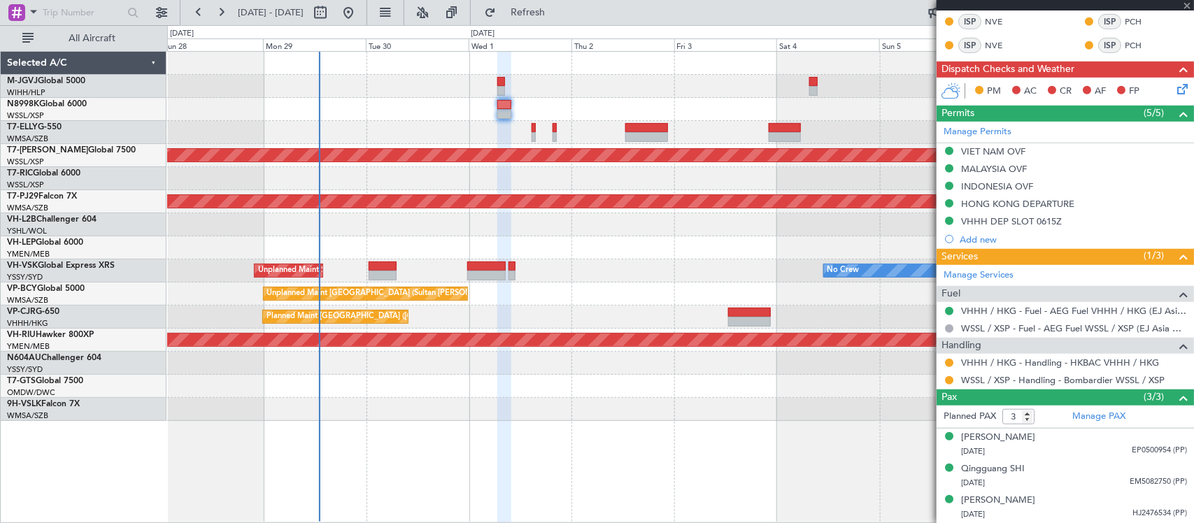
click at [575, 292] on div "Planned Maint [GEOGRAPHIC_DATA] ([GEOGRAPHIC_DATA] Intl) Planned Maint [GEOGRAP…" at bounding box center [680, 236] width 1026 height 369
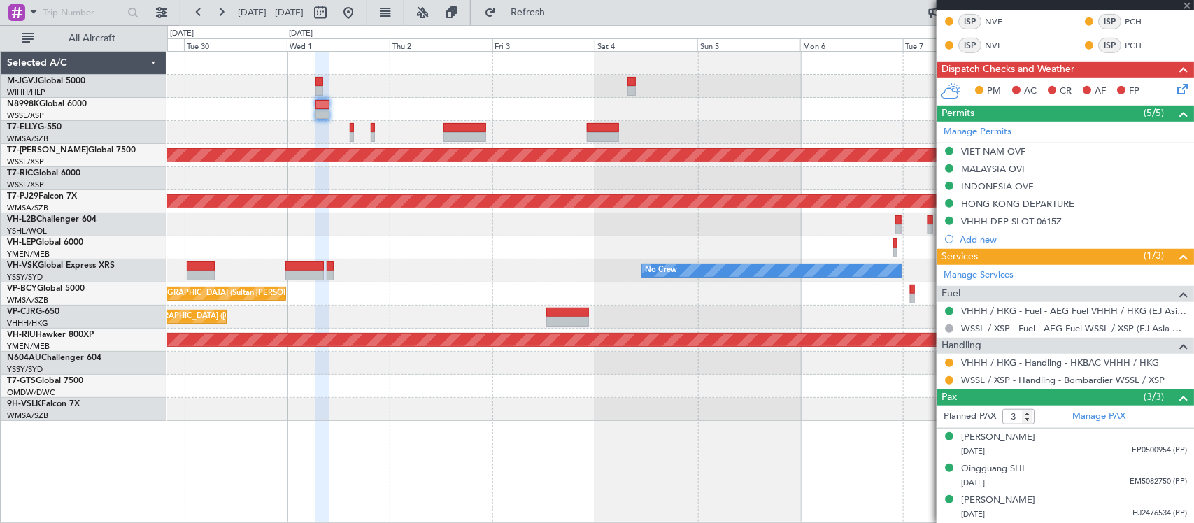
type input "+00:25"
type input "2"
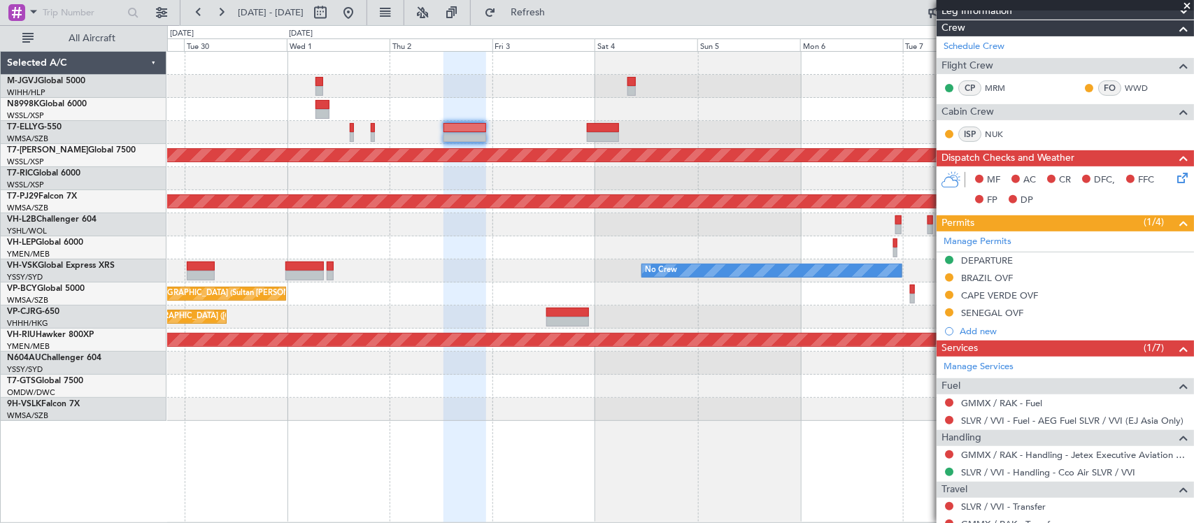
scroll to position [271, 0]
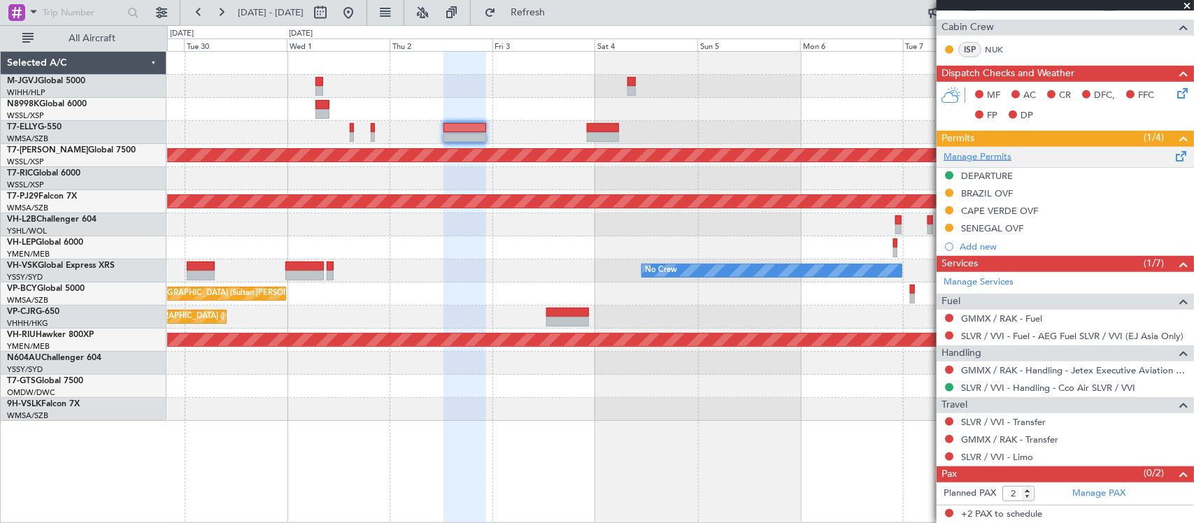
click at [994, 157] on link "Manage Permits" at bounding box center [977, 157] width 68 height 14
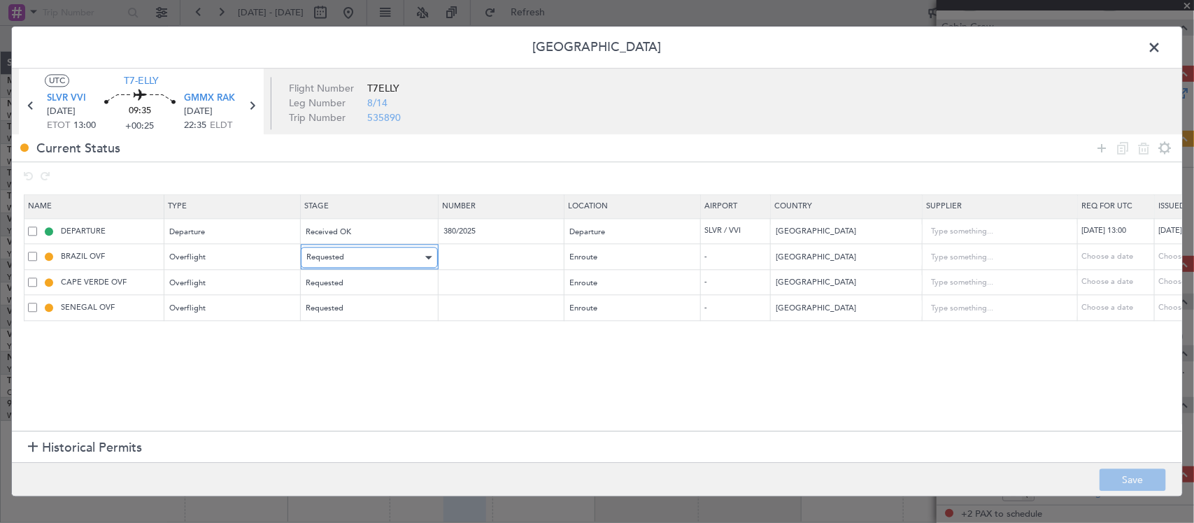
click at [348, 266] on div "Requested" at bounding box center [364, 258] width 116 height 21
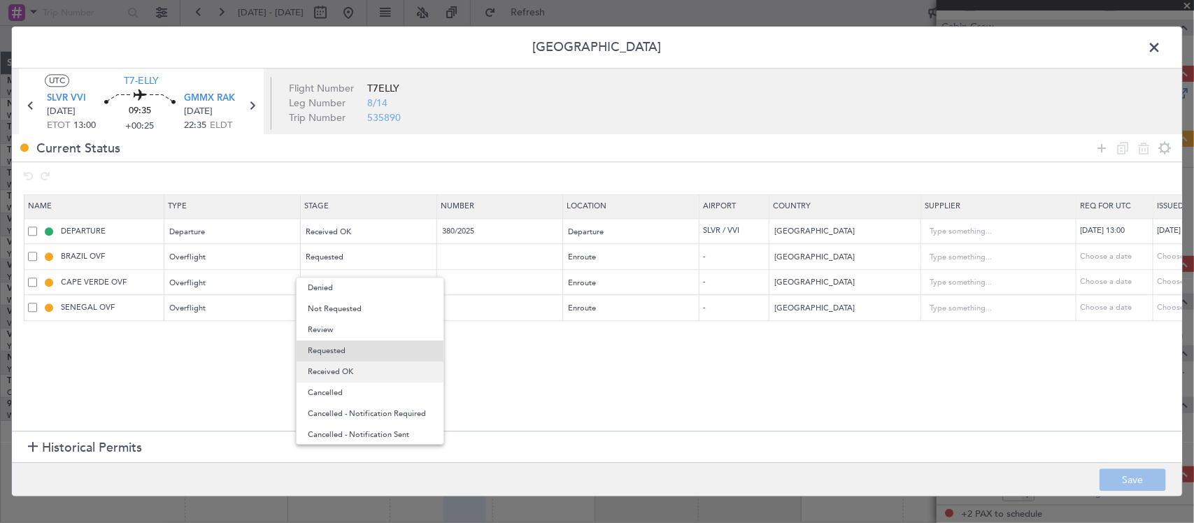
click at [369, 378] on span "Received OK" at bounding box center [370, 372] width 124 height 21
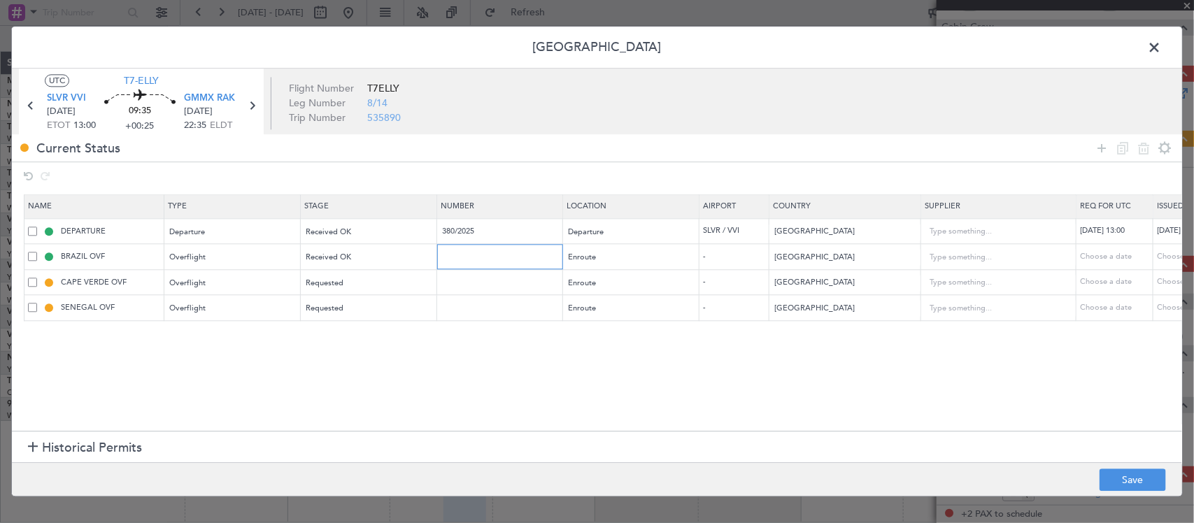
click at [476, 259] on input "text" at bounding box center [502, 257] width 122 height 12
type input "APPROVED"
click at [452, 282] on input "text" at bounding box center [502, 282] width 122 height 12
paste input "2405/AAC/2025"
type input "2405/AAC/2025"
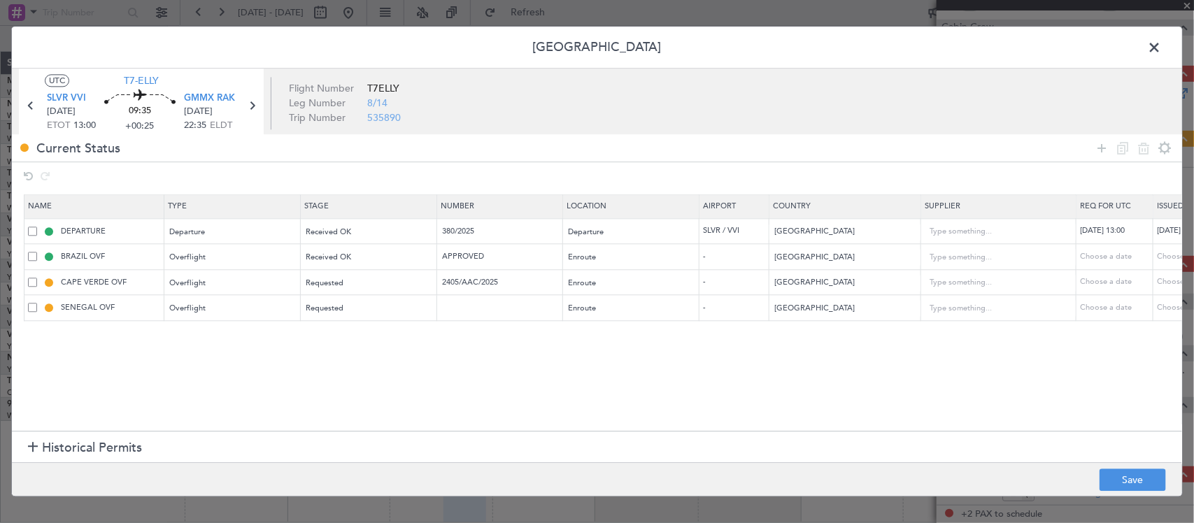
click at [1165, 252] on td "Choose a date" at bounding box center [1191, 257] width 77 height 26
click at [1165, 255] on div "Choose a date" at bounding box center [1193, 257] width 73 height 12
select select "9"
select select "2025"
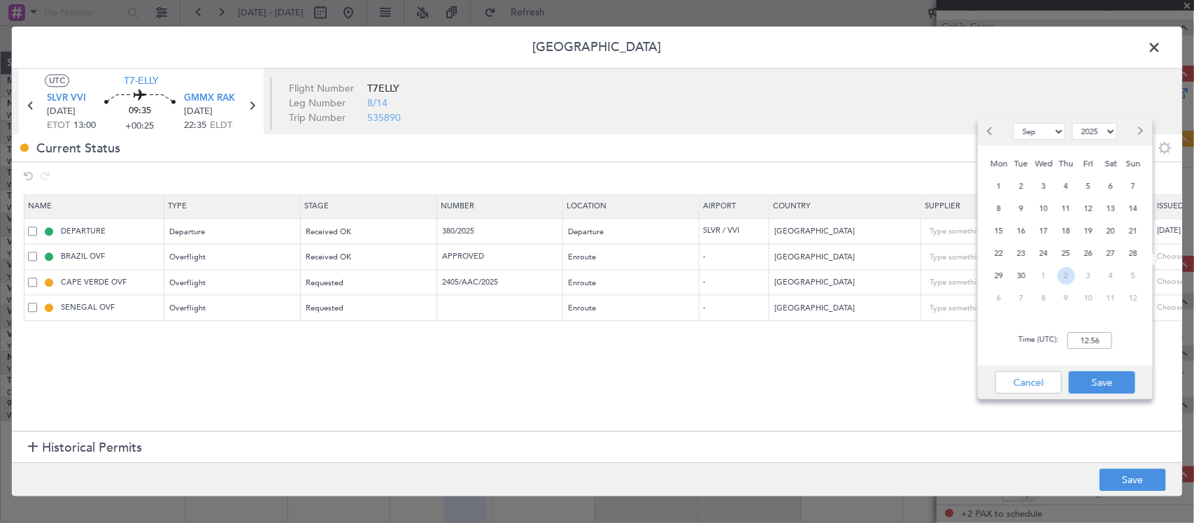
click at [1062, 280] on span "2" at bounding box center [1065, 275] width 17 height 17
select select "10"
click at [1085, 341] on input "00:00" at bounding box center [1089, 340] width 45 height 17
type input "13:00"
click at [1107, 387] on button "Save" at bounding box center [1102, 382] width 66 height 22
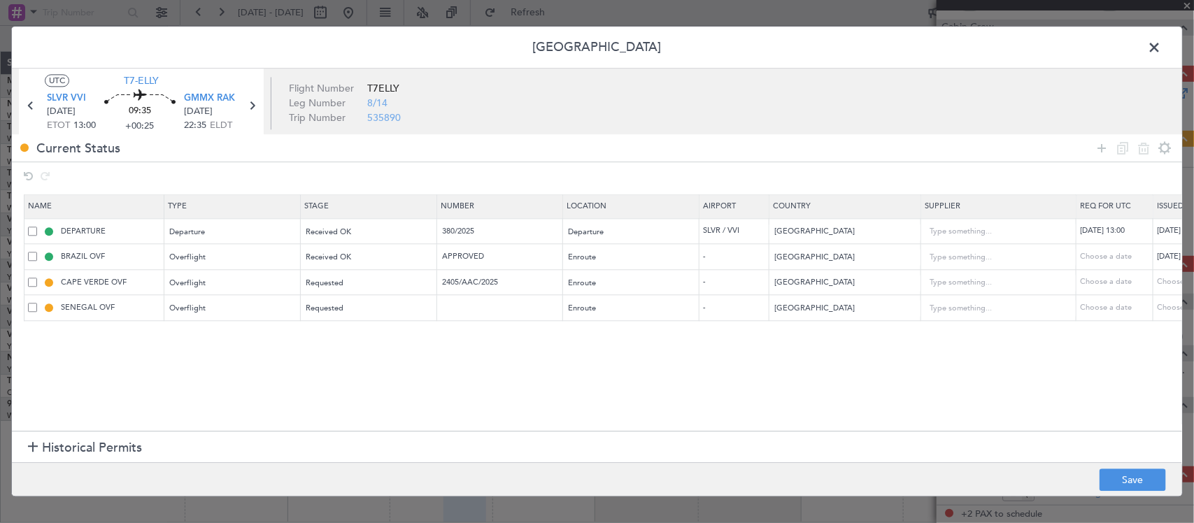
click at [1165, 285] on div "Choose a date" at bounding box center [1193, 283] width 73 height 12
select select "9"
select select "2025"
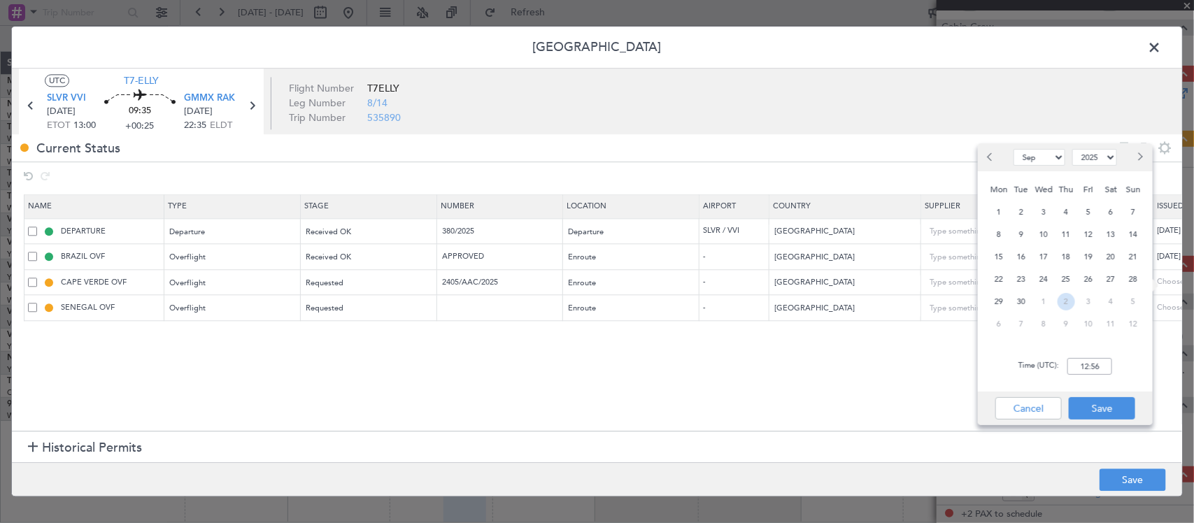
click at [1064, 301] on span "2" at bounding box center [1065, 301] width 17 height 17
select select "10"
click at [1101, 365] on input "00:00" at bounding box center [1089, 366] width 45 height 17
type input "13:00"
click at [1105, 400] on button "Save" at bounding box center [1102, 408] width 66 height 22
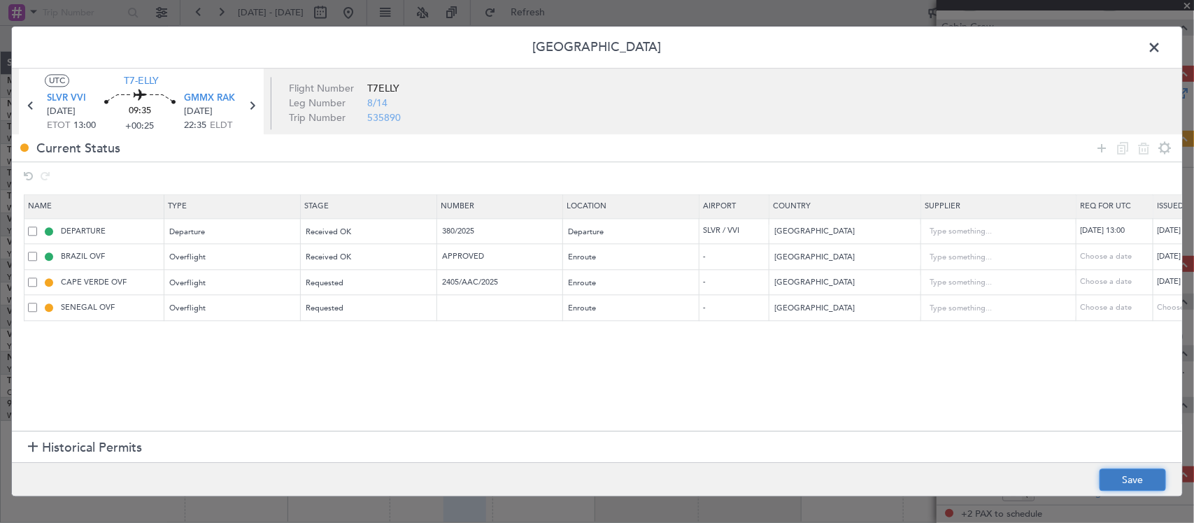
click at [1119, 481] on button "Save" at bounding box center [1132, 480] width 66 height 22
click at [1161, 48] on span at bounding box center [1161, 51] width 0 height 28
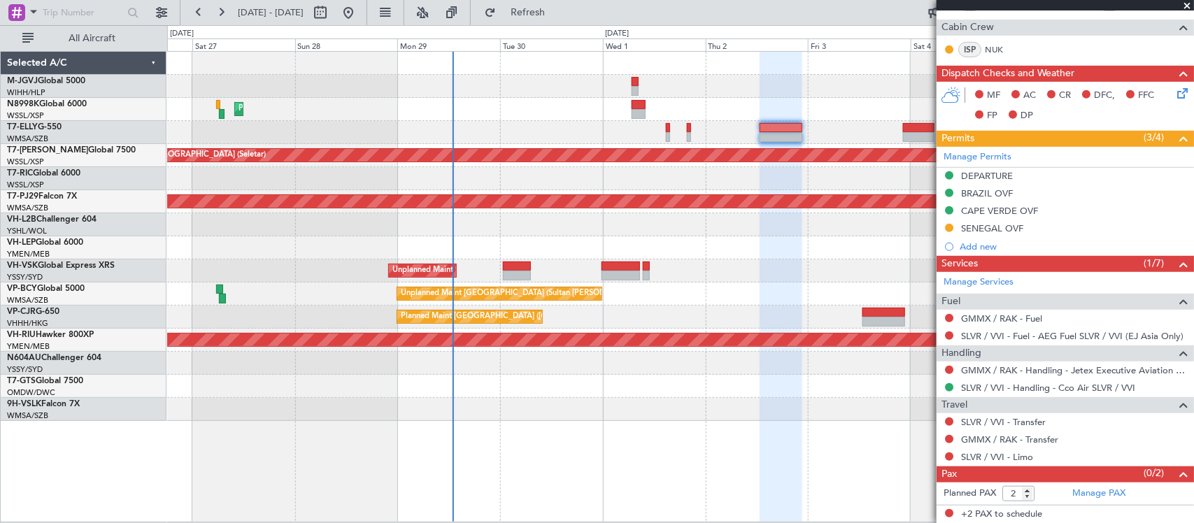
click at [836, 295] on div "Unplanned Maint Kuala Lumpur (Sultan Abdul Aziz Shah - Subang) Unplanned Maint …" at bounding box center [680, 294] width 1026 height 23
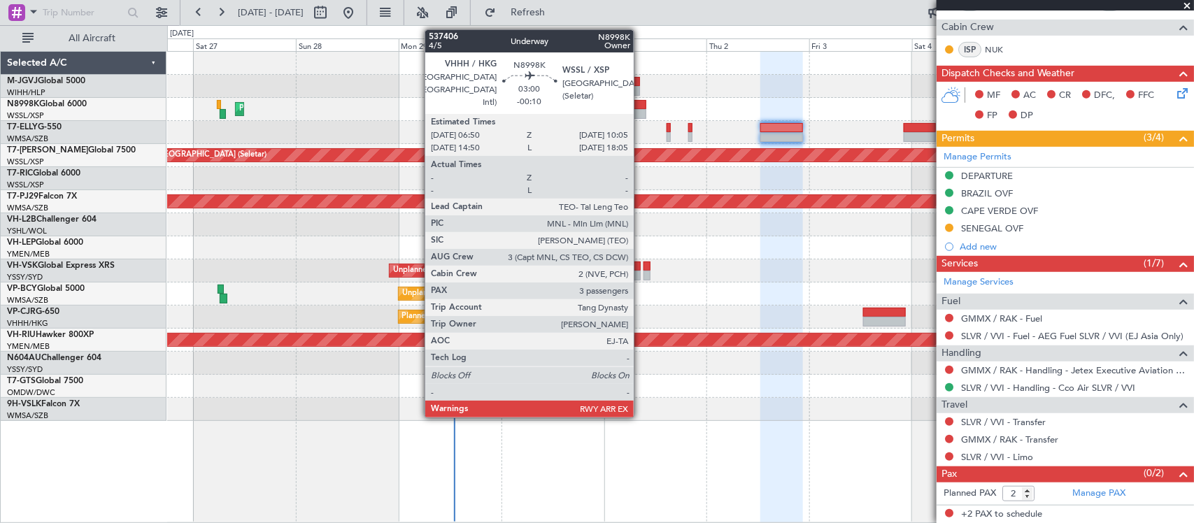
click at [641, 106] on div at bounding box center [639, 105] width 14 height 10
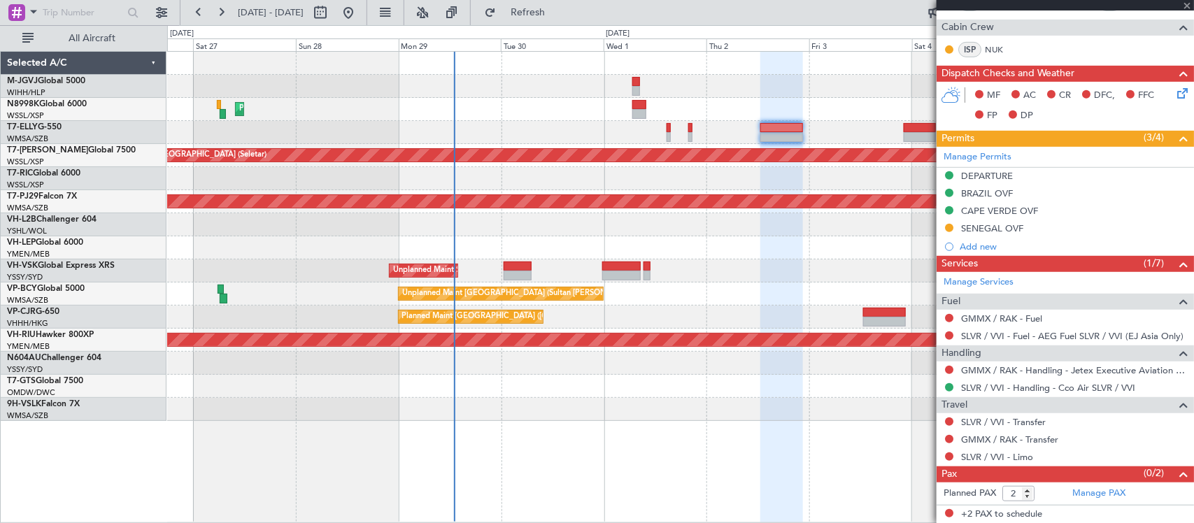
type input "-00:10"
type input "3"
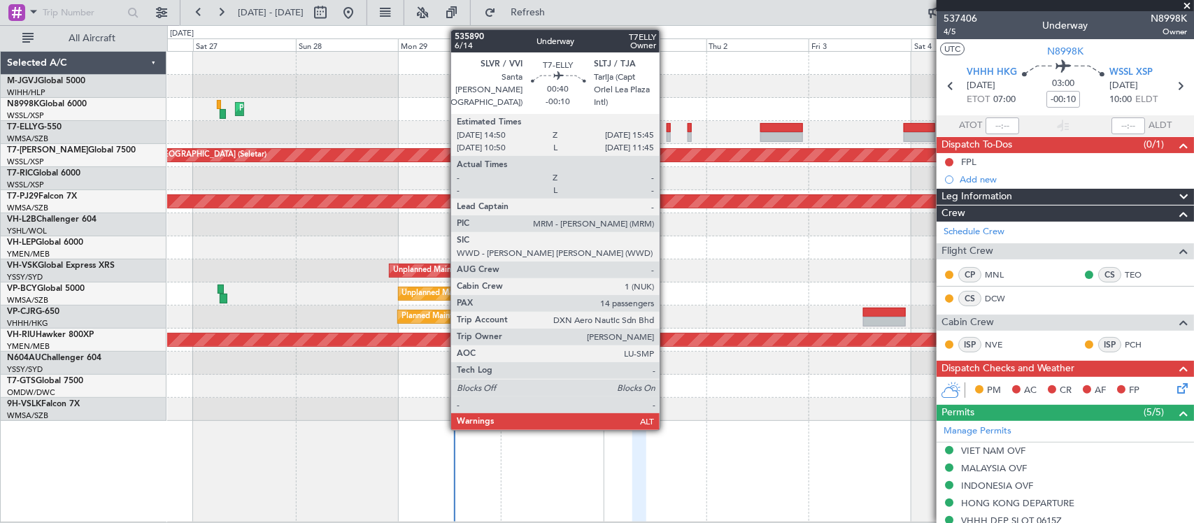
click at [666, 129] on div at bounding box center [668, 128] width 4 height 10
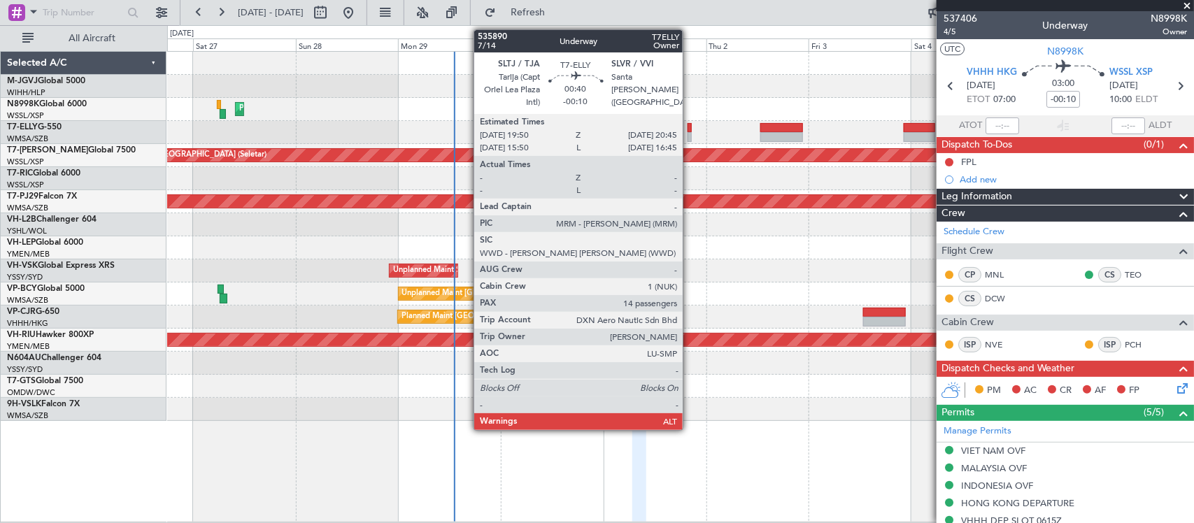
click at [690, 134] on div at bounding box center [689, 137] width 4 height 10
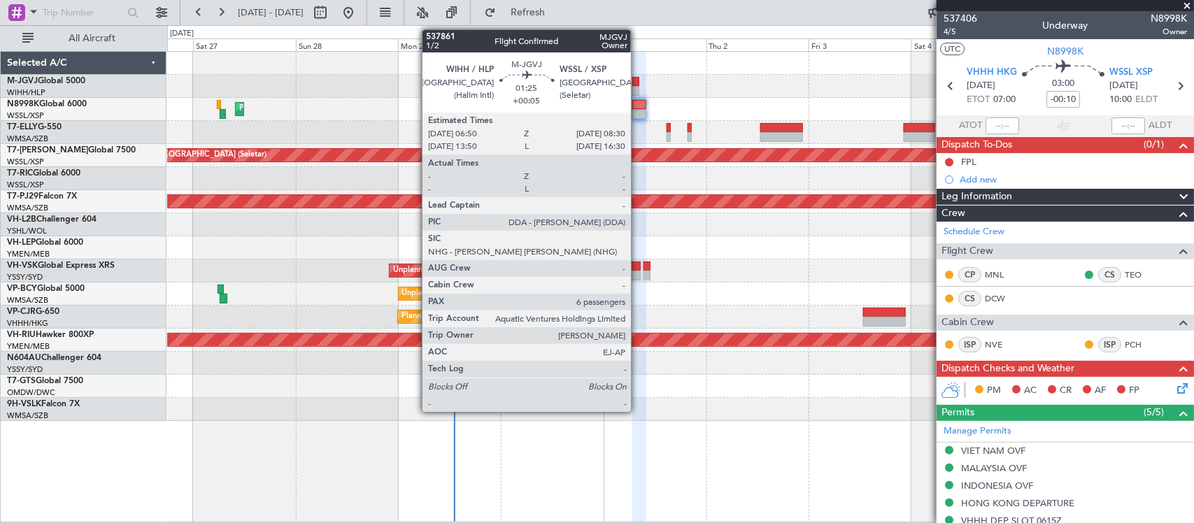
click at [638, 80] on div at bounding box center [636, 82] width 8 height 10
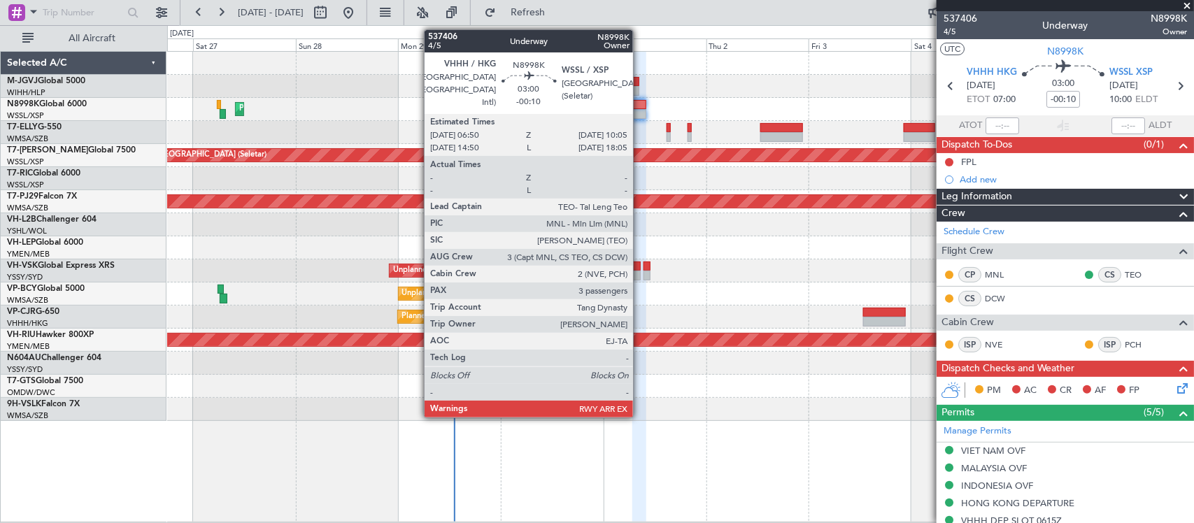
click at [640, 106] on div at bounding box center [639, 105] width 14 height 10
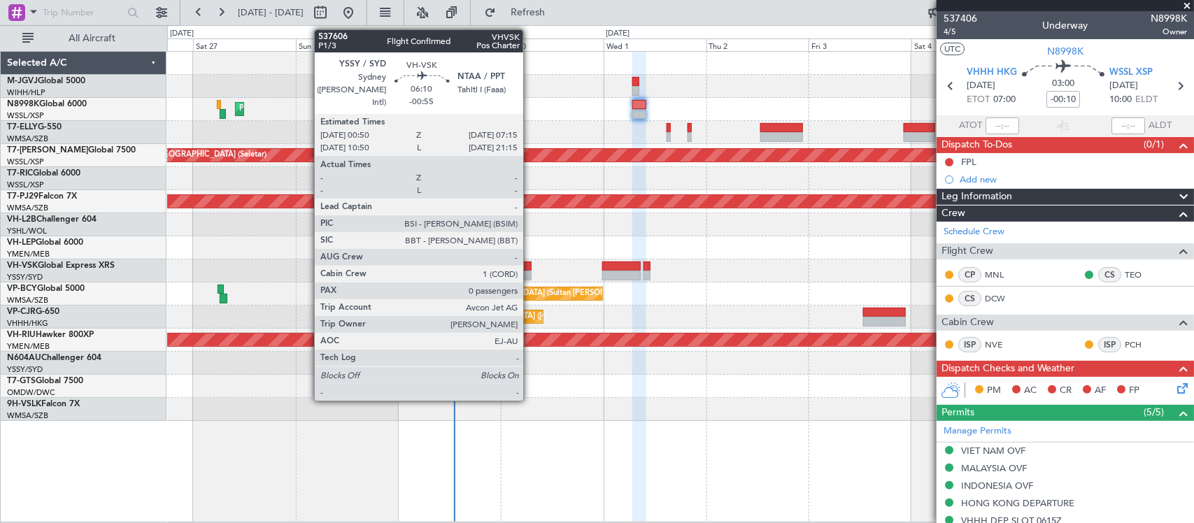
click at [530, 274] on div at bounding box center [518, 276] width 28 height 10
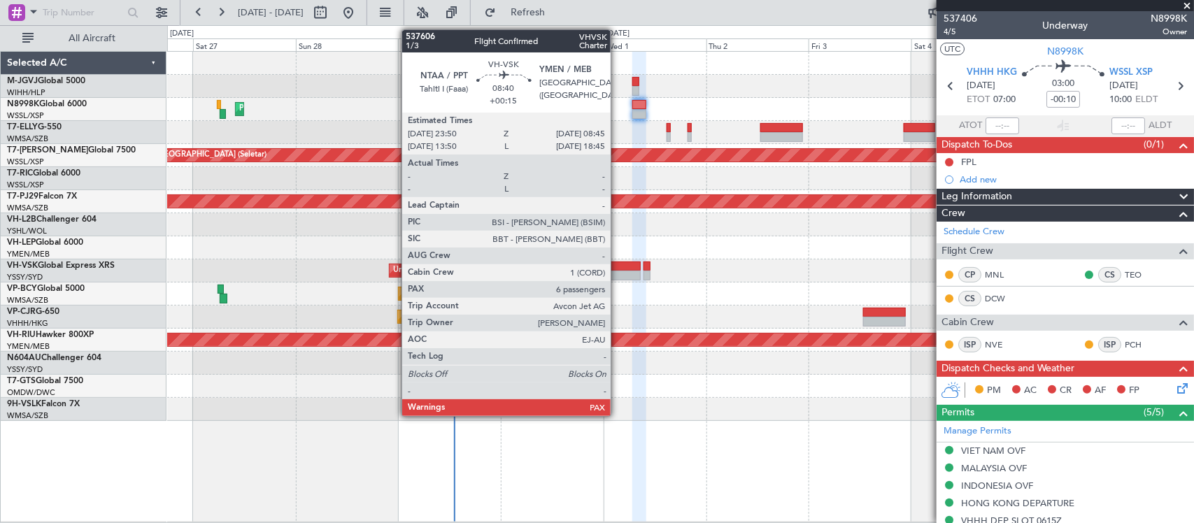
click at [618, 268] on div at bounding box center [621, 267] width 38 height 10
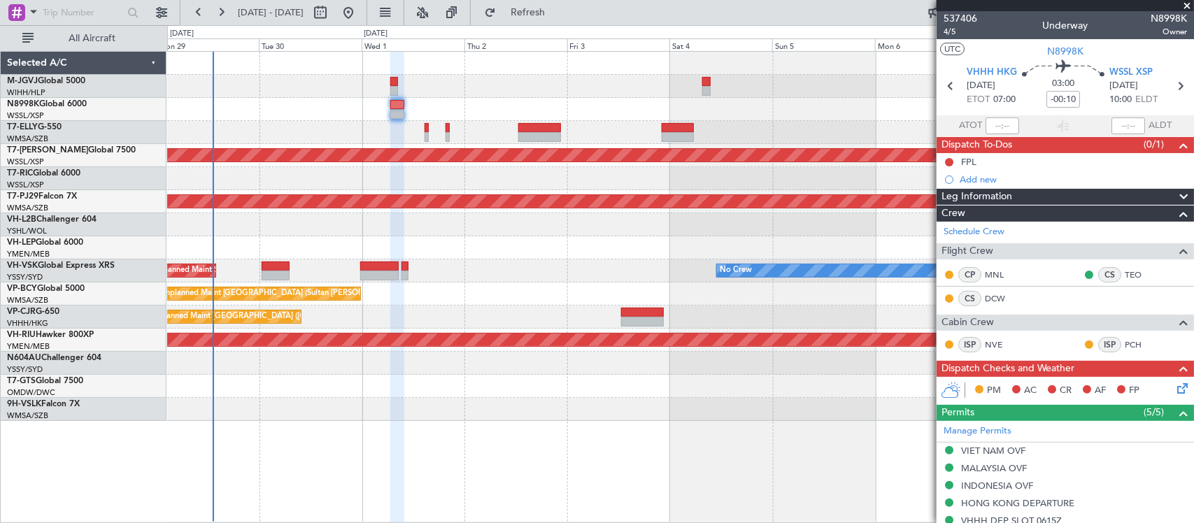
click at [570, 280] on div "No Crew Unplanned Maint Sydney (Kingsford Smith Intl)" at bounding box center [680, 270] width 1026 height 23
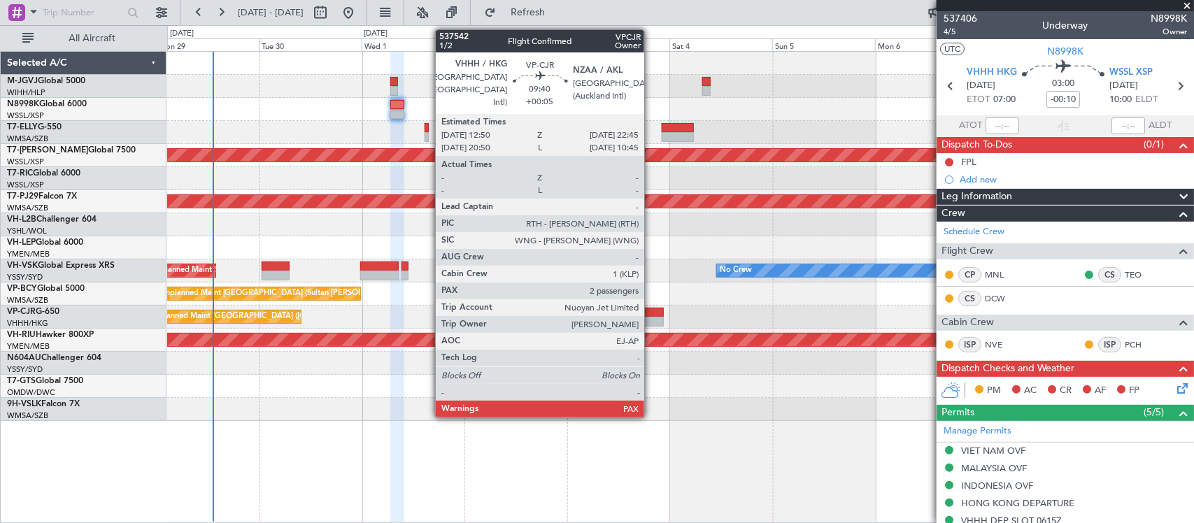
click at [651, 318] on div at bounding box center [642, 322] width 43 height 10
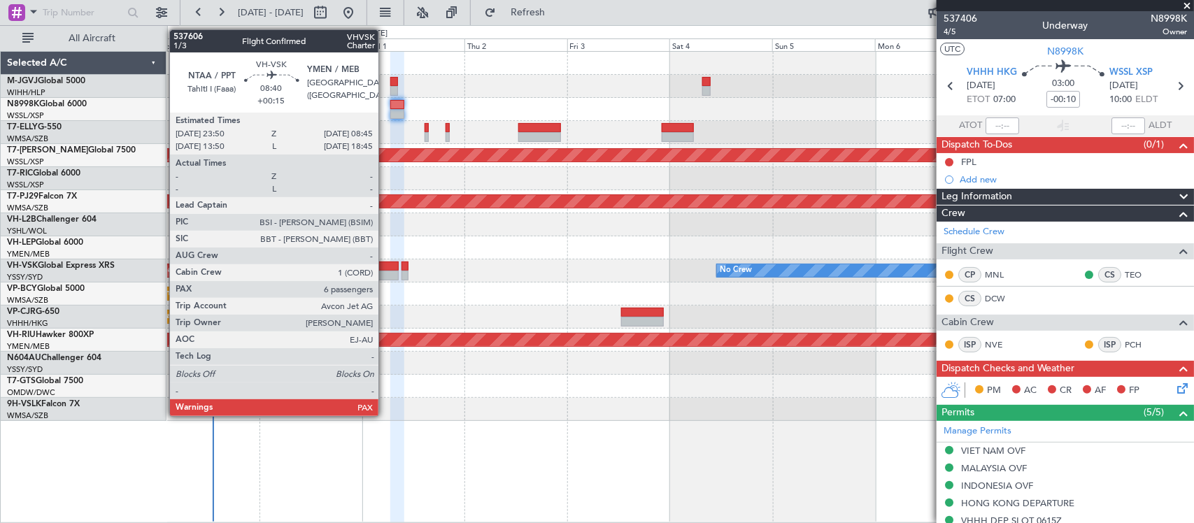
click at [385, 268] on div at bounding box center [379, 267] width 38 height 10
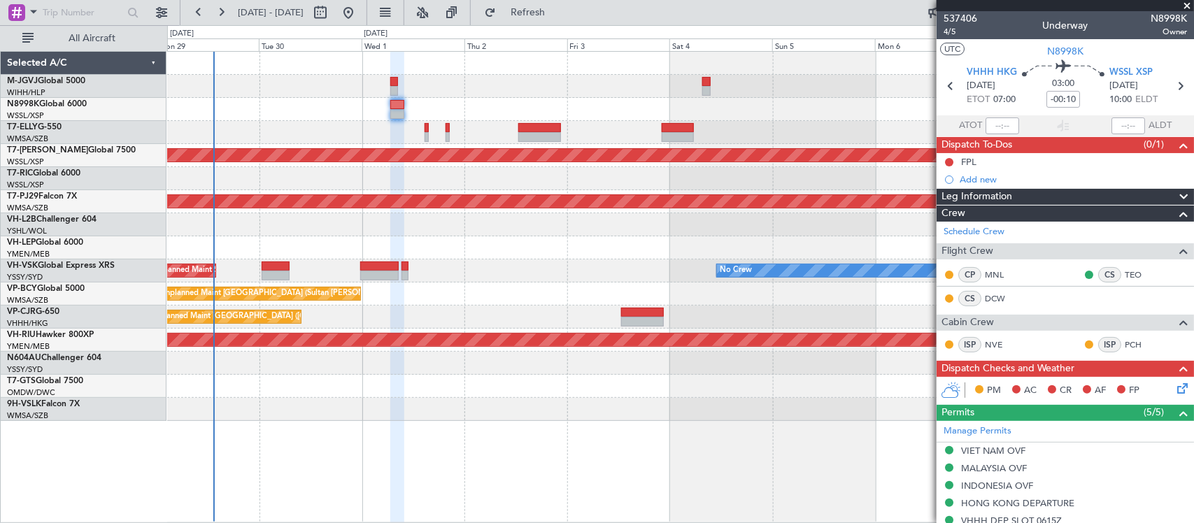
click at [724, 278] on div "No Crew Unplanned Maint Sydney (Kingsford Smith Intl)" at bounding box center [680, 270] width 1026 height 23
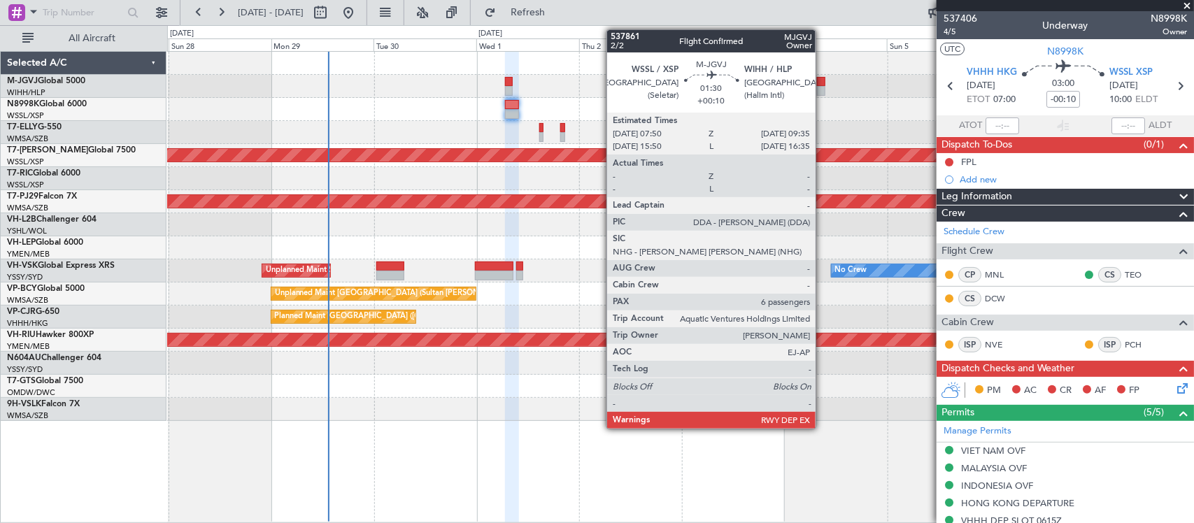
click at [822, 87] on div at bounding box center [821, 91] width 8 height 10
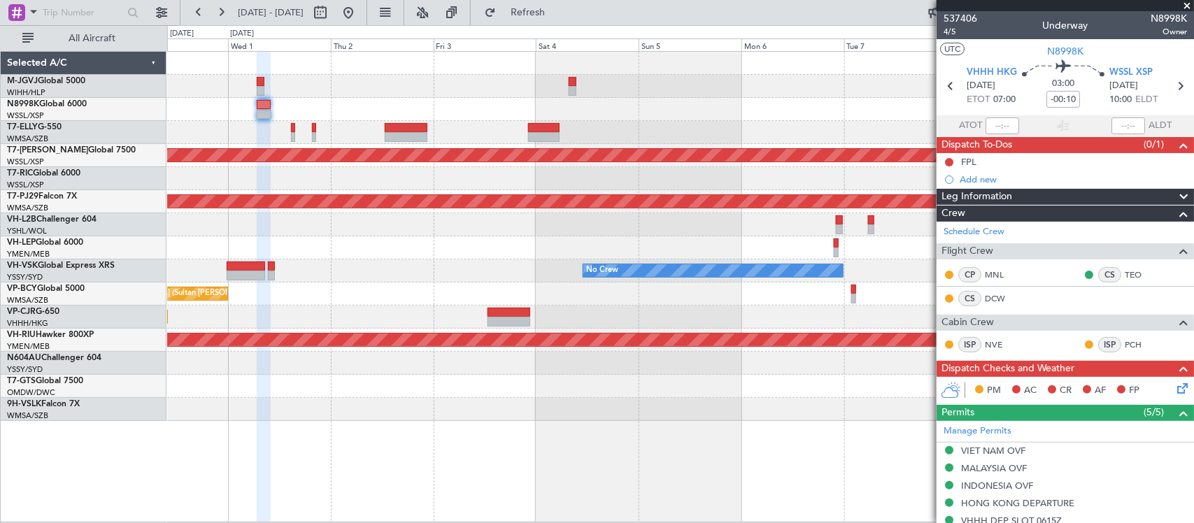
click at [427, 282] on div "Planned Maint [GEOGRAPHIC_DATA] (Seletar) Planned Maint [GEOGRAPHIC_DATA] (Sult…" at bounding box center [680, 236] width 1026 height 369
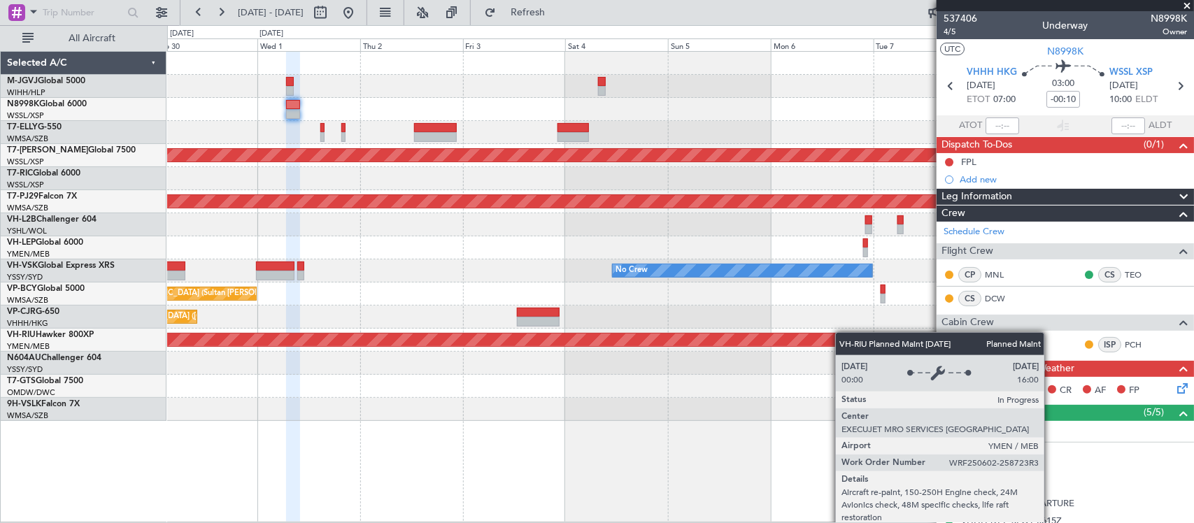
click at [638, 343] on div "Planned Maint [GEOGRAPHIC_DATA] ([GEOGRAPHIC_DATA])" at bounding box center [680, 340] width 1026 height 23
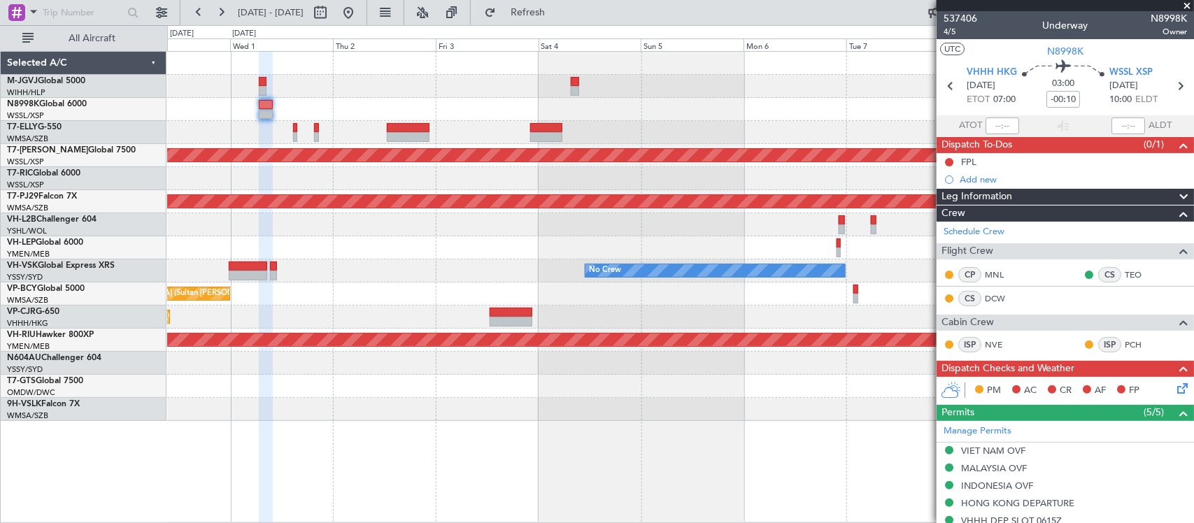
click at [671, 318] on div "Planned Maint [GEOGRAPHIC_DATA] ([GEOGRAPHIC_DATA] Intl)" at bounding box center [680, 317] width 1026 height 23
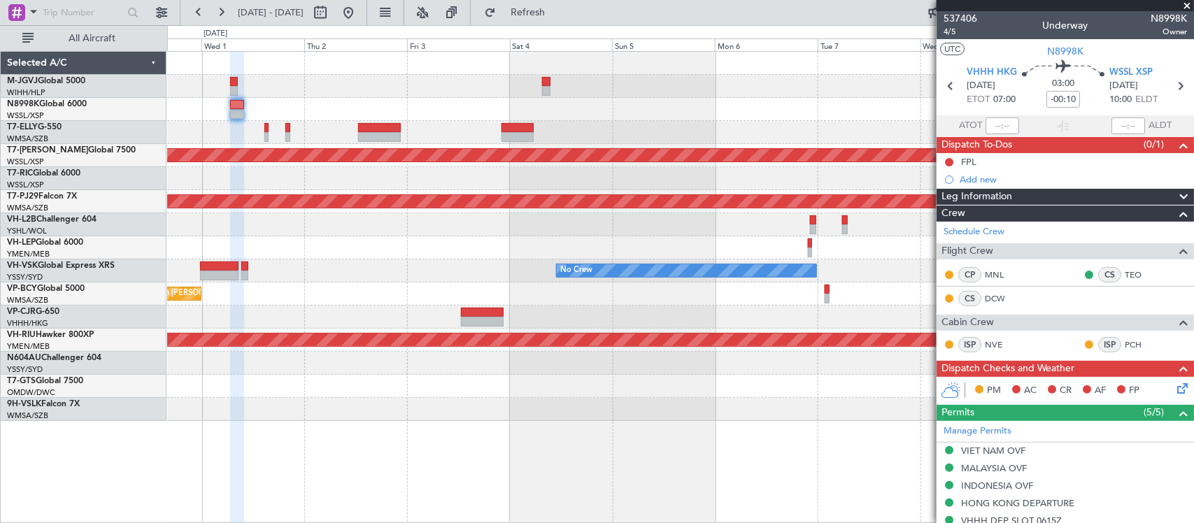
click at [711, 224] on div at bounding box center [680, 224] width 1026 height 23
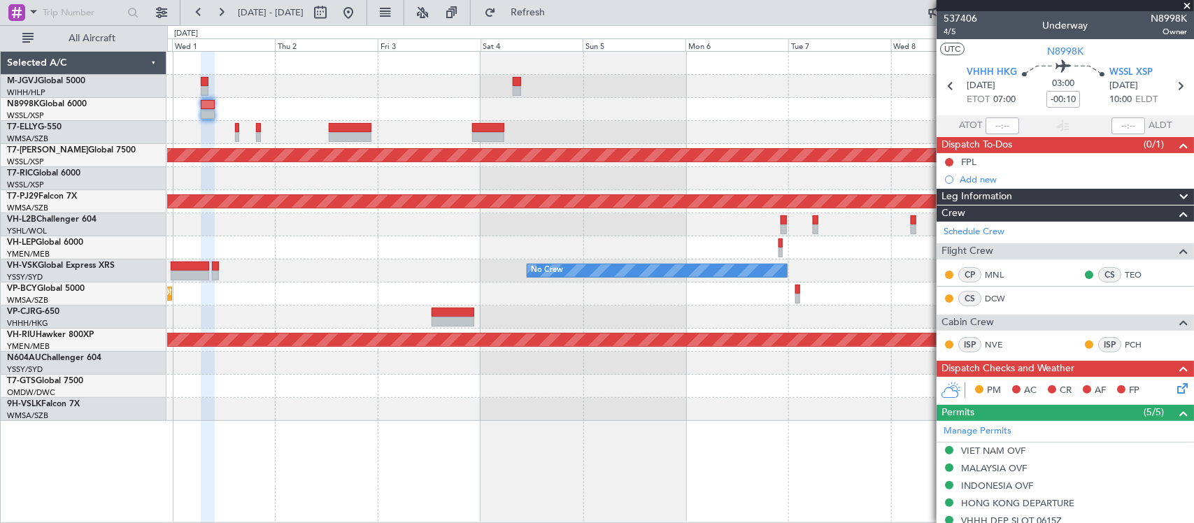
click at [883, 231] on div "Planned Maint [GEOGRAPHIC_DATA] (Seletar) Planned Maint [GEOGRAPHIC_DATA] (Sult…" at bounding box center [680, 236] width 1026 height 369
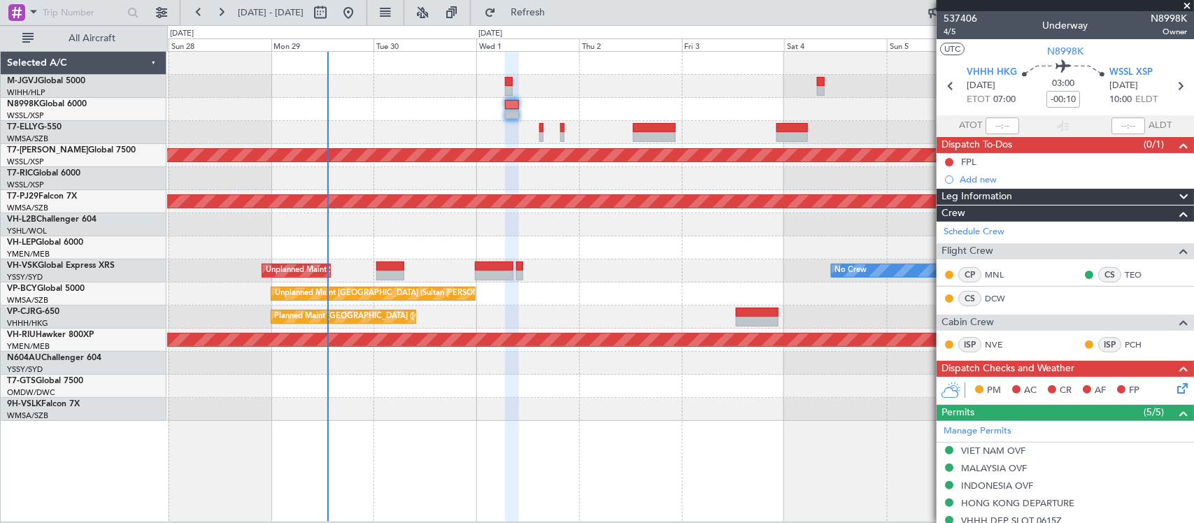
click at [624, 229] on div at bounding box center [680, 224] width 1026 height 23
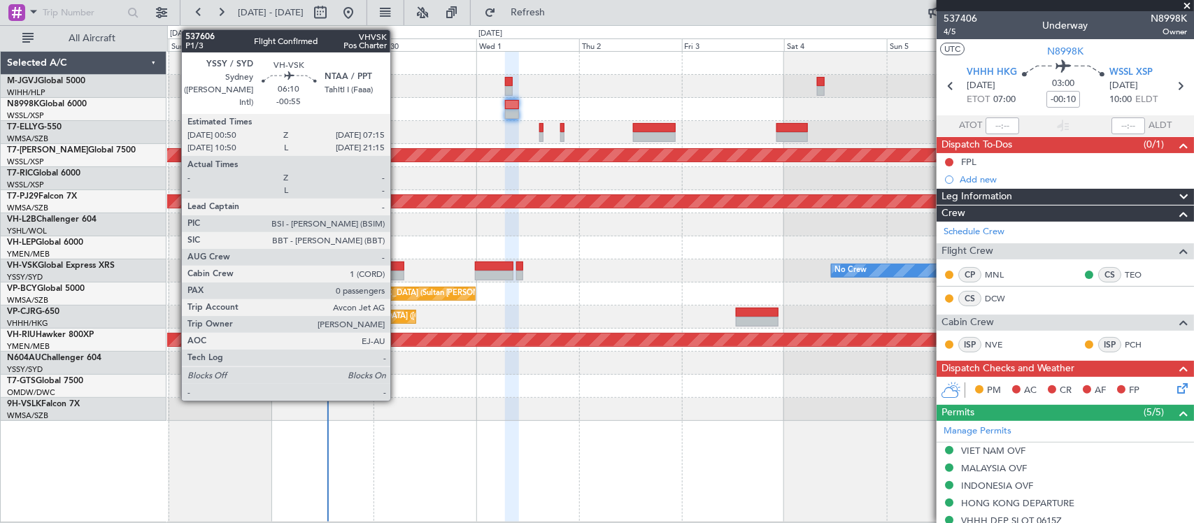
click at [397, 271] on div at bounding box center [390, 276] width 28 height 10
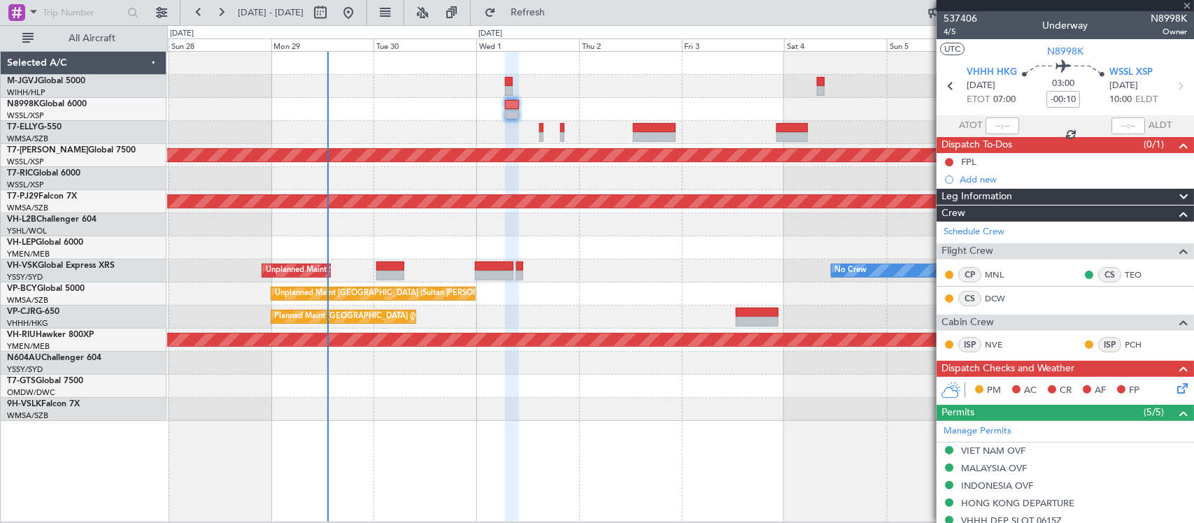
type input "-00:55"
type input "0"
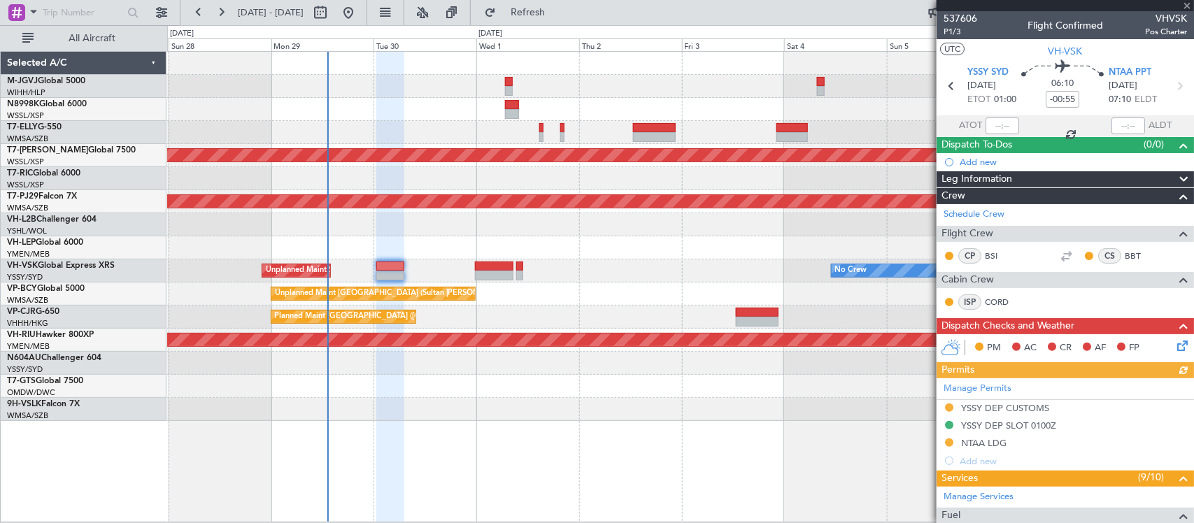
click at [1174, 349] on icon at bounding box center [1179, 343] width 11 height 11
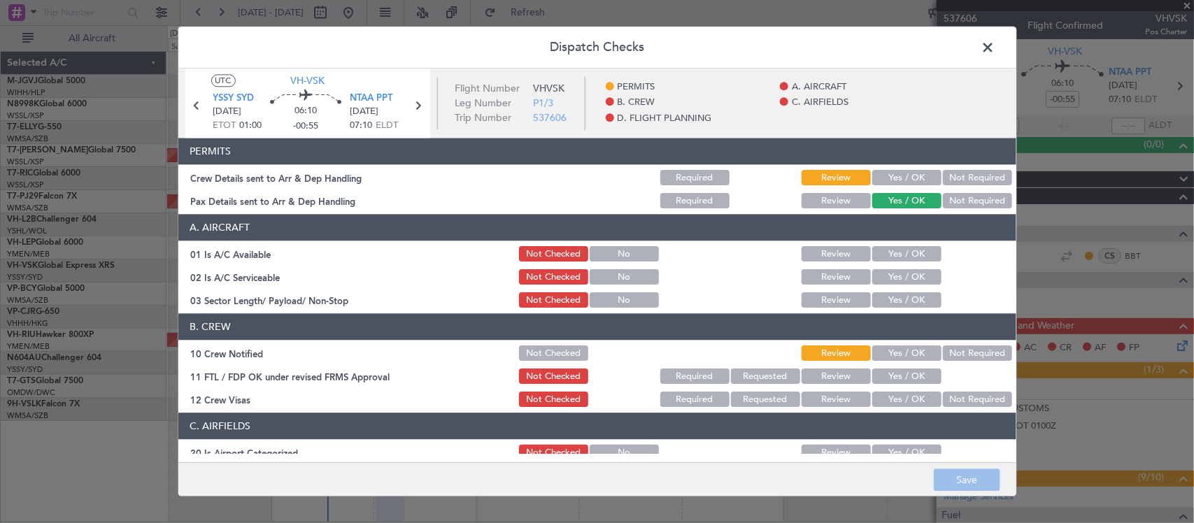
click at [904, 177] on button "Yes / OK" at bounding box center [906, 178] width 69 height 15
click at [952, 197] on button "Not Required" at bounding box center [977, 201] width 69 height 15
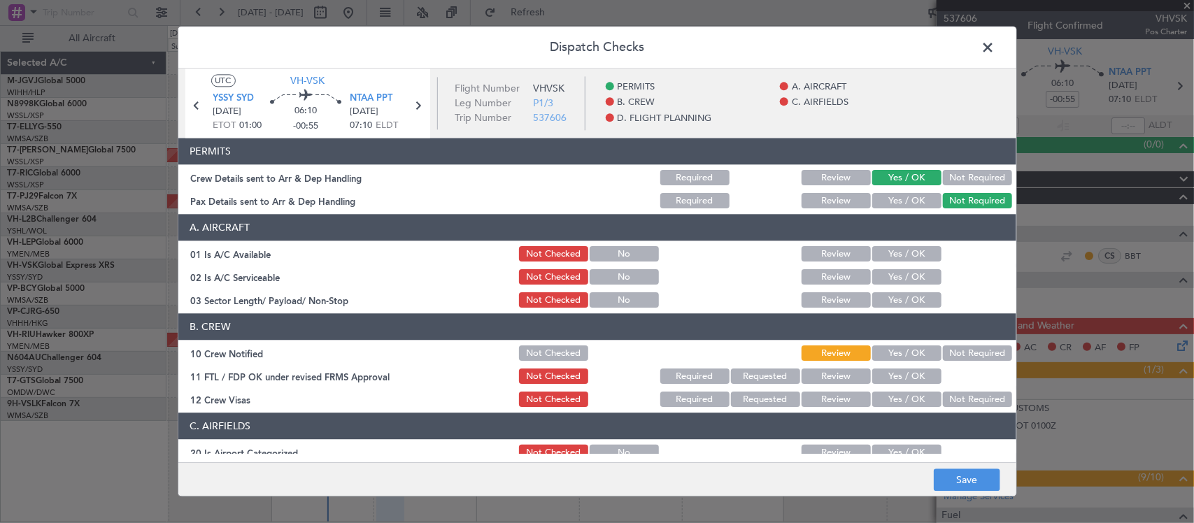
click at [943, 350] on button "Not Required" at bounding box center [977, 353] width 69 height 15
click at [906, 359] on button "Yes / OK" at bounding box center [906, 353] width 69 height 15
click at [906, 371] on button "Yes / OK" at bounding box center [906, 376] width 69 height 15
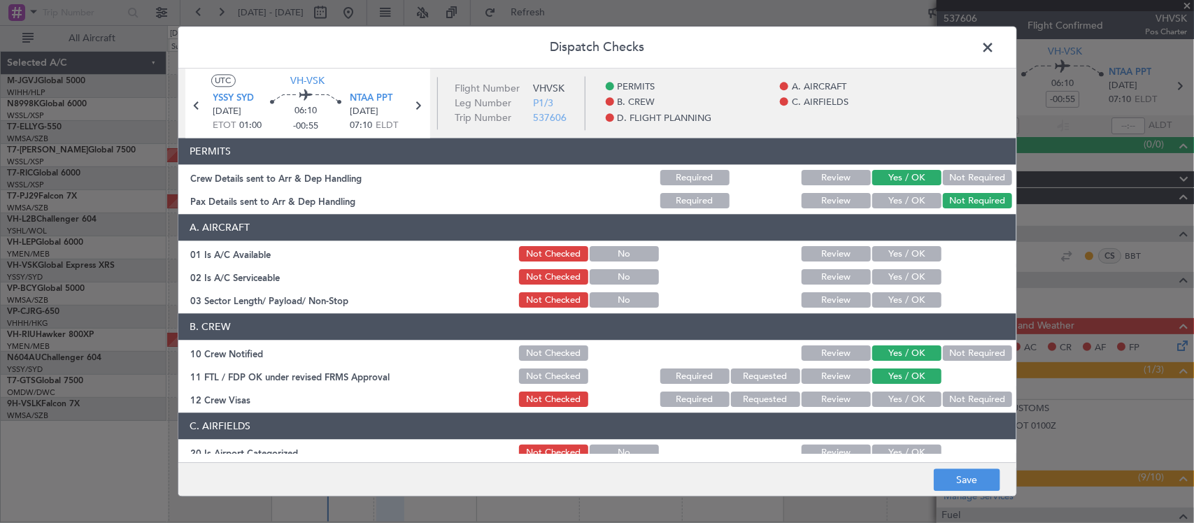
click at [951, 389] on section "B. CREW 10 Crew Notified Not Checked Review Yes / OK Not Required 11 FTL / FDP …" at bounding box center [597, 362] width 838 height 96
click at [952, 396] on button "Not Required" at bounding box center [977, 399] width 69 height 15
click at [878, 455] on main "UTC VH-VSK YSSY SYD 30/09/2025 ETOT 01:00 06:10 -00:55 NTAA PPT 30/09/2025 07:1…" at bounding box center [597, 268] width 838 height 399
click at [883, 448] on button "Yes / OK" at bounding box center [906, 452] width 69 height 15
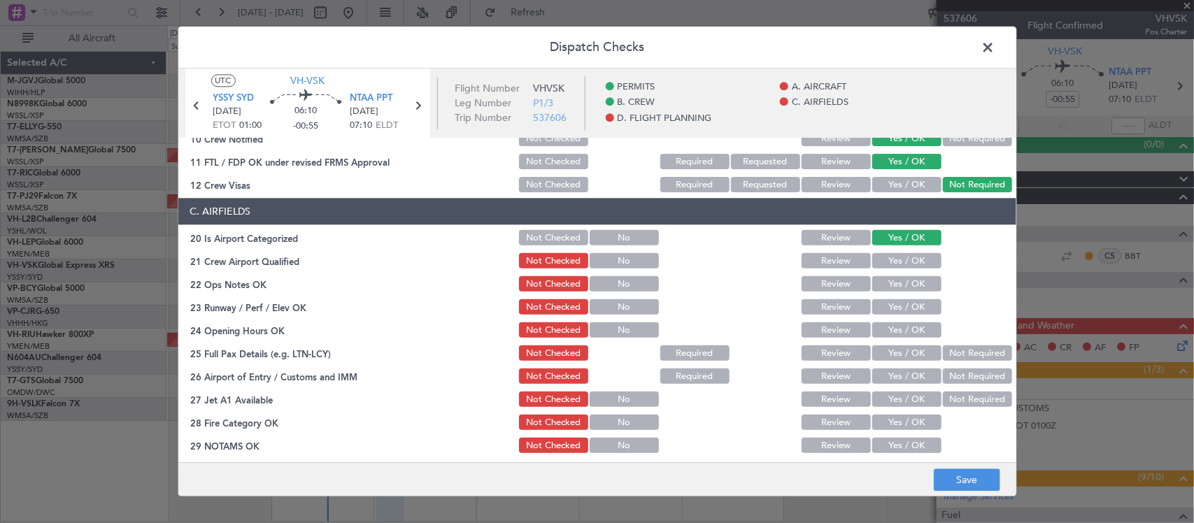
scroll to position [291, 0]
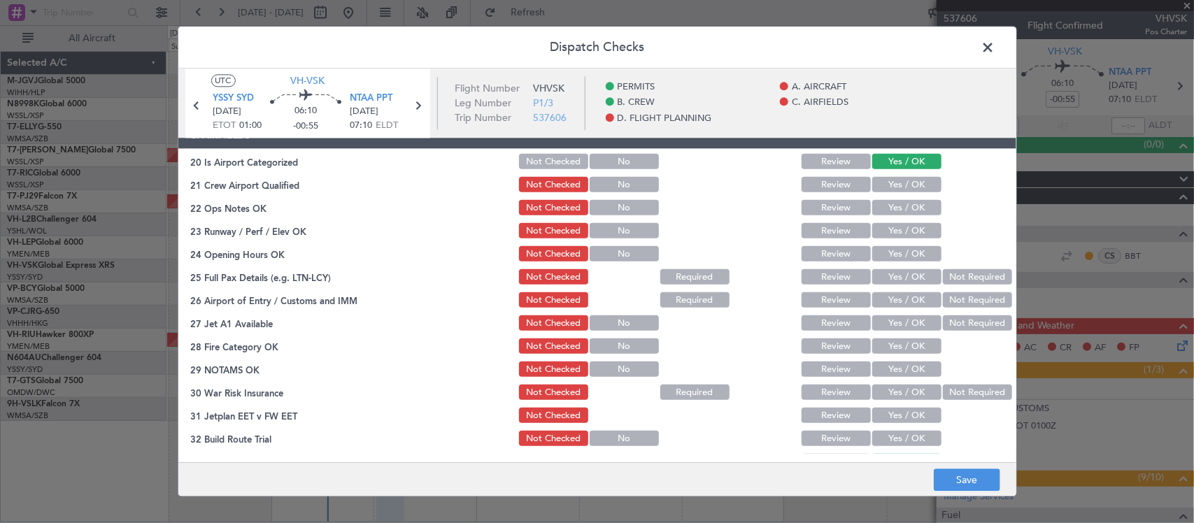
click at [901, 184] on button "Yes / OK" at bounding box center [906, 185] width 69 height 15
click at [902, 203] on button "Yes / OK" at bounding box center [906, 208] width 69 height 15
click at [908, 225] on button "Yes / OK" at bounding box center [906, 231] width 69 height 15
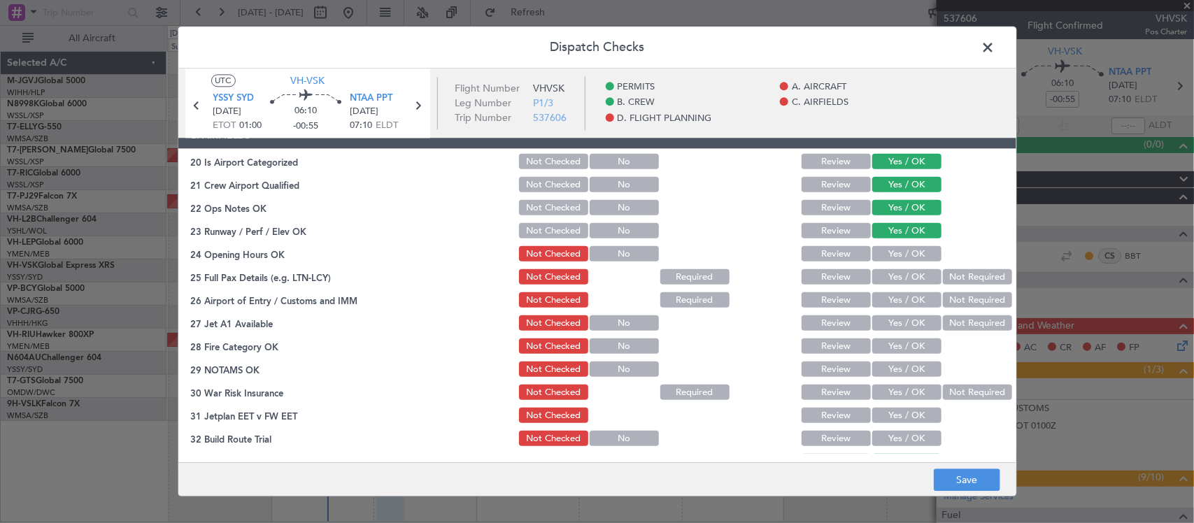
click at [911, 247] on button "Yes / OK" at bounding box center [906, 254] width 69 height 15
click at [913, 277] on button "Yes / OK" at bounding box center [906, 277] width 69 height 15
click at [974, 277] on button "Not Required" at bounding box center [977, 277] width 69 height 15
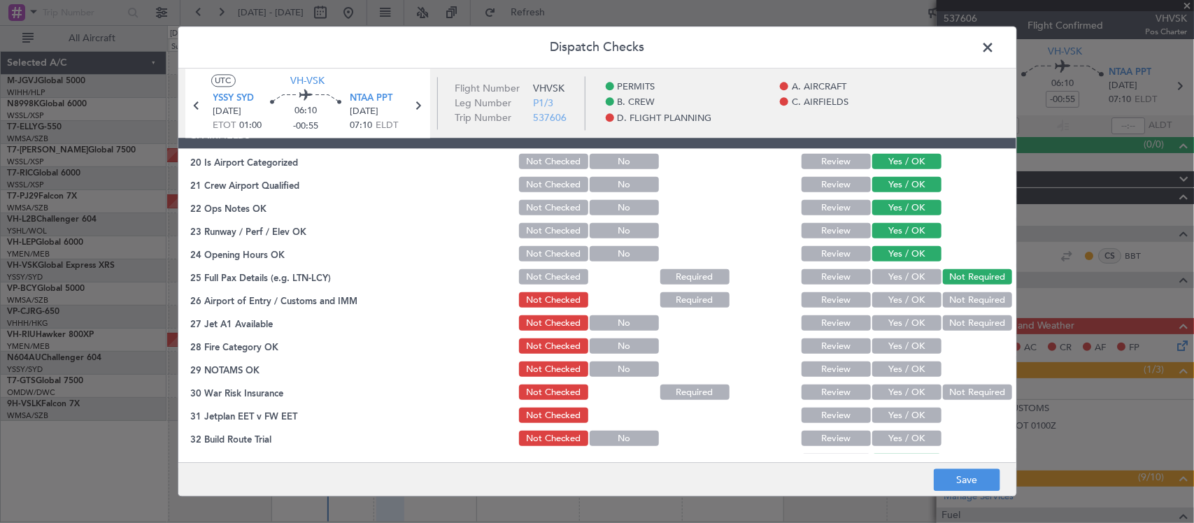
click at [921, 296] on button "Yes / OK" at bounding box center [906, 300] width 69 height 15
click at [906, 327] on button "Yes / OK" at bounding box center [906, 323] width 69 height 15
drag, startPoint x: 906, startPoint y: 346, endPoint x: 906, endPoint y: 357, distance: 11.2
click at [906, 347] on button "Yes / OK" at bounding box center [906, 346] width 69 height 15
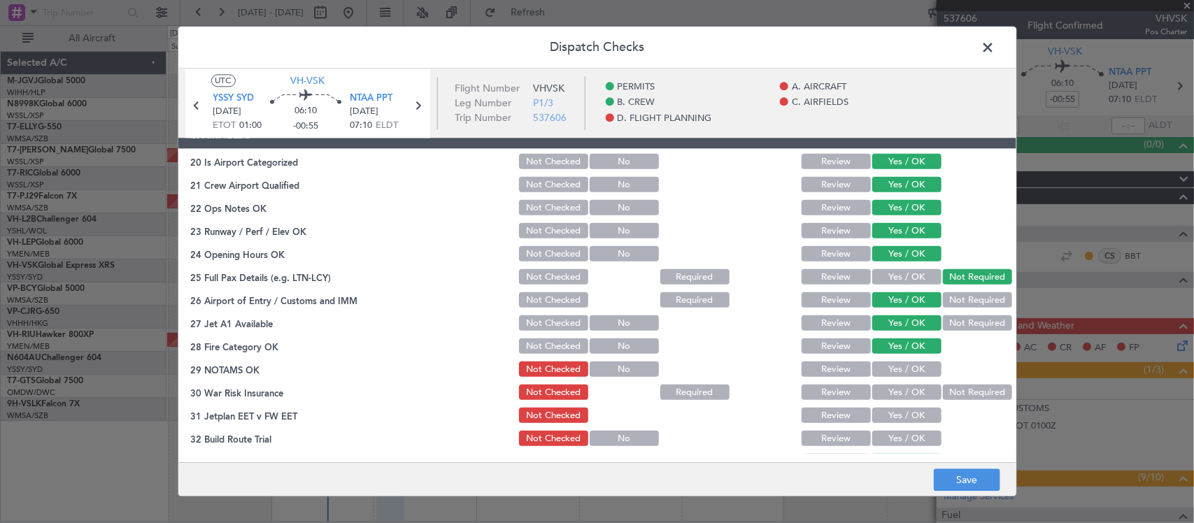
drag, startPoint x: 906, startPoint y: 366, endPoint x: 913, endPoint y: 371, distance: 9.1
click at [907, 366] on button "Yes / OK" at bounding box center [906, 369] width 69 height 15
click at [956, 400] on div "Not Required" at bounding box center [976, 393] width 71 height 20
click at [941, 401] on div "Not Required" at bounding box center [976, 393] width 71 height 20
click at [945, 395] on button "Not Required" at bounding box center [977, 392] width 69 height 15
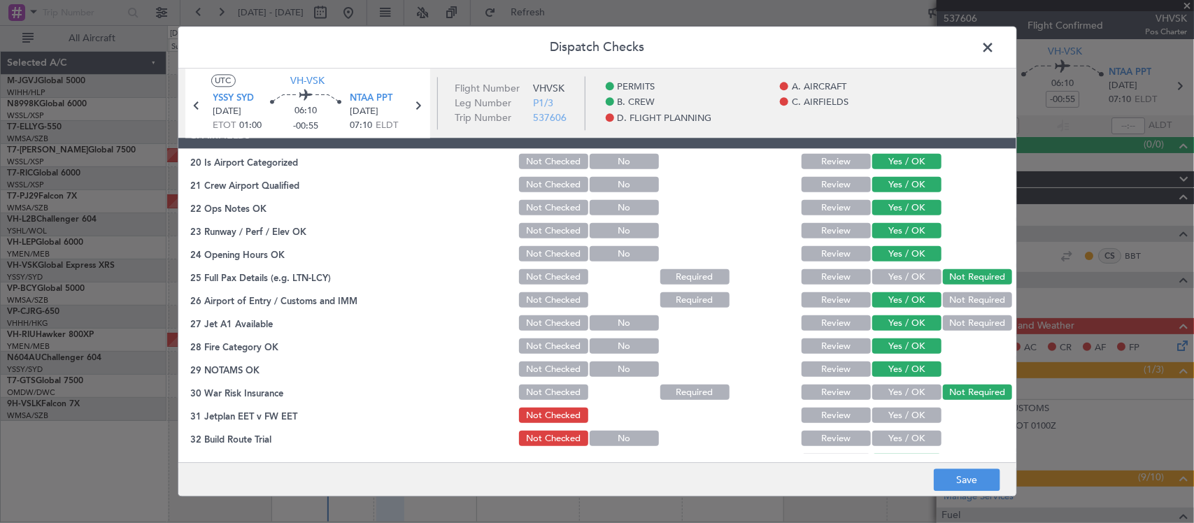
click at [924, 411] on button "Yes / OK" at bounding box center [906, 415] width 69 height 15
click at [916, 430] on div "Yes / OK" at bounding box center [905, 439] width 71 height 20
click at [916, 434] on button "Yes / OK" at bounding box center [906, 438] width 69 height 15
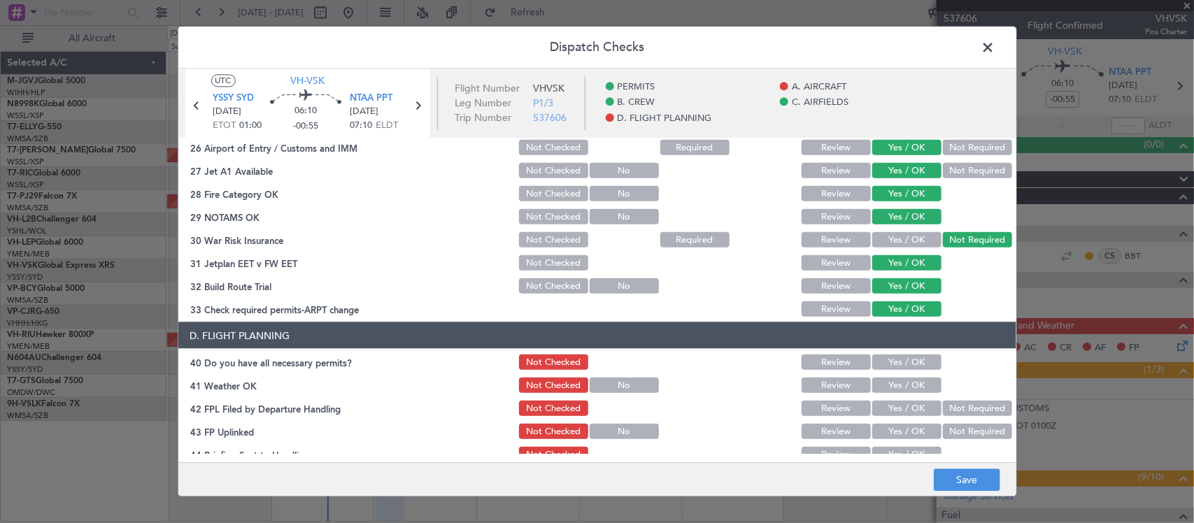
scroll to position [526, 0]
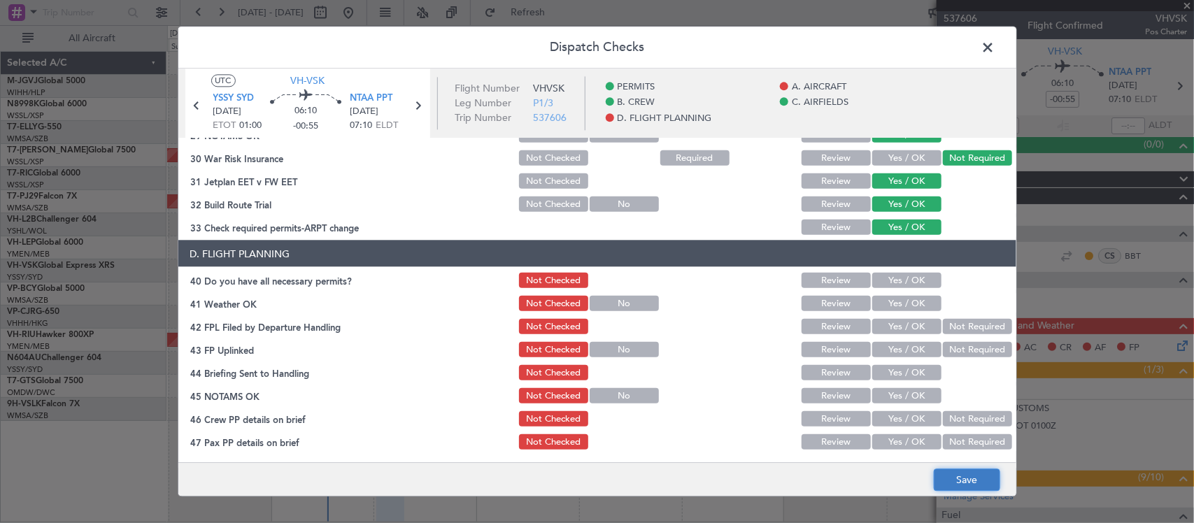
click at [983, 481] on button "Save" at bounding box center [967, 480] width 66 height 22
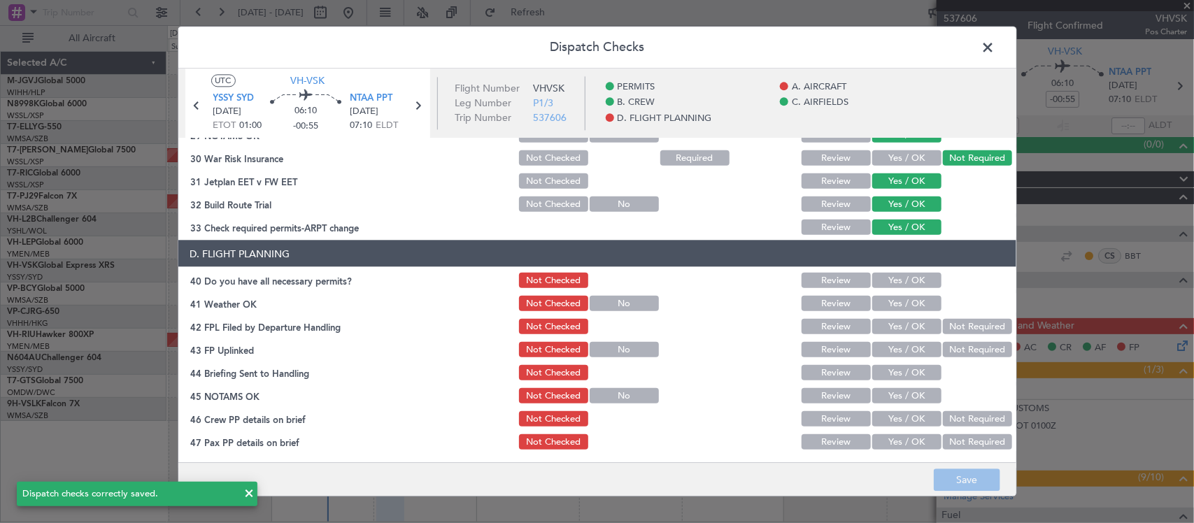
click at [995, 52] on span at bounding box center [995, 51] width 0 height 28
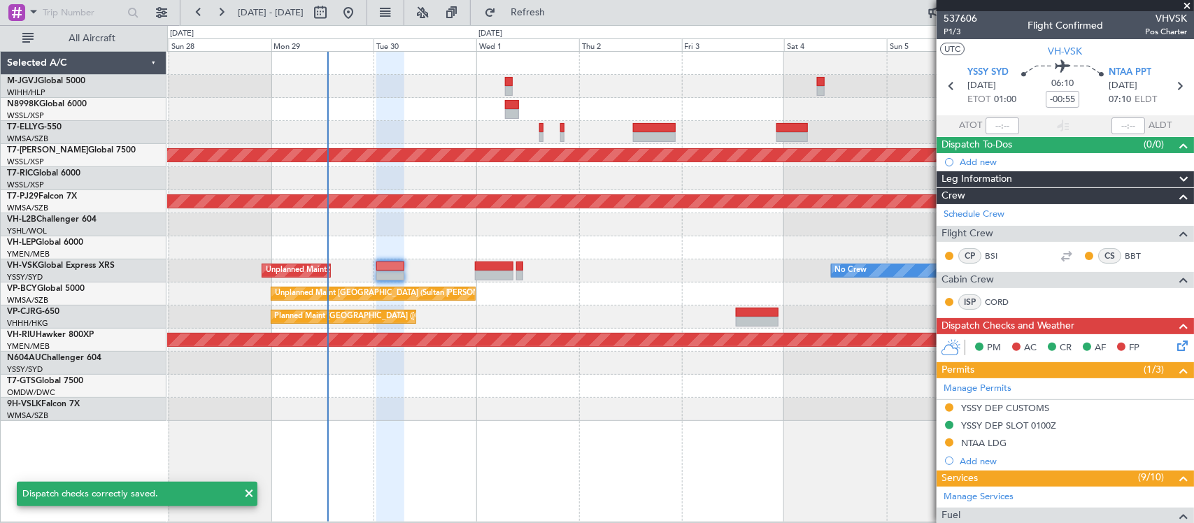
click at [648, 262] on div "No Crew Unplanned Maint Sydney (Kingsford Smith Intl)" at bounding box center [680, 270] width 1026 height 23
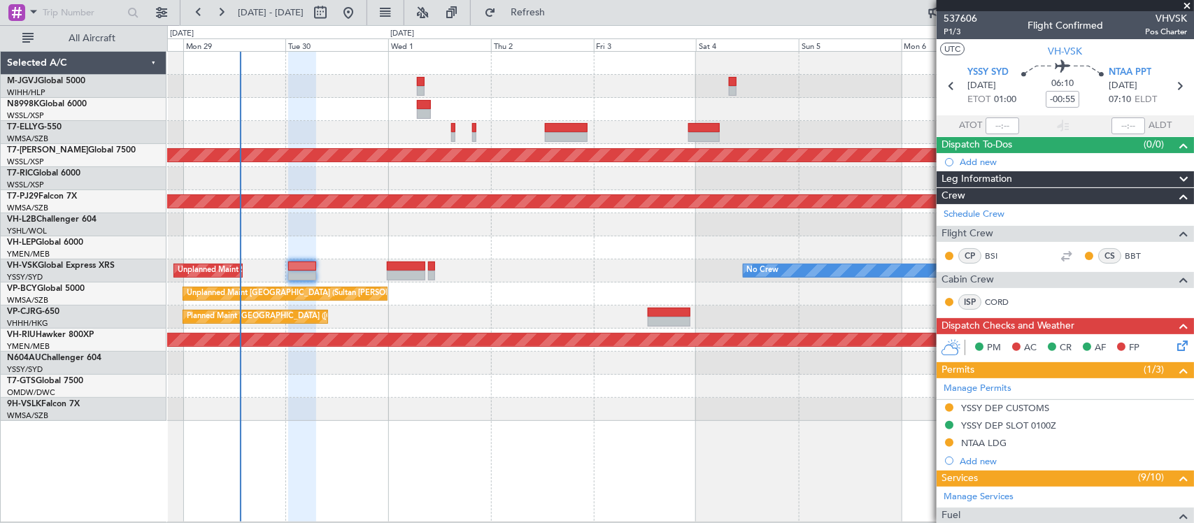
click at [643, 264] on div "Unplanned Maint Sydney ([PERSON_NAME] Intl) No Crew" at bounding box center [680, 270] width 1026 height 23
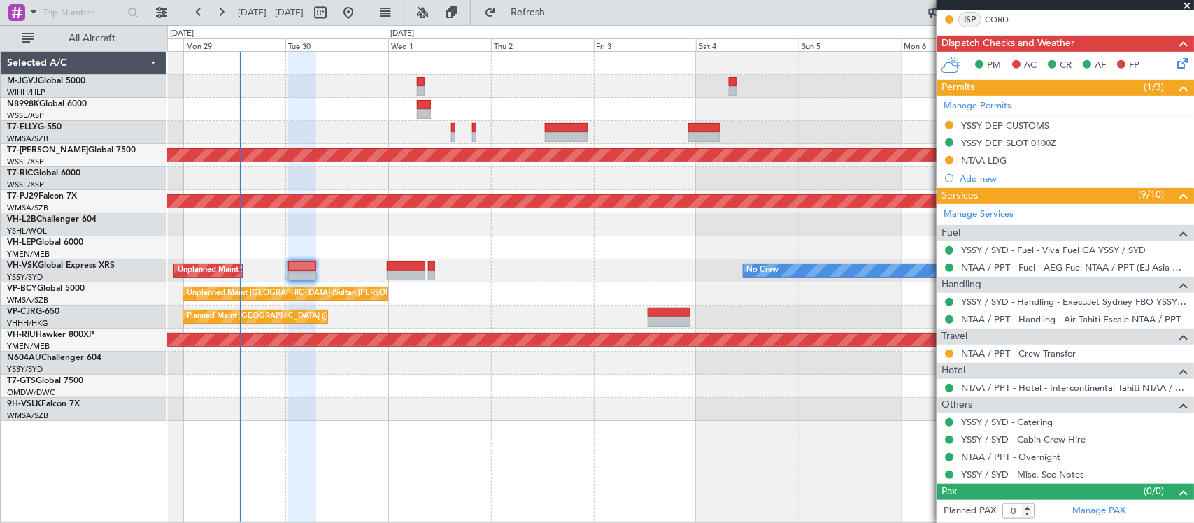
scroll to position [0, 0]
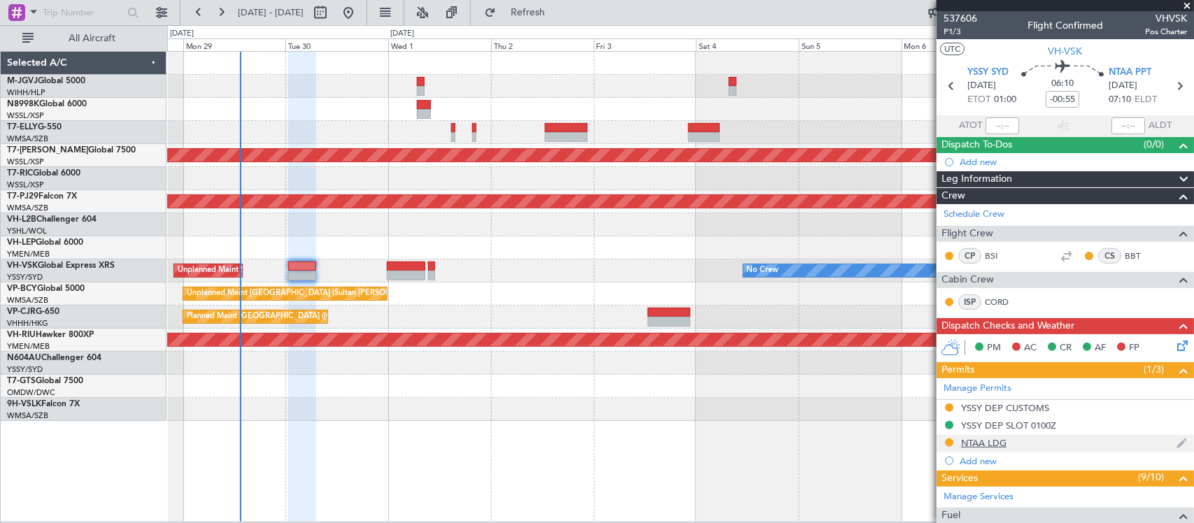
click at [969, 444] on div "NTAA LDG" at bounding box center [983, 443] width 45 height 12
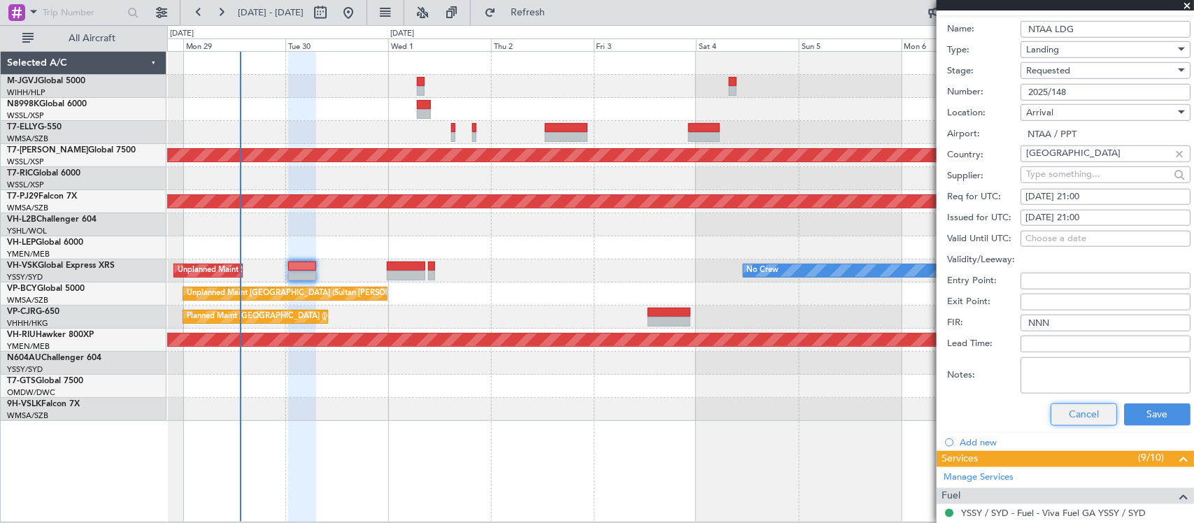
click at [1050, 409] on button "Cancel" at bounding box center [1083, 415] width 66 height 22
